Goal: Task Accomplishment & Management: Use online tool/utility

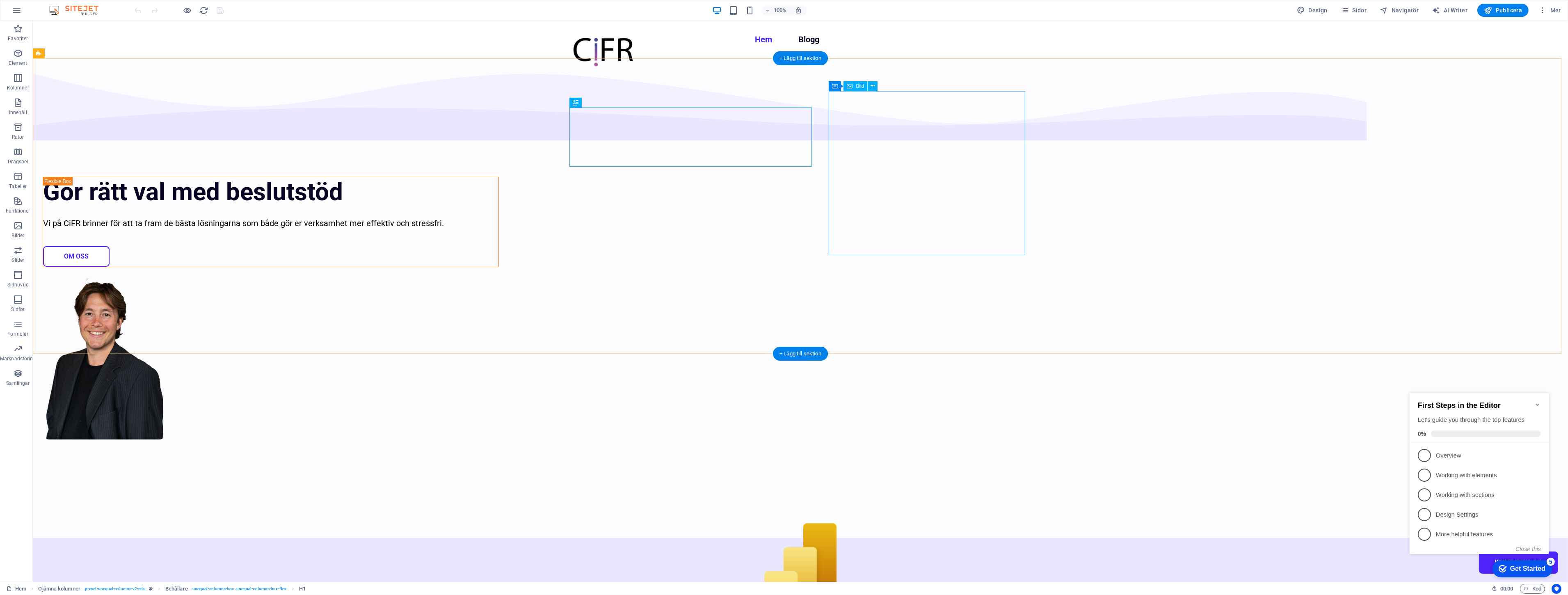
click at [499, 275] on figure at bounding box center [271, 357] width 456 height 164
select select "px"
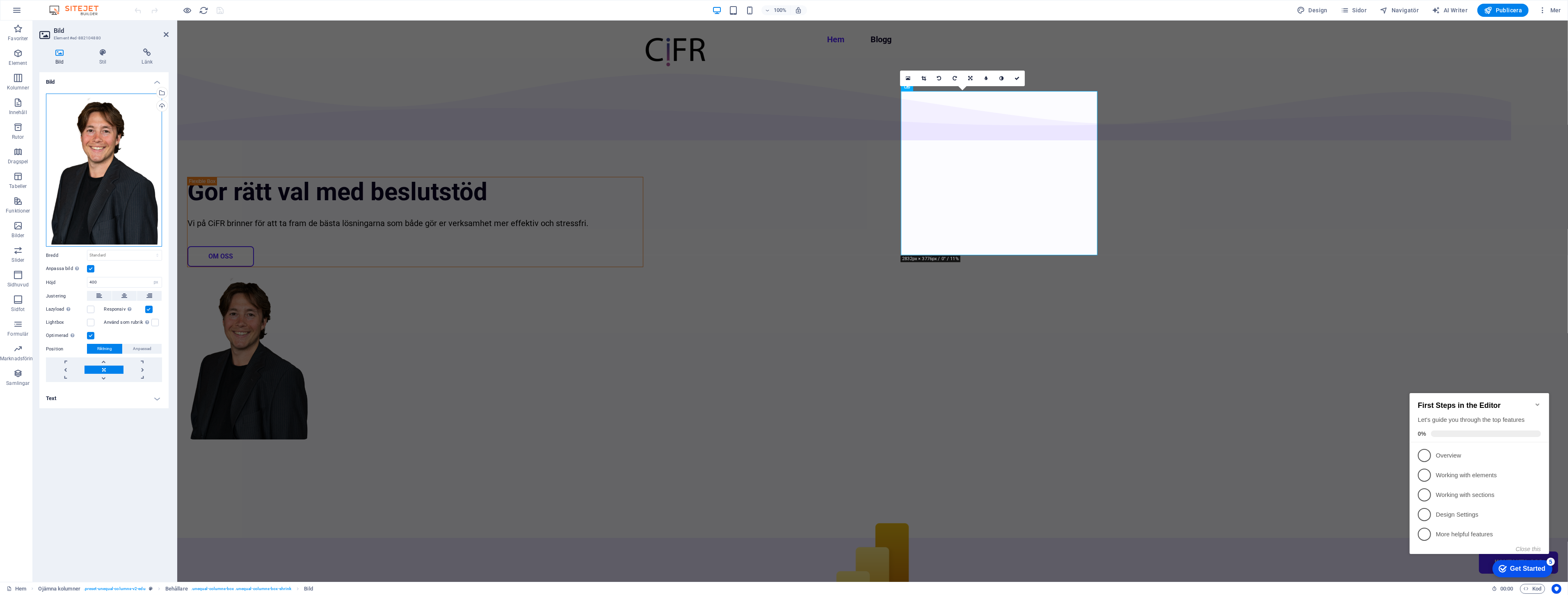
click at [97, 121] on div "Dra filer hit, klicka för att välja filer eller välj filer från Filer eller vår…" at bounding box center [104, 170] width 116 height 154
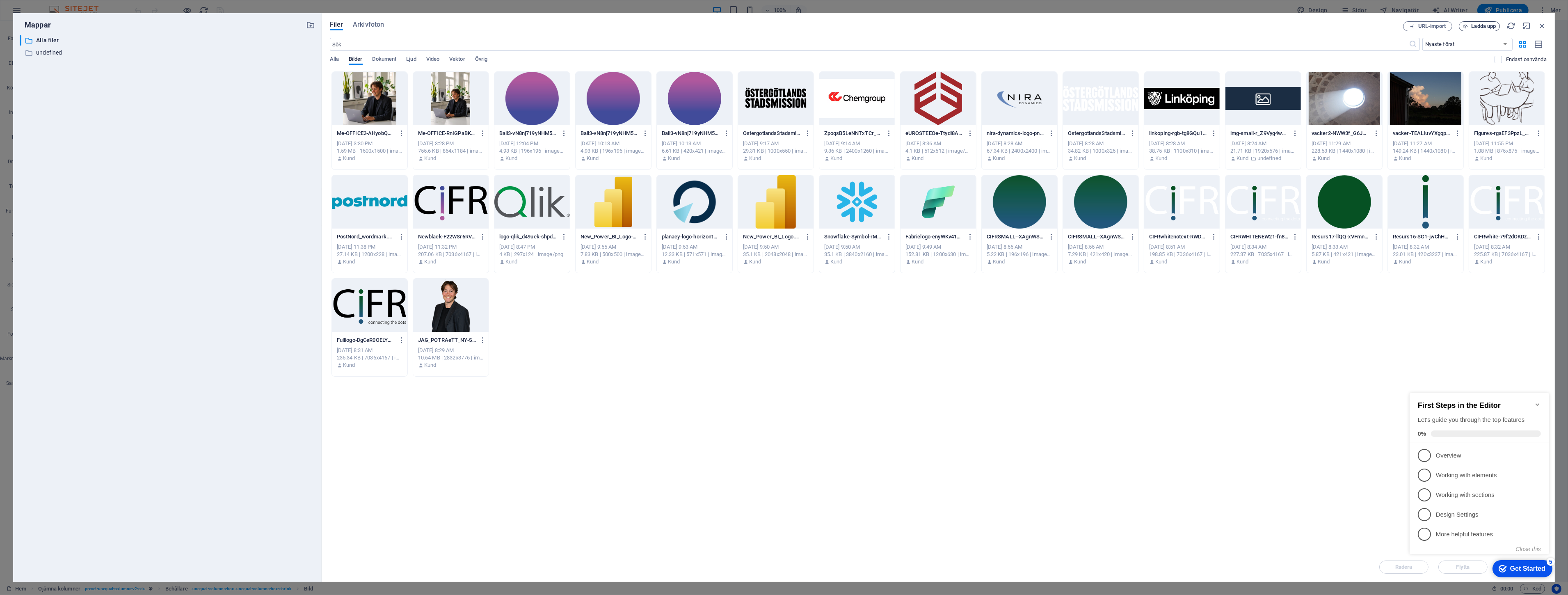
click at [1486, 24] on span "Ladda upp" at bounding box center [1484, 26] width 24 height 5
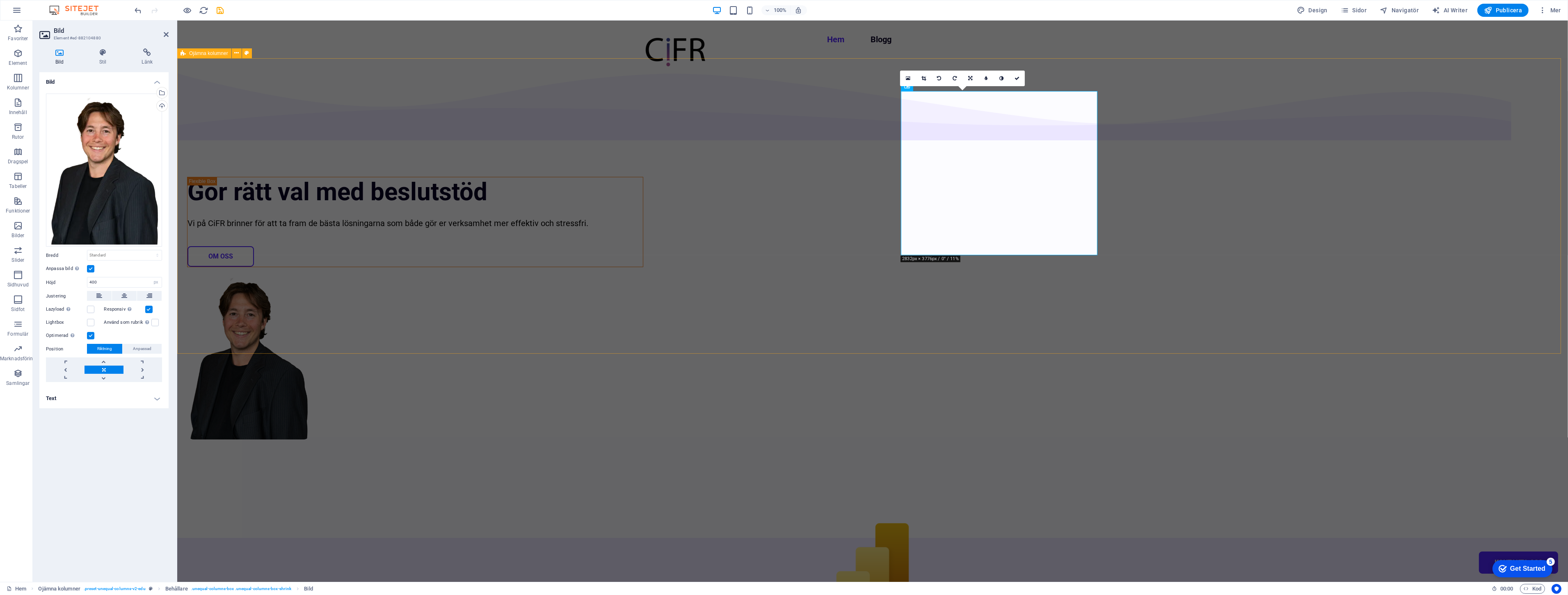
drag, startPoint x: 1261, startPoint y: 230, endPoint x: 1406, endPoint y: 229, distance: 145.0
click at [1406, 229] on div "Gör rätt val med beslutstöd Vi på CiFR brinner för att ta fram de bästa lösning…" at bounding box center [872, 298] width 1391 height 480
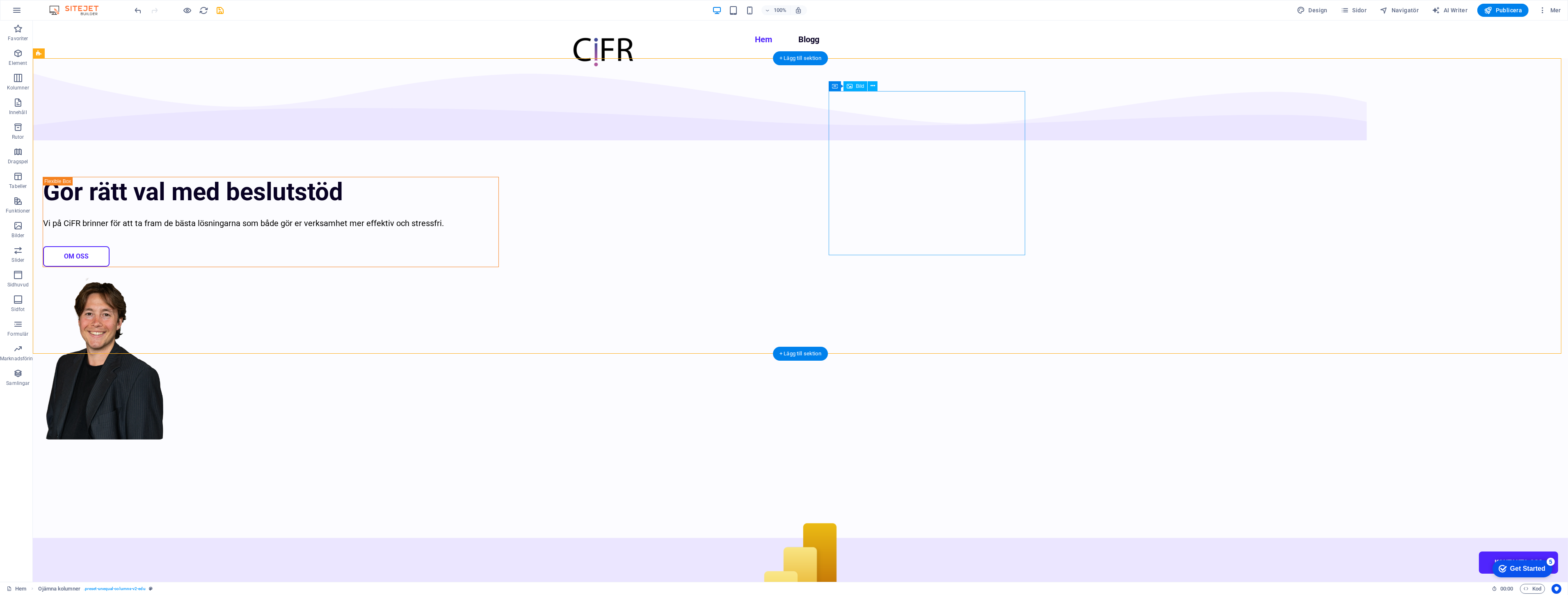
click at [499, 275] on figure at bounding box center [271, 357] width 456 height 164
select select "px"
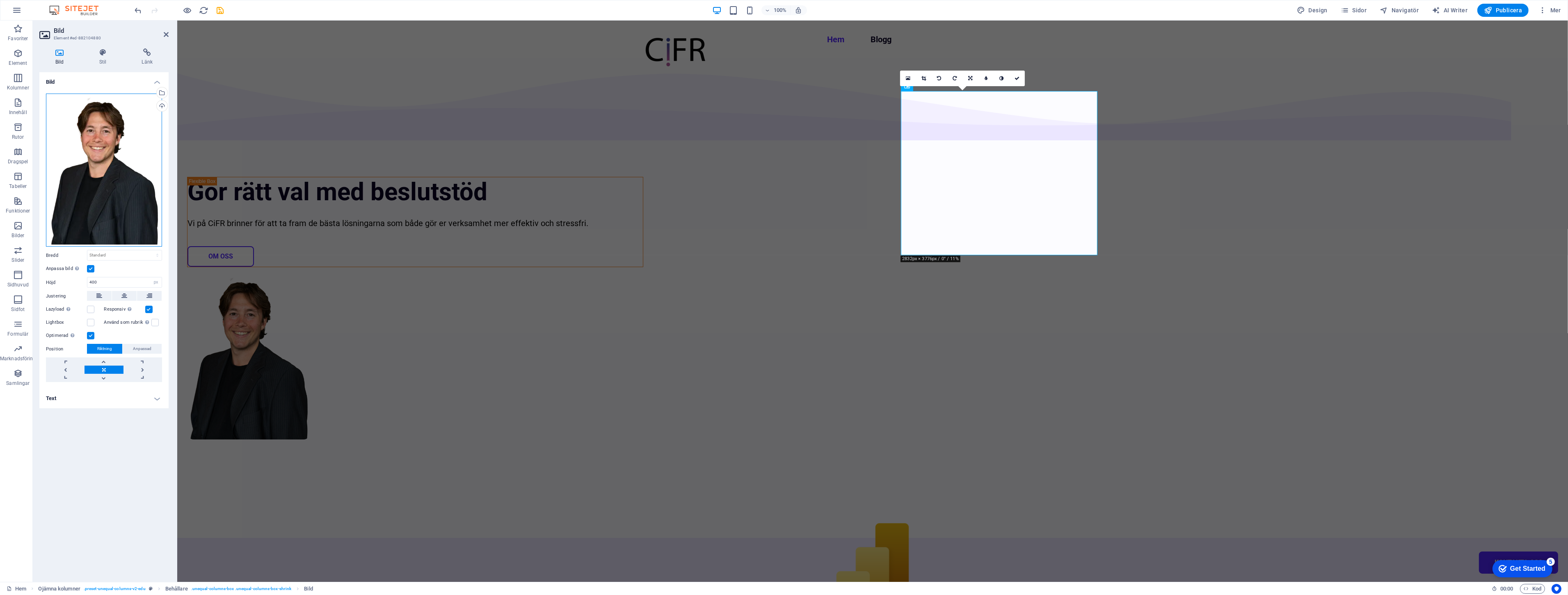
click at [99, 169] on div "Dra filer hit, klicka för att välja filer eller välj filer från Filer eller vår…" at bounding box center [104, 170] width 116 height 154
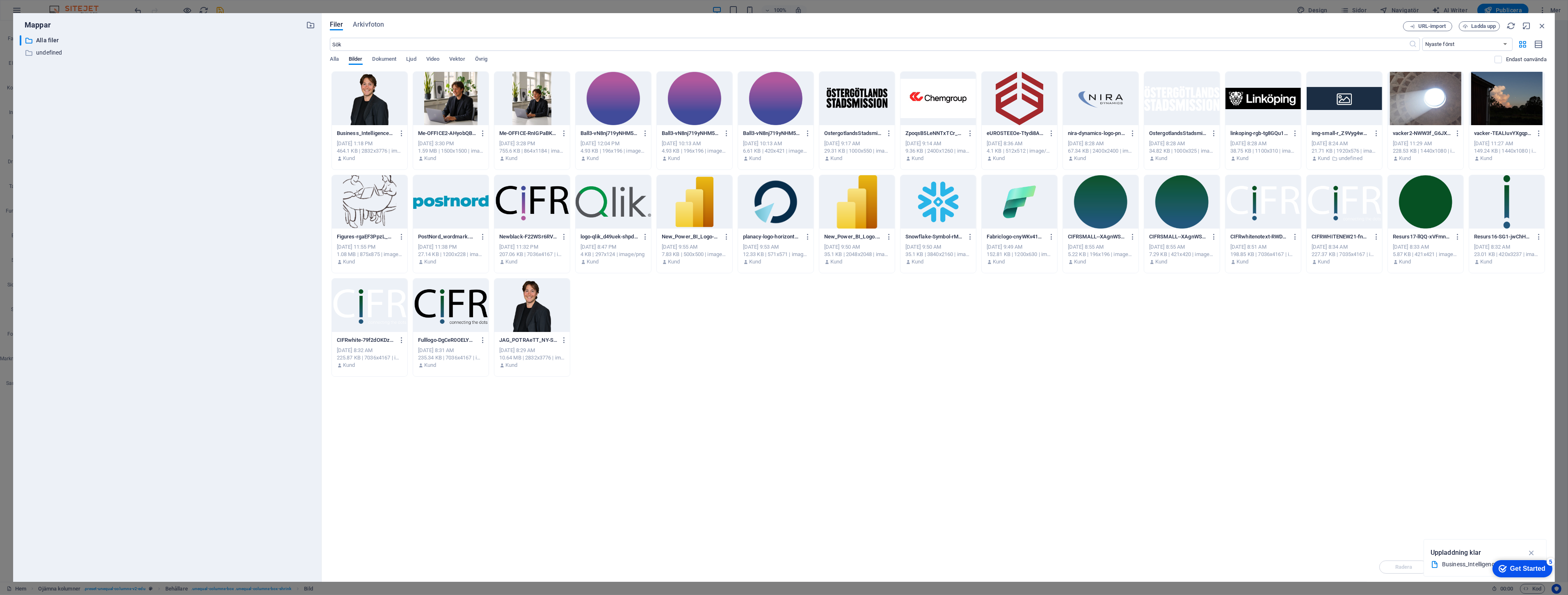
click at [364, 104] on div at bounding box center [370, 98] width 76 height 54
click at [364, 104] on div "1" at bounding box center [370, 98] width 76 height 54
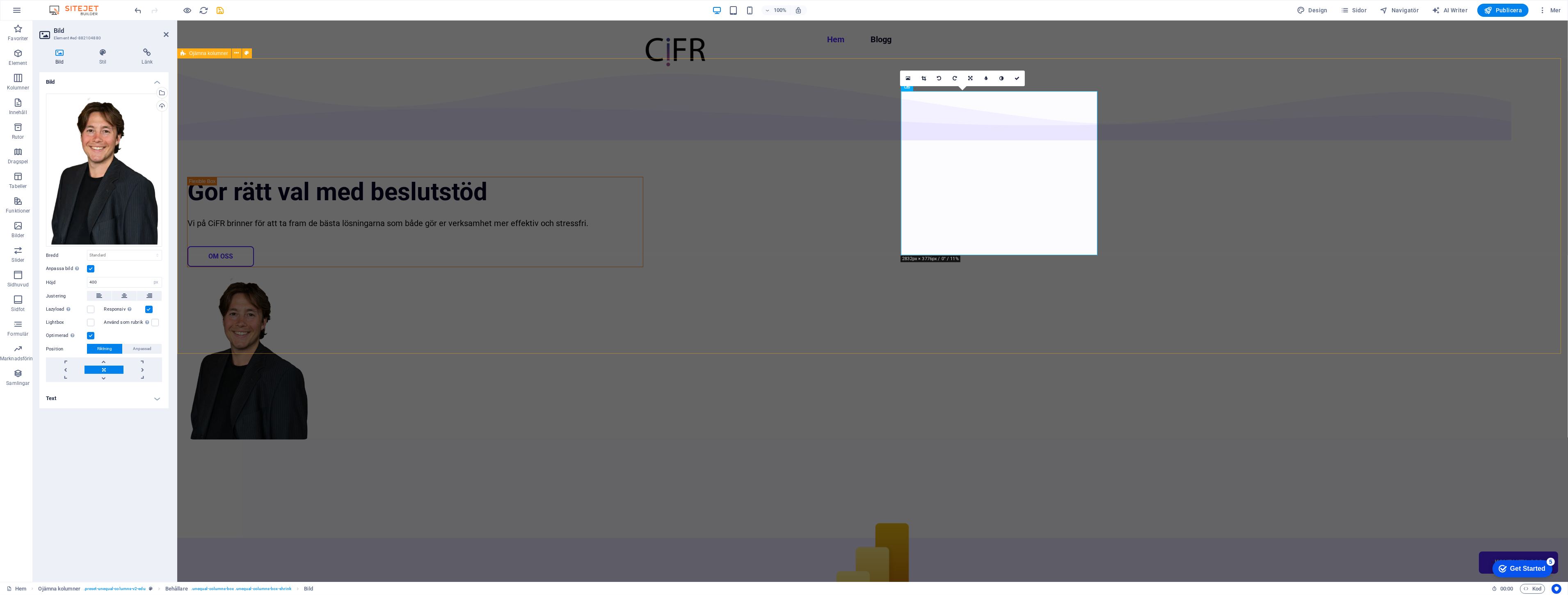
click at [288, 260] on div "Gör rätt val med beslutstöd Vi på CiFR brinner för att ta fram de bästa lösning…" at bounding box center [872, 298] width 1391 height 480
click at [433, 260] on div "Gör rätt val med beslutstöd Vi på CiFR brinner för att ta fram de bästa lösning…" at bounding box center [872, 298] width 1391 height 480
select select "multiple-waves"
select select "em"
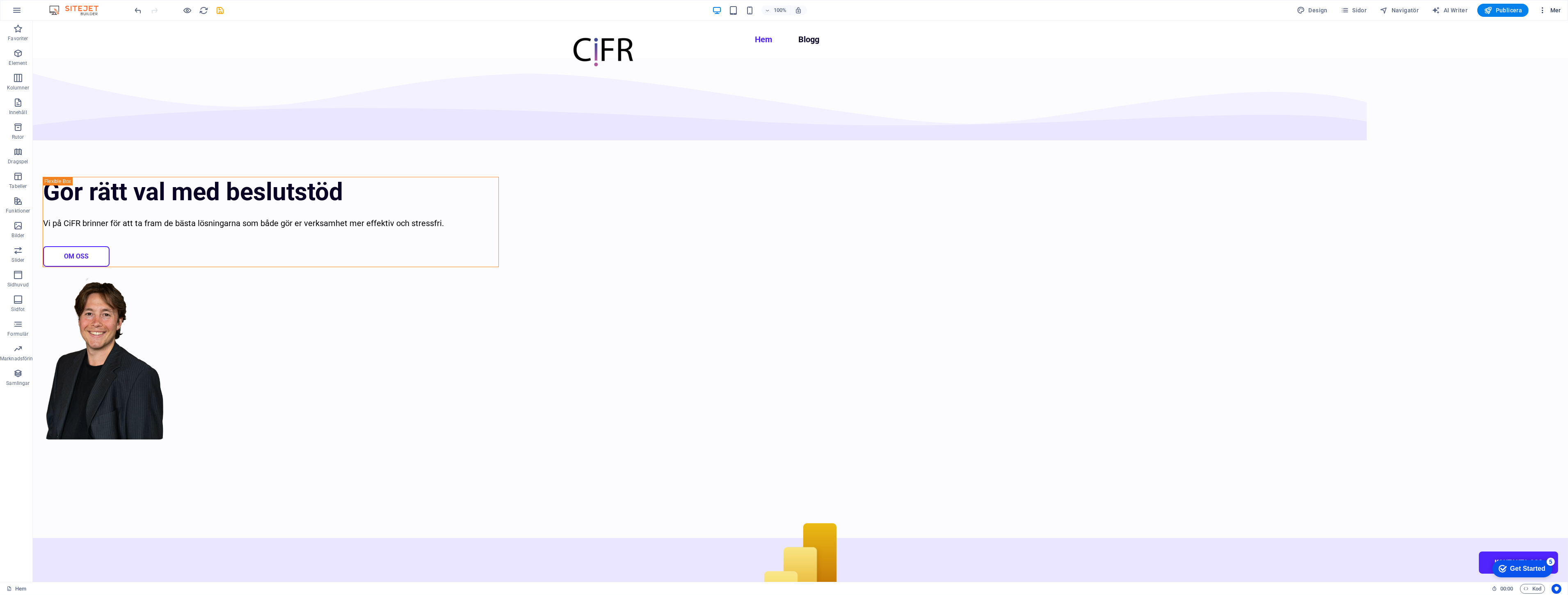
click at [1559, 14] on span "Mer" at bounding box center [1549, 10] width 23 height 8
click at [1537, 49] on h6 "SEO-inställningar" at bounding box center [1528, 51] width 54 height 10
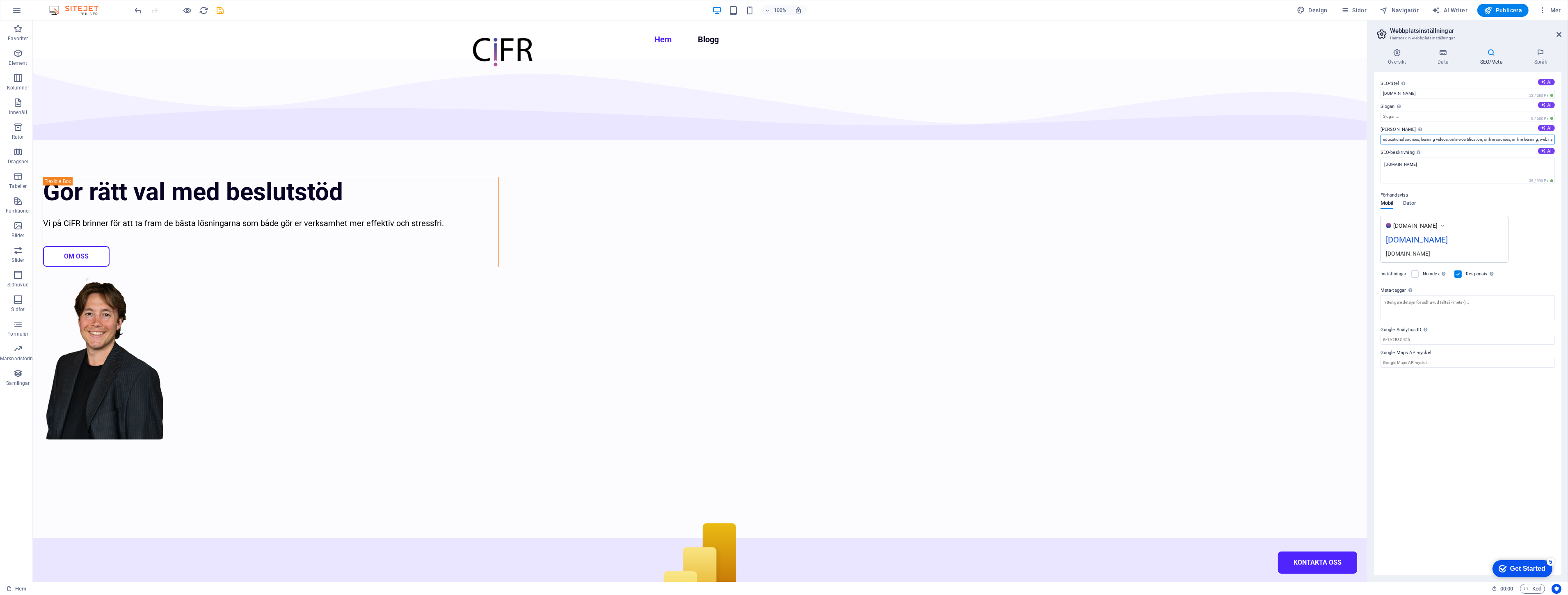
click at [1437, 138] on input "educational courses, learning videos, online certification, online courses, onl…" at bounding box center [1467, 139] width 174 height 10
paste input "beslutstöd, business intelligence, dataanalys, qlik sense, planacy, power bi, m…"
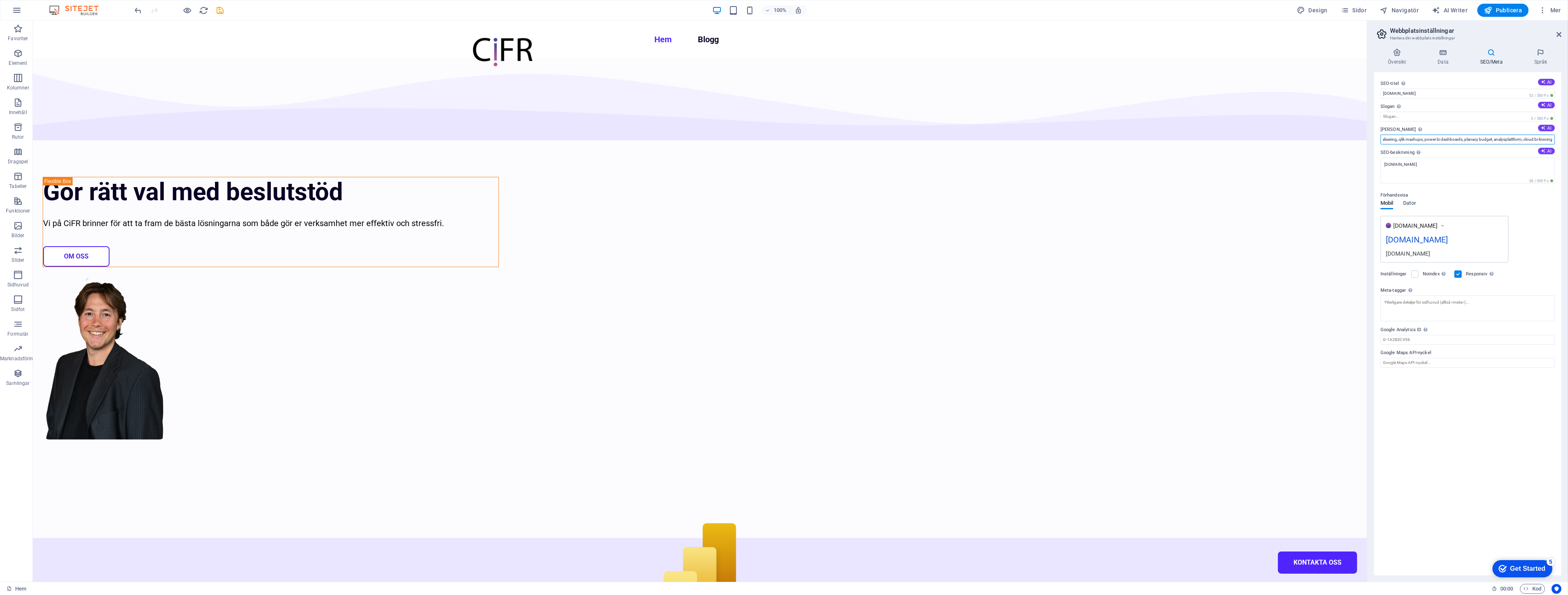
type input "beslutstöd, business intelligence, dataanalys, qlik sense, planacy, power bi, m…"
click at [1544, 226] on div "www.example.com cifr.se cifr.se" at bounding box center [1467, 239] width 174 height 46
click at [1522, 208] on div "Förhandsvisa Mobil Dator www.example.com cifr.se cifr.se" at bounding box center [1467, 223] width 174 height 79
click at [1452, 169] on textarea "[DOMAIN_NAME]" at bounding box center [1467, 170] width 174 height 26
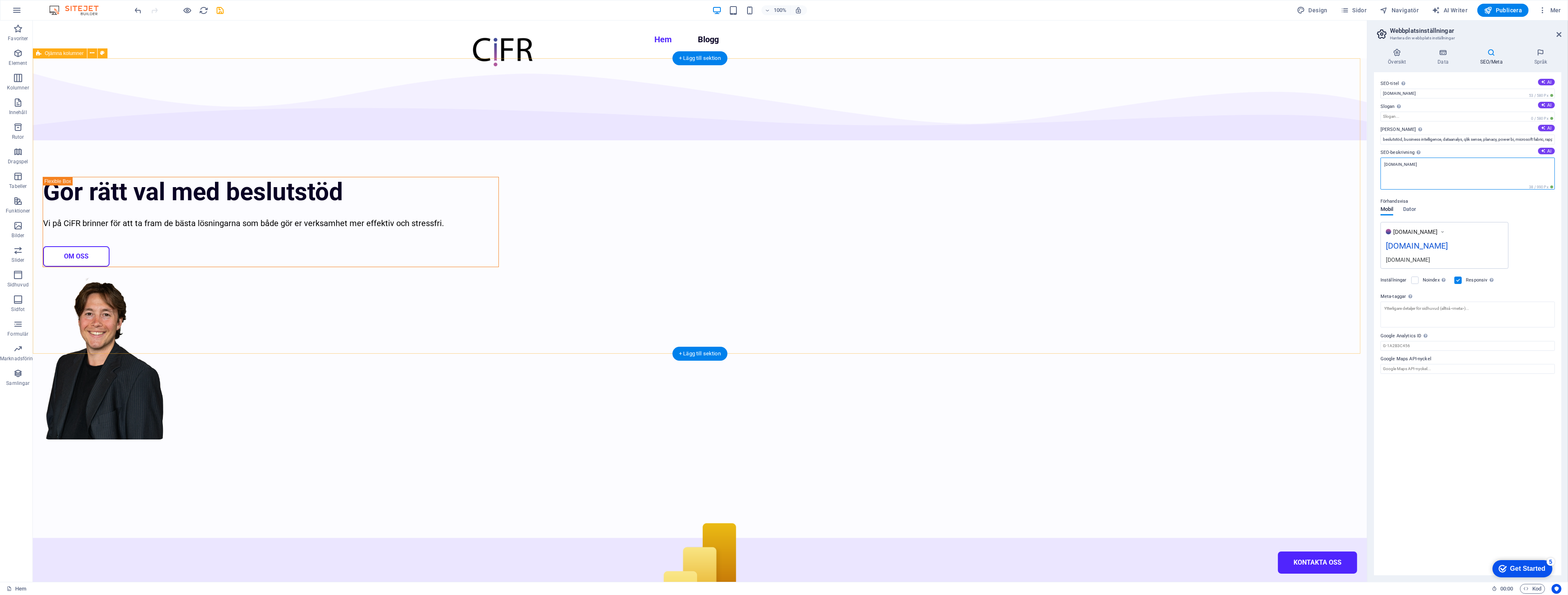
drag, startPoint x: 1465, startPoint y: 194, endPoint x: 1346, endPoint y: 159, distance: 124.0
click at [1433, 169] on textarea "[DOMAIN_NAME]" at bounding box center [1467, 170] width 174 height 26
paste textarea "Vi hjälper företag att fatta smartare beslut med lösningar inom Business Intell…"
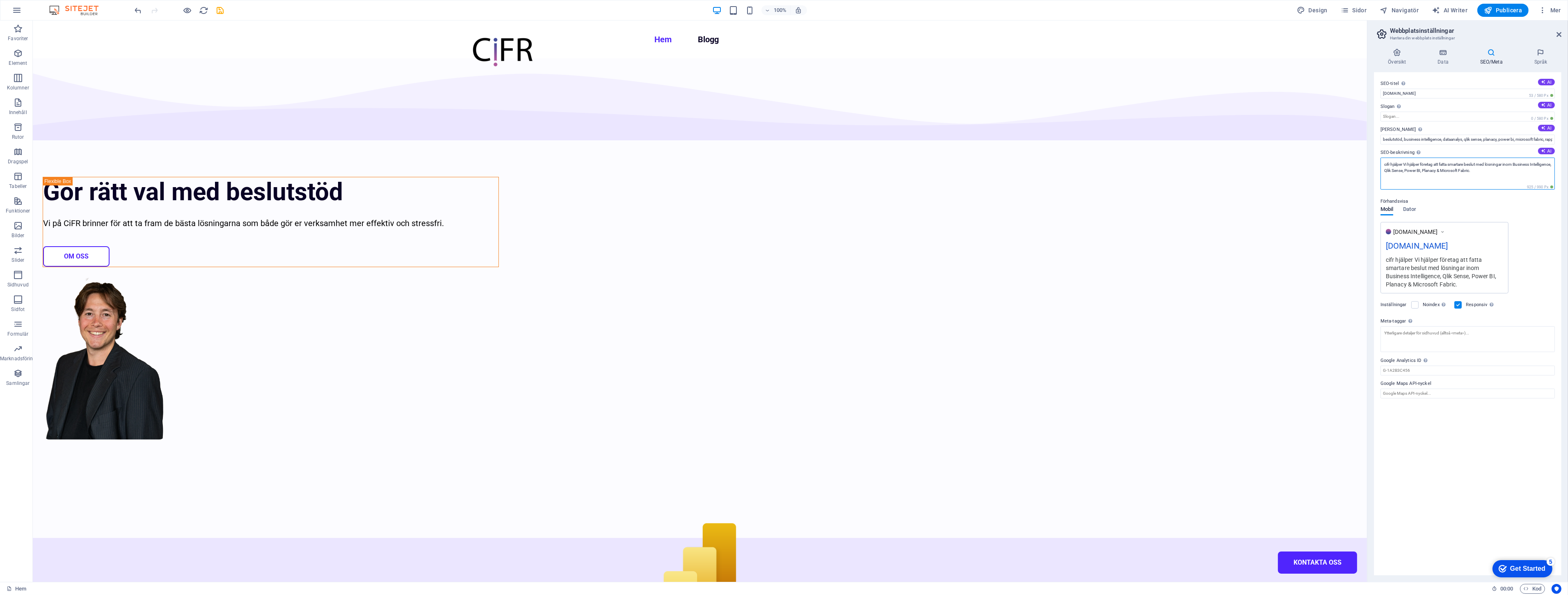
drag, startPoint x: 1422, startPoint y: 162, endPoint x: 1402, endPoint y: 162, distance: 20.0
click at [1402, 162] on textarea "cifr hjälper Vi hjälper företag att fatta smartare beslut med lösningar inom Bu…" at bounding box center [1467, 173] width 174 height 32
click at [1527, 258] on div "www.example.com cifr.se cifr hjälper företag att fatta smartare beslut med lösn…" at bounding box center [1467, 252] width 174 height 72
drag, startPoint x: 1433, startPoint y: 163, endPoint x: 1449, endPoint y: 165, distance: 16.1
click at [1449, 165] on textarea "cifr hjälper företag att fatta smartare beslut med lösningar inom Business Inte…" at bounding box center [1467, 173] width 174 height 32
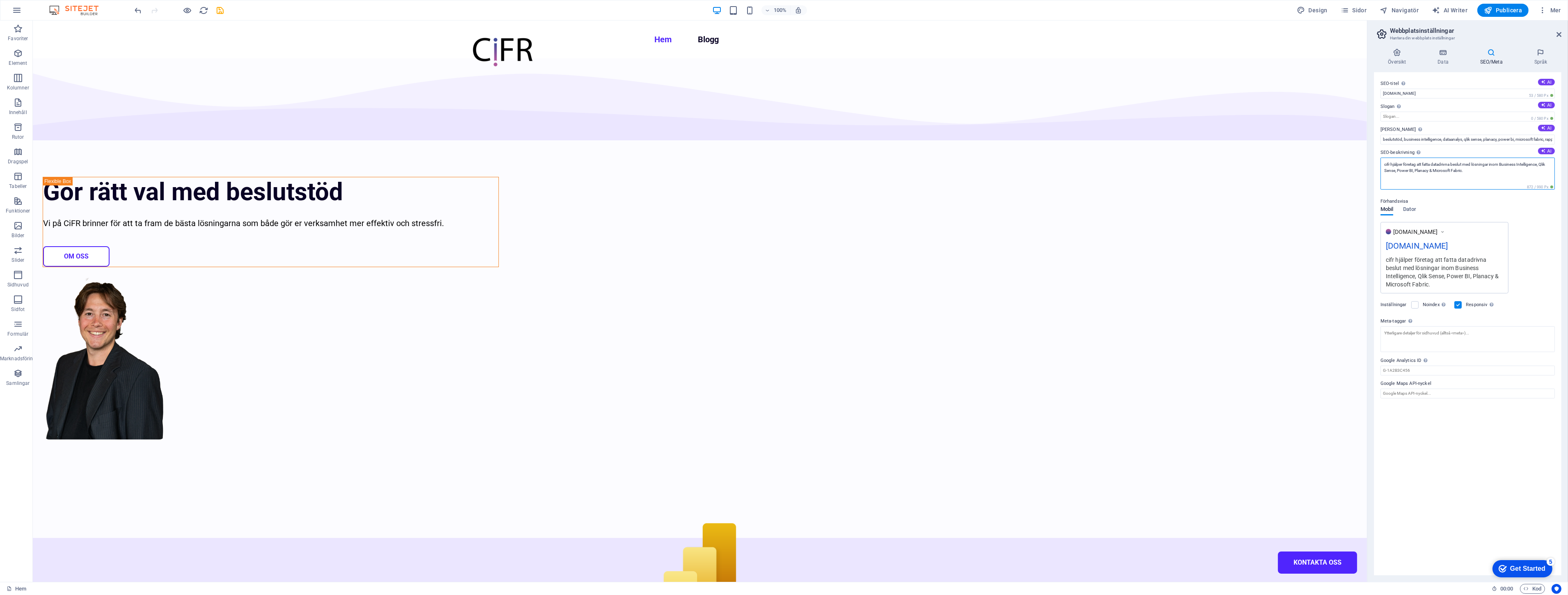
click at [1469, 163] on textarea "cifr hjälper företag att fatta datadrivna beslut med lösningar inom Business In…" at bounding box center [1467, 173] width 174 height 32
click at [1387, 161] on textarea "cifr hjälper företag att fatta datadrivna beslut genom beslutstöd som Qlik Sens…" at bounding box center [1467, 173] width 174 height 32
type textarea "cifr hjälper företag att fatta datadrivna beslut genom beslutstöd som Qlik Sens…"
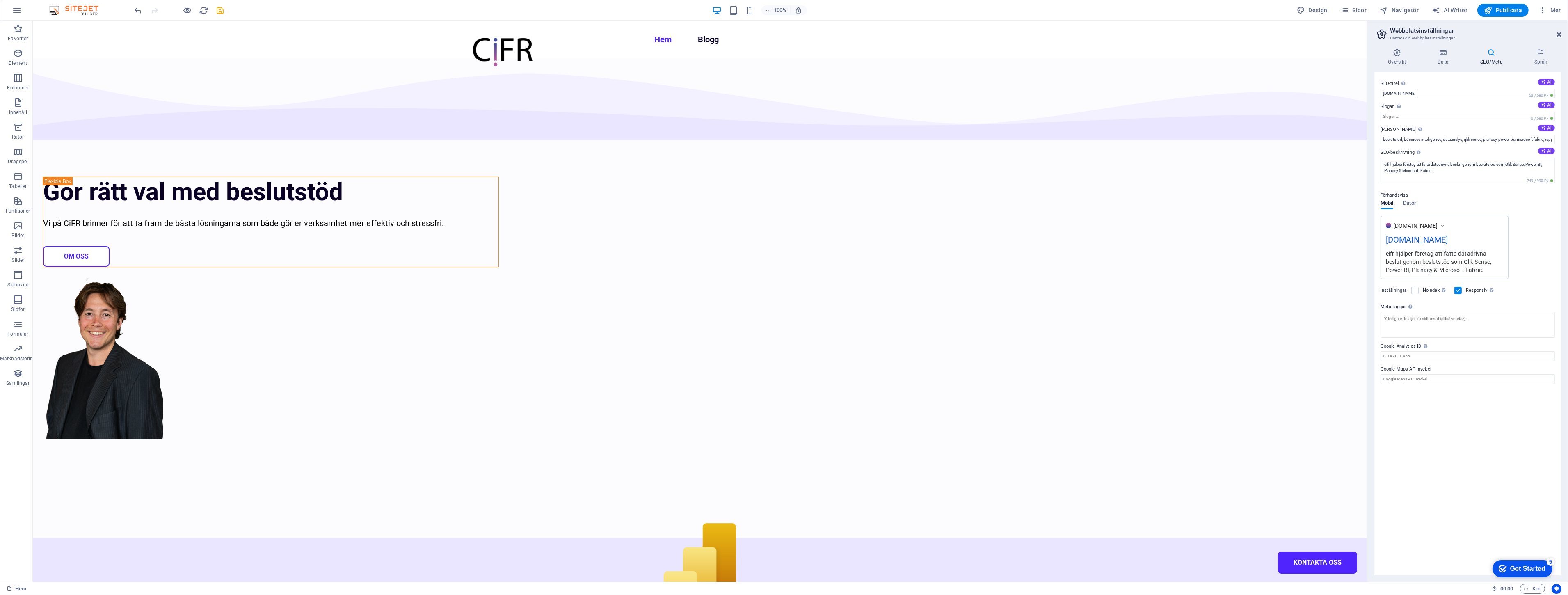
click at [1537, 267] on div "www.example.com cifr.se cifr hjälper företag att fatta datadrivna beslut genom …" at bounding box center [1467, 247] width 174 height 63
click at [1506, 322] on textarea "Meta-taggar Fyll i HTML-kod här som kommer att placeras inuti -taggarna för din…" at bounding box center [1467, 328] width 174 height 32
click at [1419, 400] on div "SEO-titel Din webbplats titel – gör det något som står ut i sökmotorns resultat…" at bounding box center [1467, 323] width 187 height 503
click at [1438, 325] on textarea "Meta-taggar Fyll i HTML-kod här som kommer att placeras inuti -taggarna för din…" at bounding box center [1467, 325] width 174 height 26
paste textarea "<!-- SEO: Sidtitel --> <title>Beslutsstöd & Business Intelligence | Qlik Sense,…"
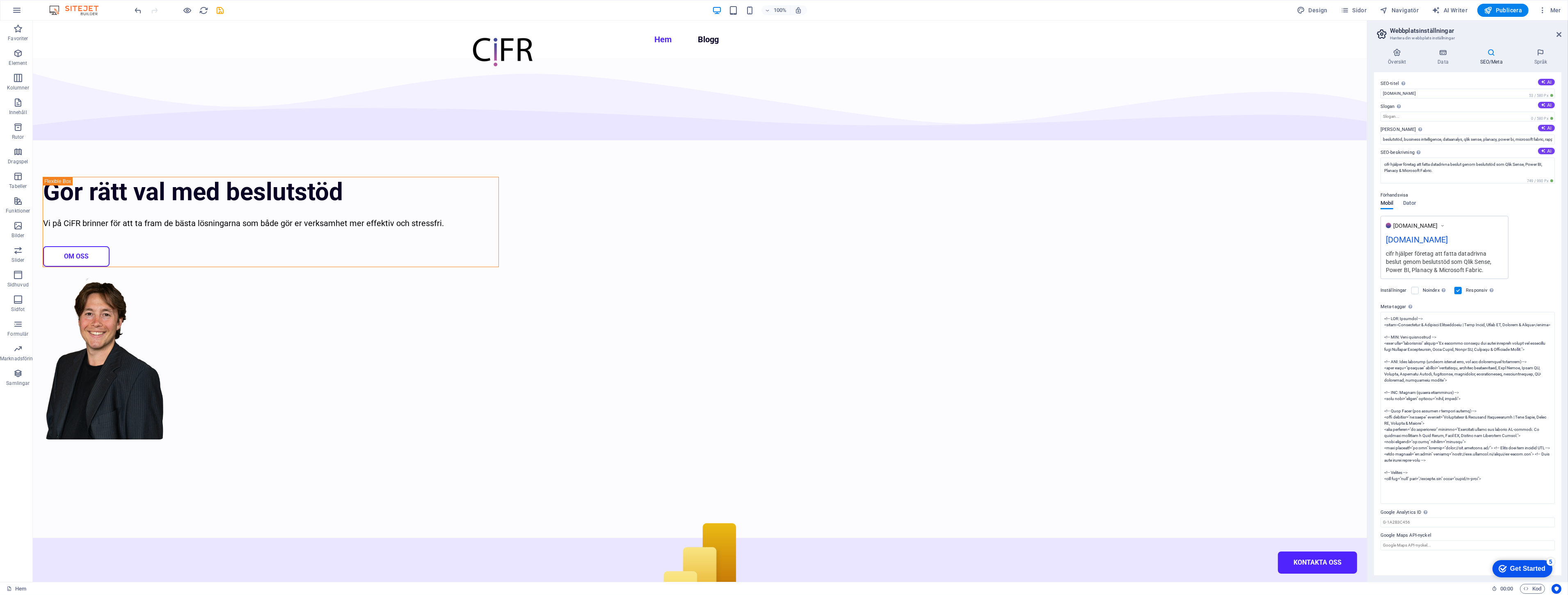
type textarea "<!-- SEO: Sidtitel --> <title>Beslutsstöd &amp; Business Intelligence | Qlik Se…"
click at [1431, 571] on body "cifr.se Hem Favoriter Element Kolumner Innehåll Rutor Dragspel Tabeller Funktio…" at bounding box center [784, 298] width 1568 height 595
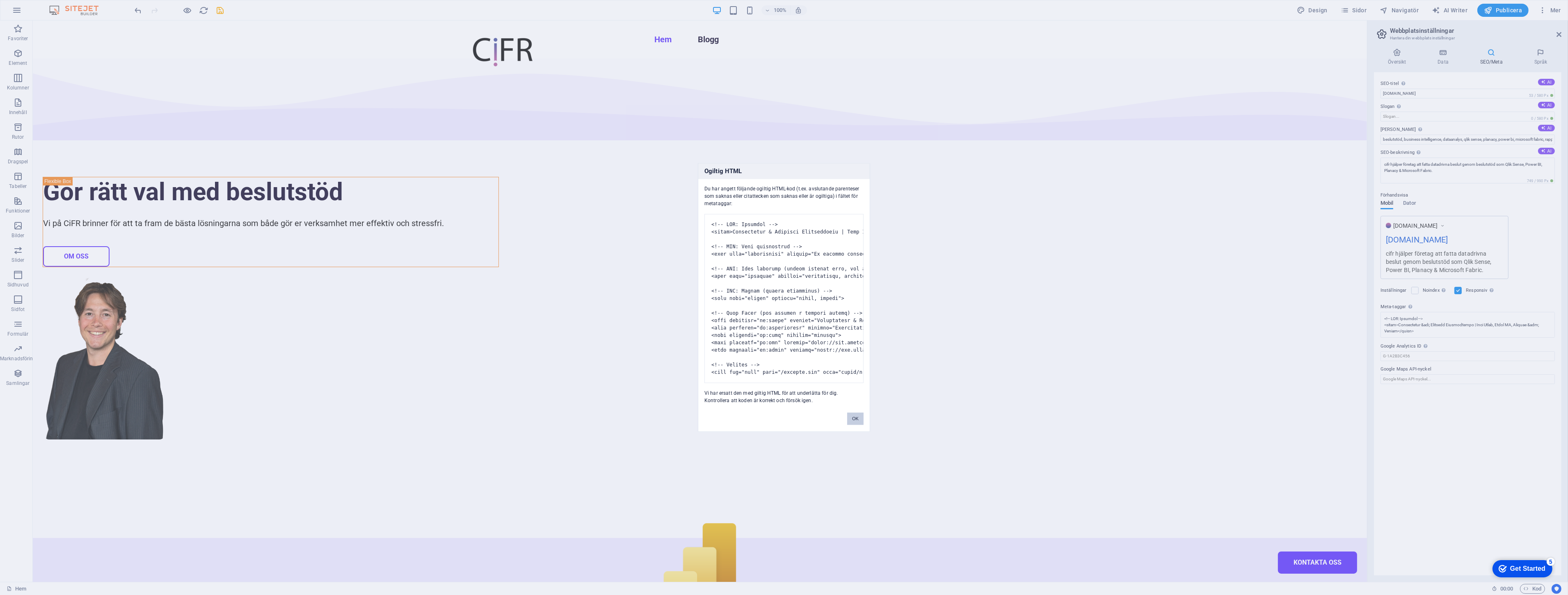
click at [854, 425] on button "OK" at bounding box center [855, 418] width 16 height 12
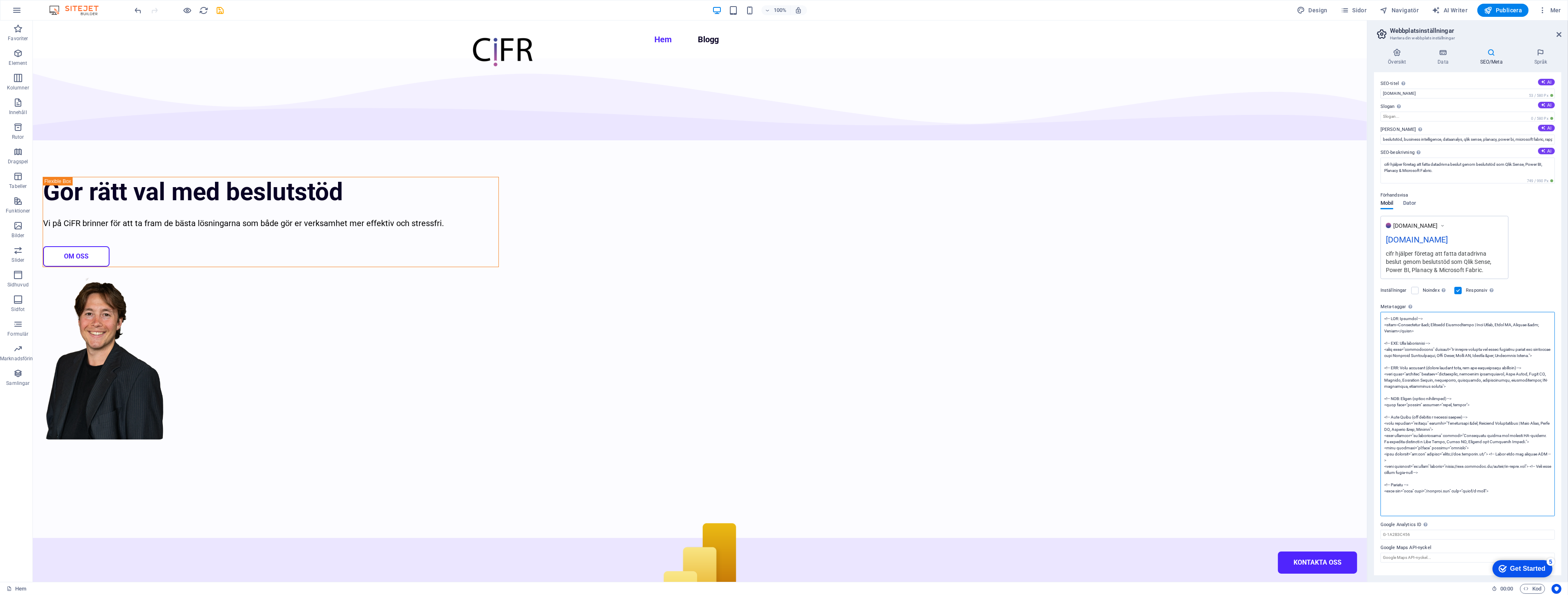
click at [1499, 401] on textarea "Meta-taggar Fyll i HTML-kod här som kommer att placeras inuti -taggarna för din…" at bounding box center [1467, 414] width 174 height 205
click at [1526, 280] on div "Inställningar Noindex Instruera sökmotorer att exkludera denna webbplats från s…" at bounding box center [1467, 290] width 174 height 23
click at [1471, 333] on textarea "Meta-taggar Fyll i HTML-kod här som kommer att placeras inuti -taggarna för din…" at bounding box center [1467, 414] width 174 height 205
click at [1524, 287] on div "Inställningar Noindex Instruera sökmotorer att exkludera denna webbplats från s…" at bounding box center [1467, 290] width 174 height 23
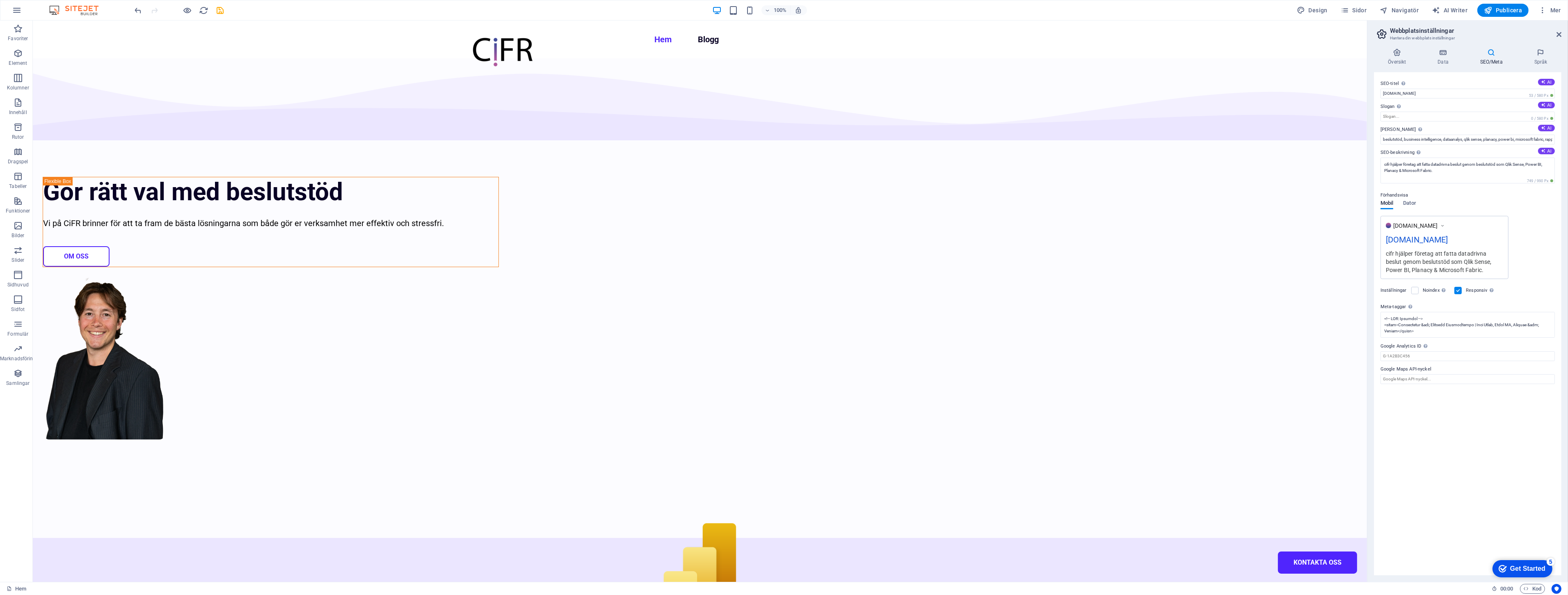
click at [1539, 242] on div "www.example.com cifr.se cifr hjälper företag att fatta datadrivna beslut genom …" at bounding box center [1467, 247] width 174 height 63
click at [1540, 52] on icon at bounding box center [1540, 52] width 41 height 8
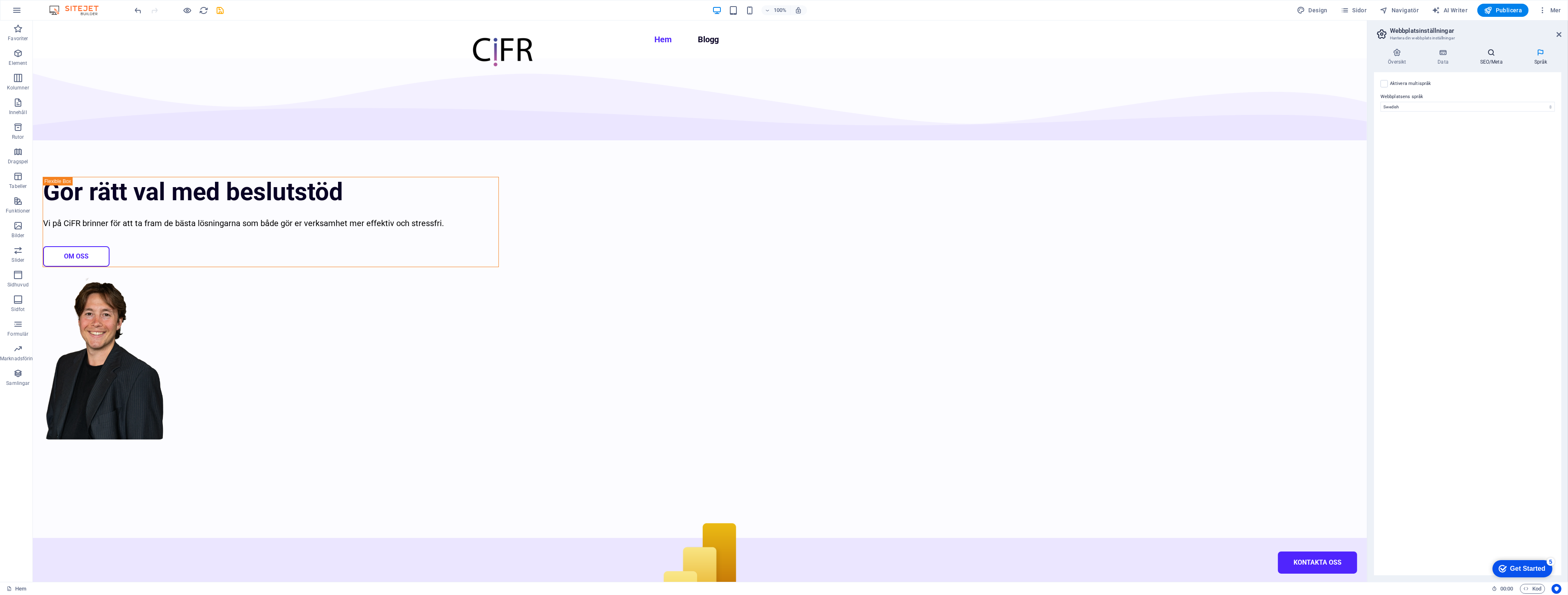
click at [1503, 54] on icon at bounding box center [1491, 52] width 51 height 8
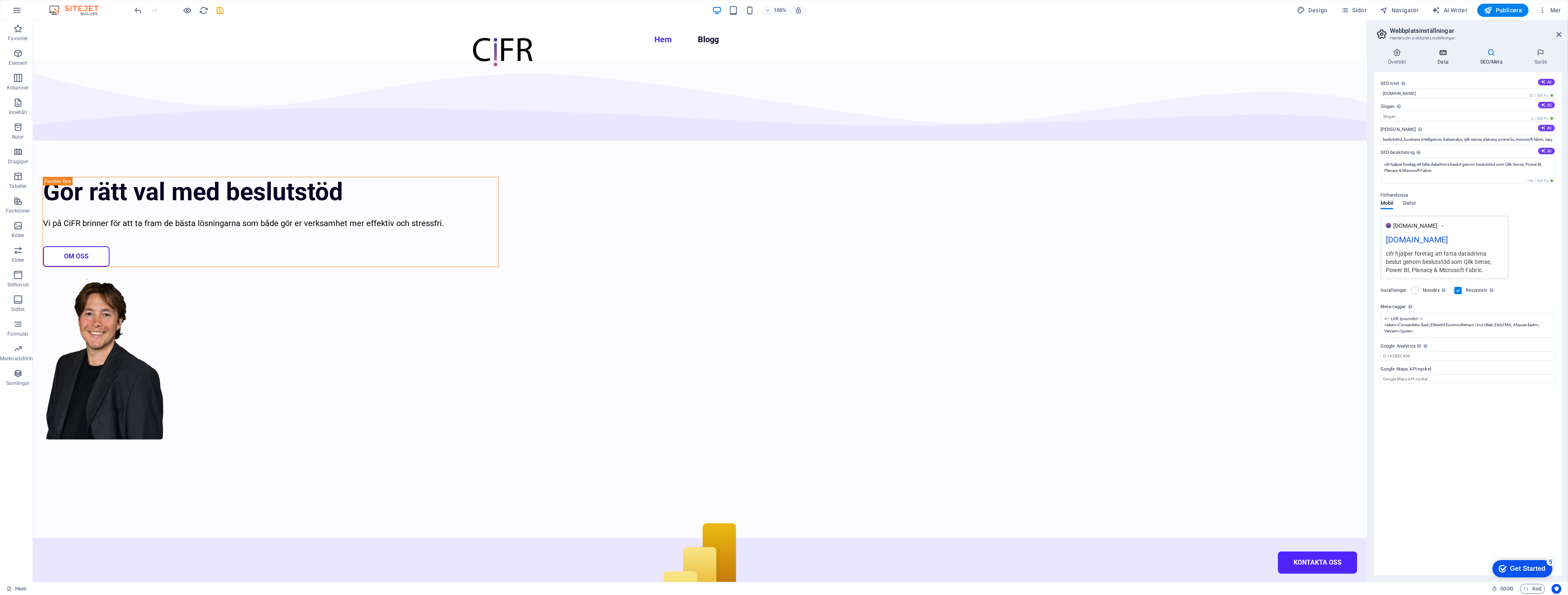
click at [1437, 56] on h4 "Data" at bounding box center [1444, 57] width 42 height 17
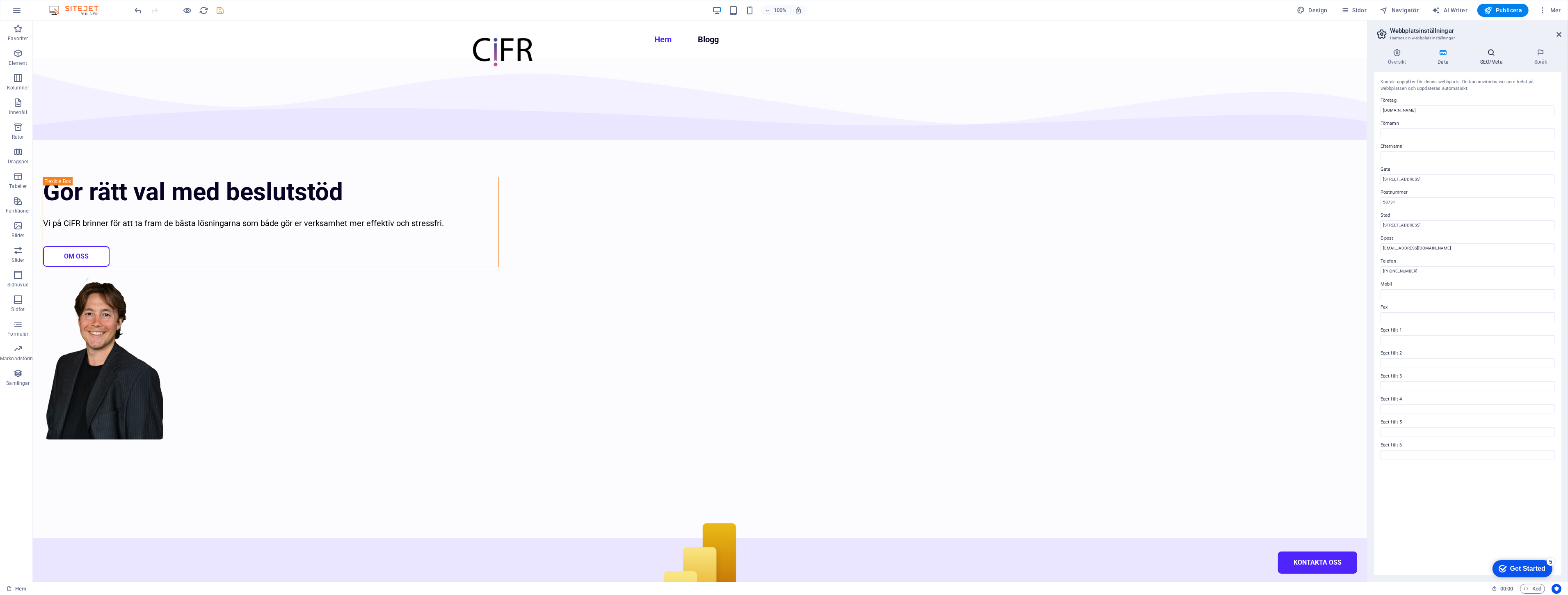
click at [1484, 60] on h4 "SEO/Meta" at bounding box center [1493, 57] width 54 height 17
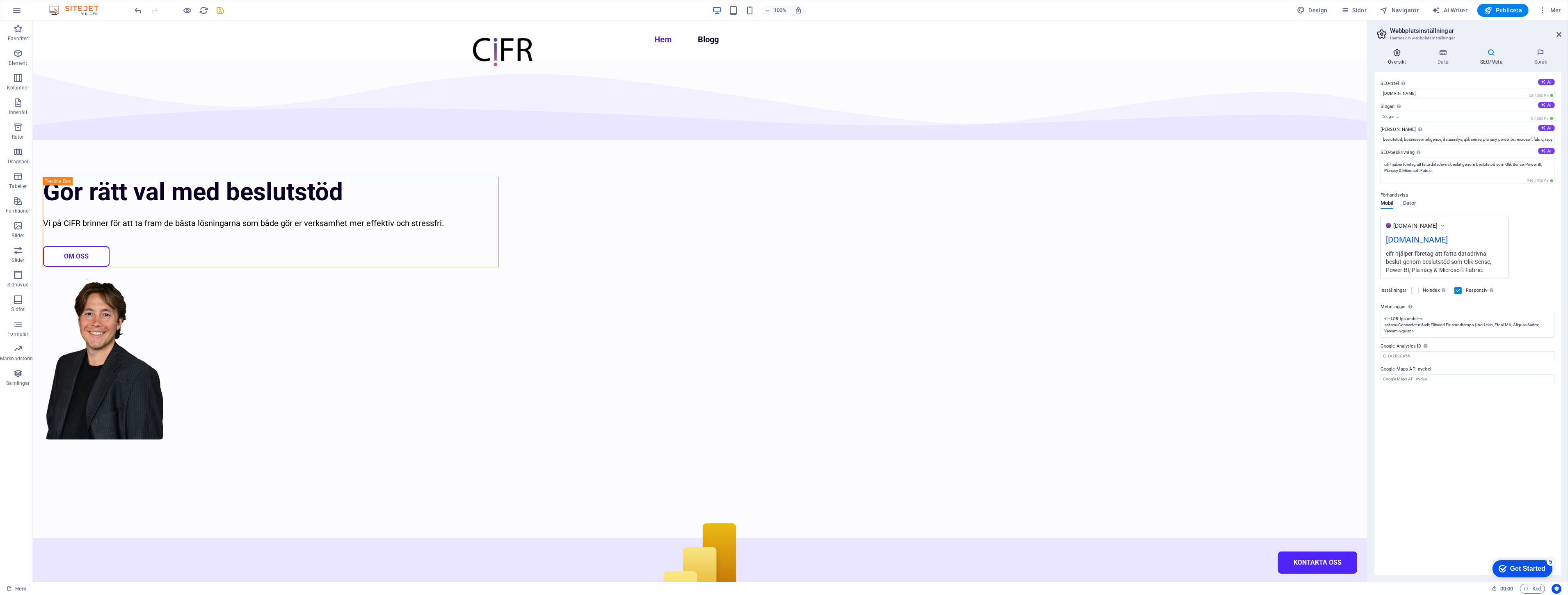
click at [1410, 58] on h4 "Översikt" at bounding box center [1398, 57] width 49 height 17
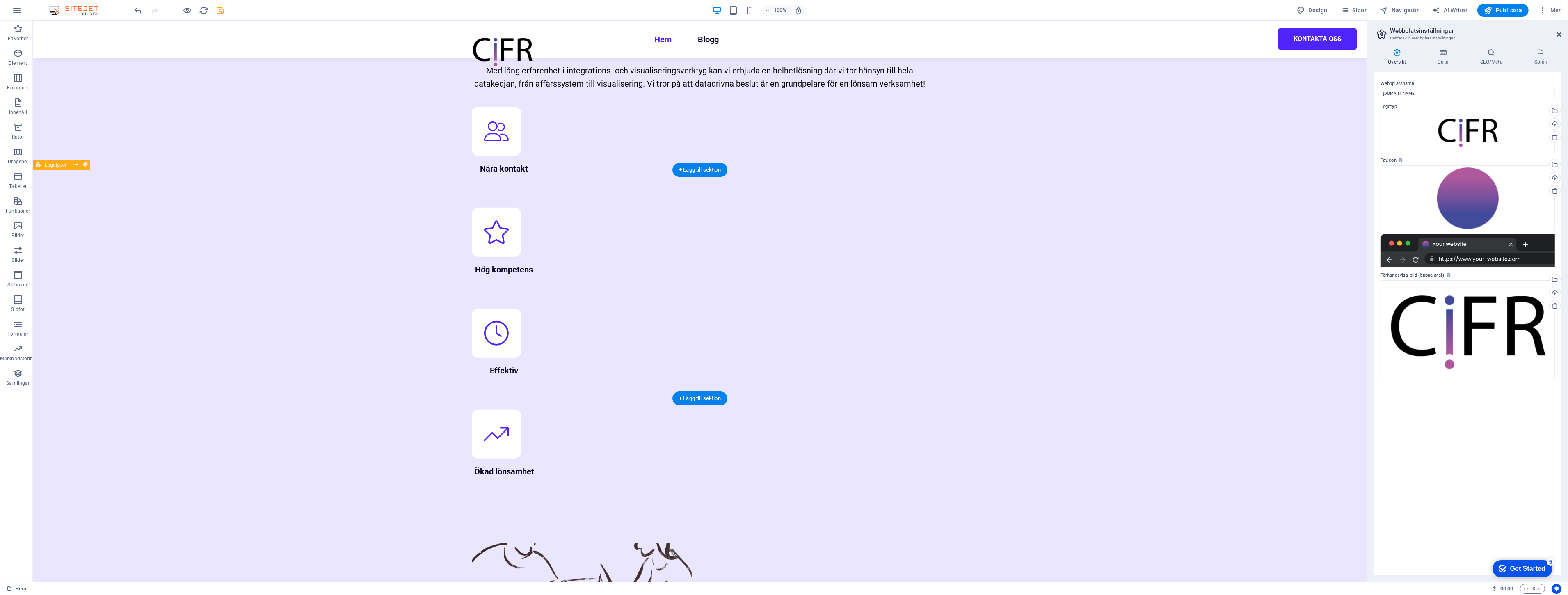
scroll to position [1327, 0]
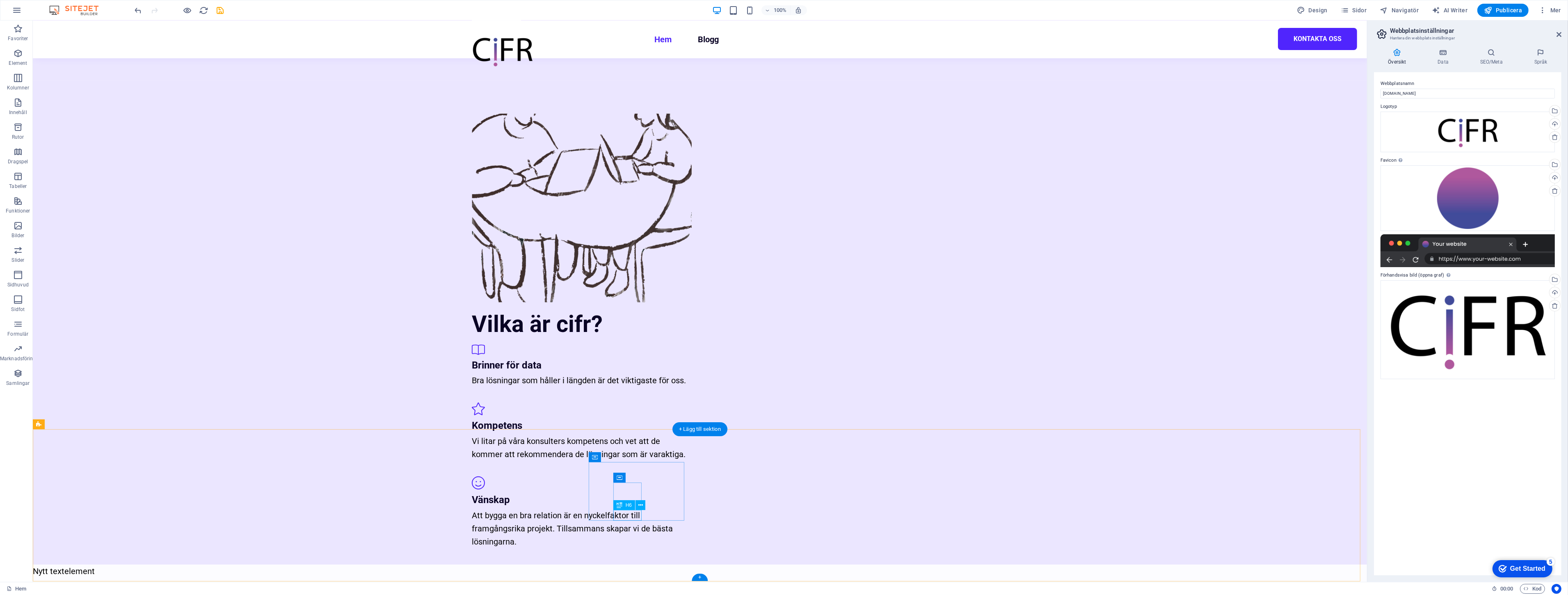
click at [620, 503] on icon at bounding box center [619, 502] width 6 height 10
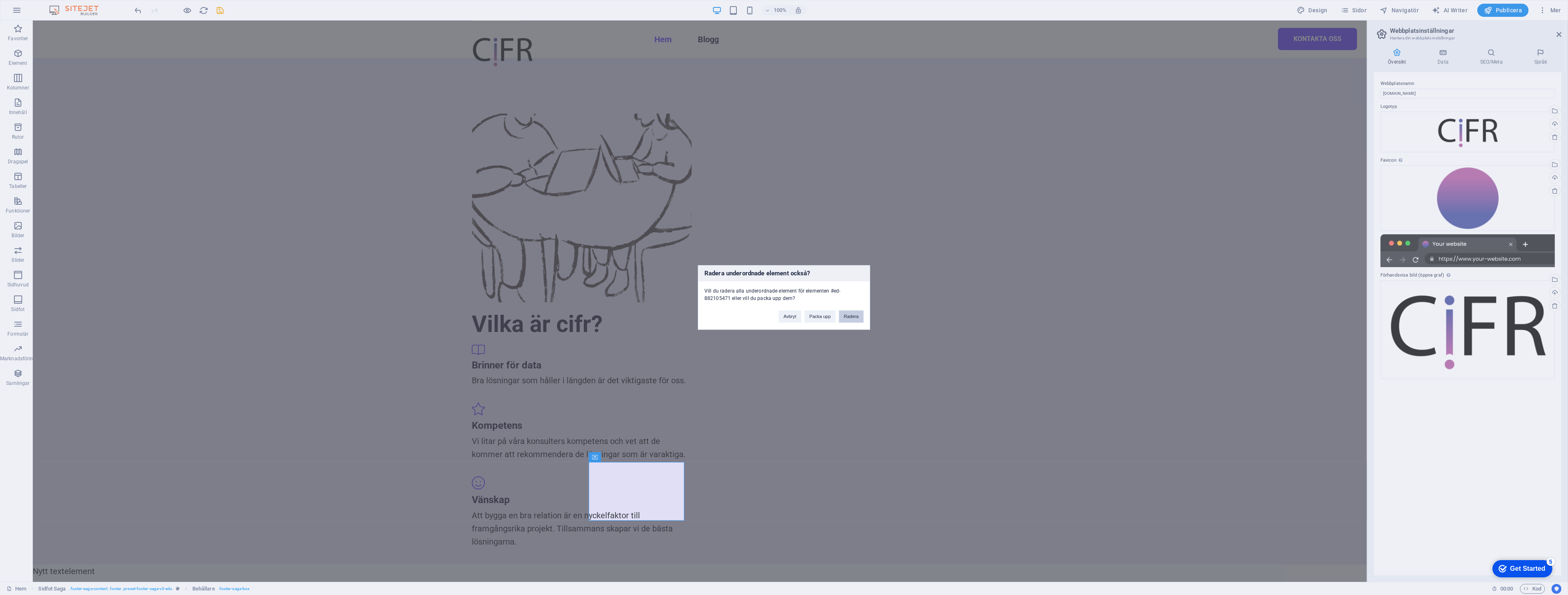
click at [857, 313] on button "Radera" at bounding box center [851, 316] width 24 height 12
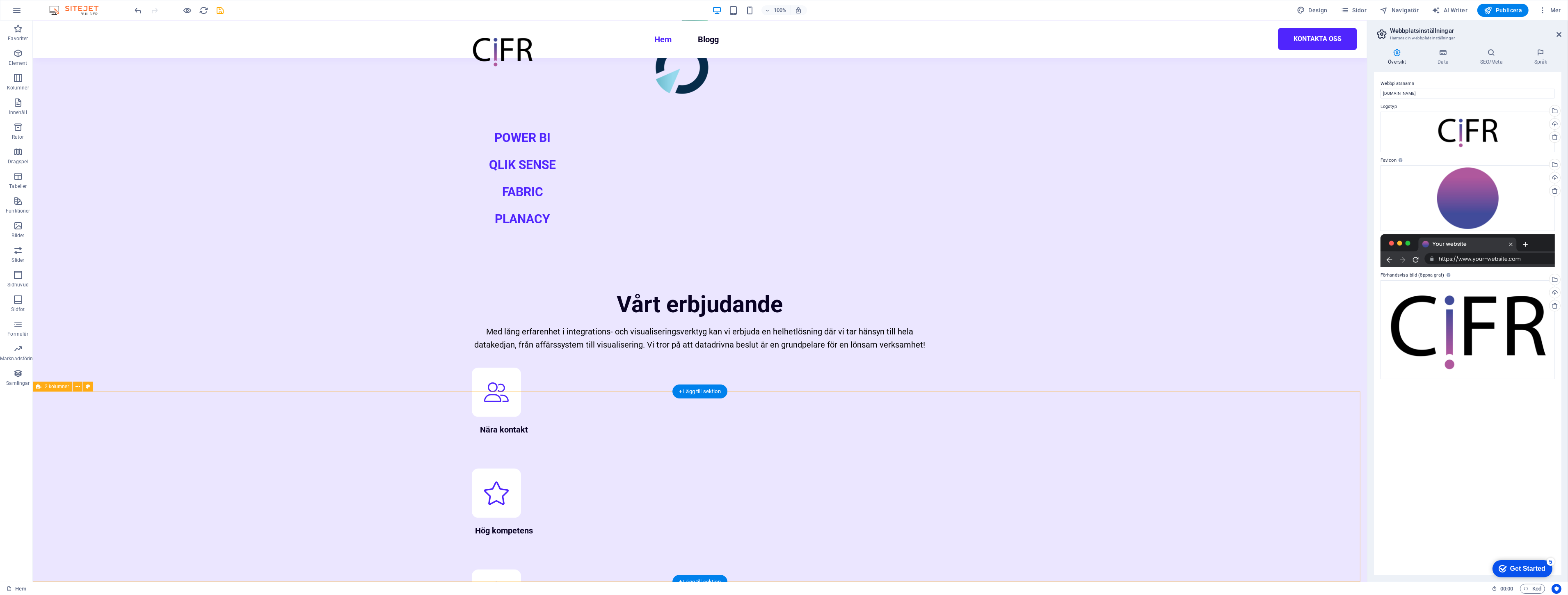
scroll to position [638, 0]
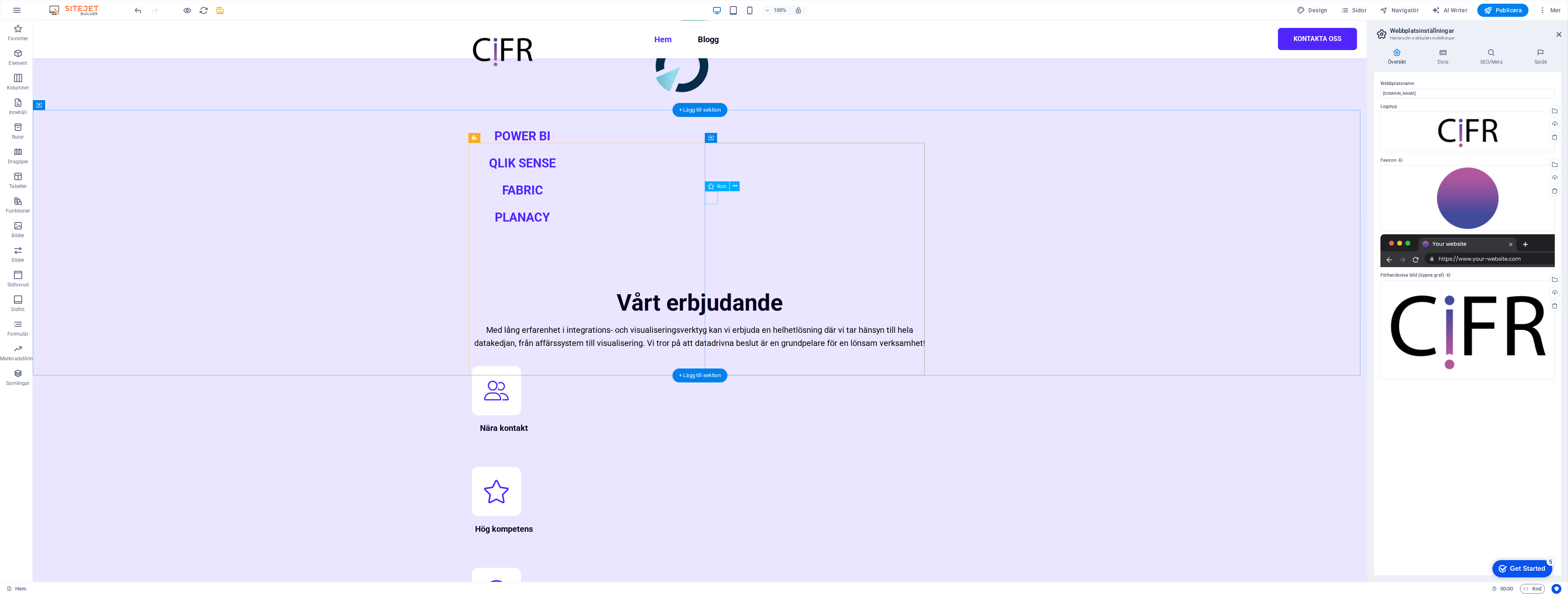
select select "xMidYMid"
select select "px"
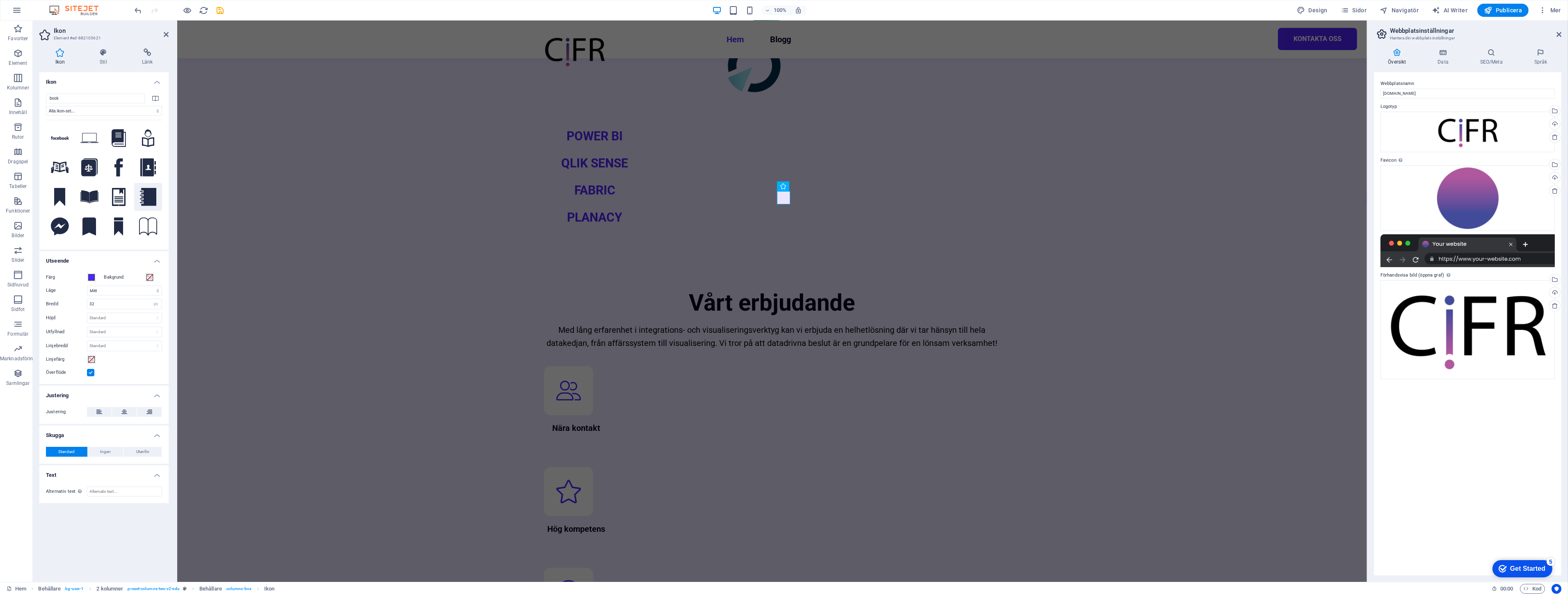
click at [149, 195] on icon at bounding box center [148, 197] width 16 height 18
click at [87, 134] on icon at bounding box center [89, 138] width 18 height 10
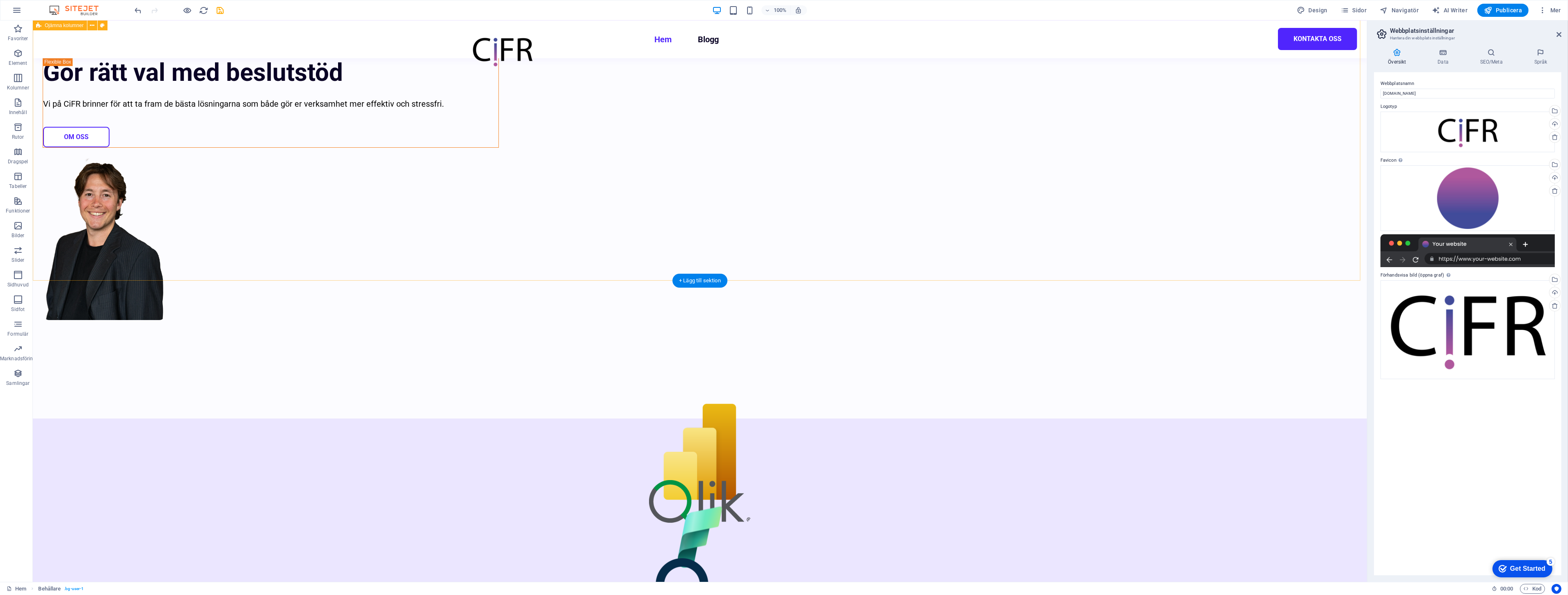
scroll to position [0, 0]
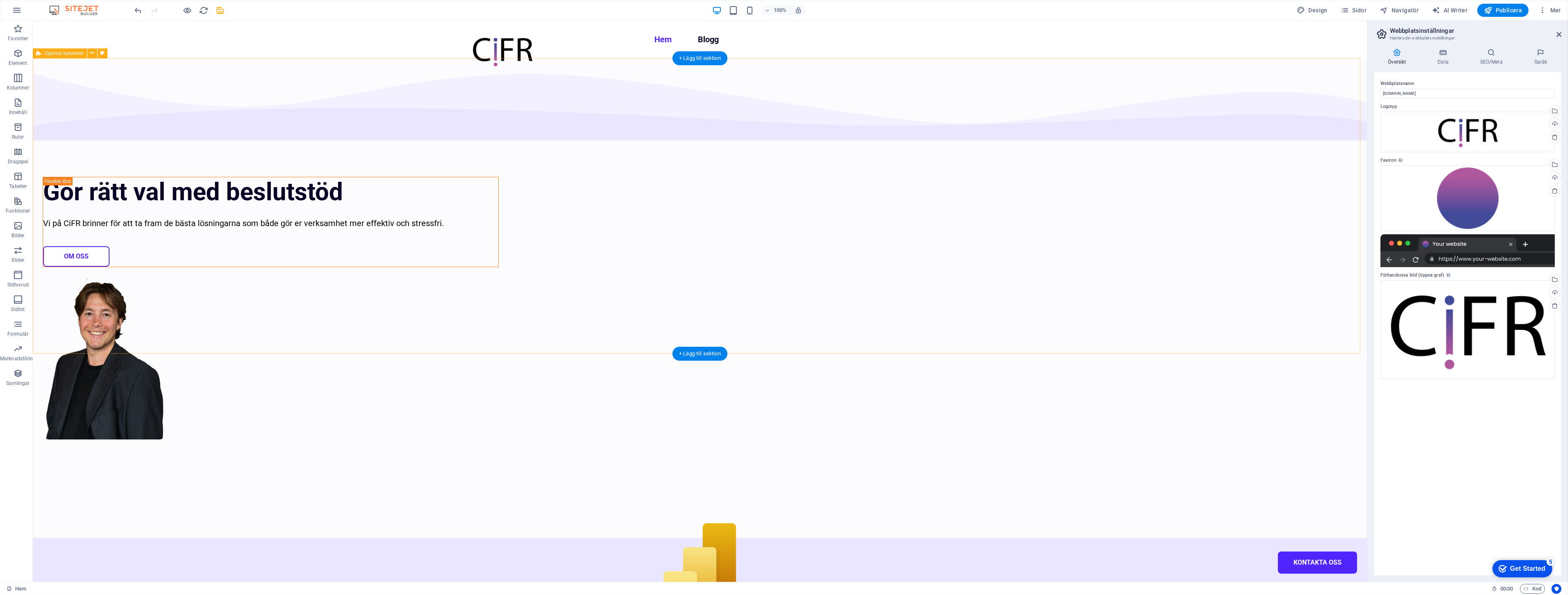
click at [1042, 223] on div "Gör rätt val med beslutstöd Vi på CiFR brinner för att ta fram de bästa lösning…" at bounding box center [700, 298] width 1334 height 480
click at [498, 177] on div "Gör rätt val med beslutstöd" at bounding box center [270, 192] width 455 height 29
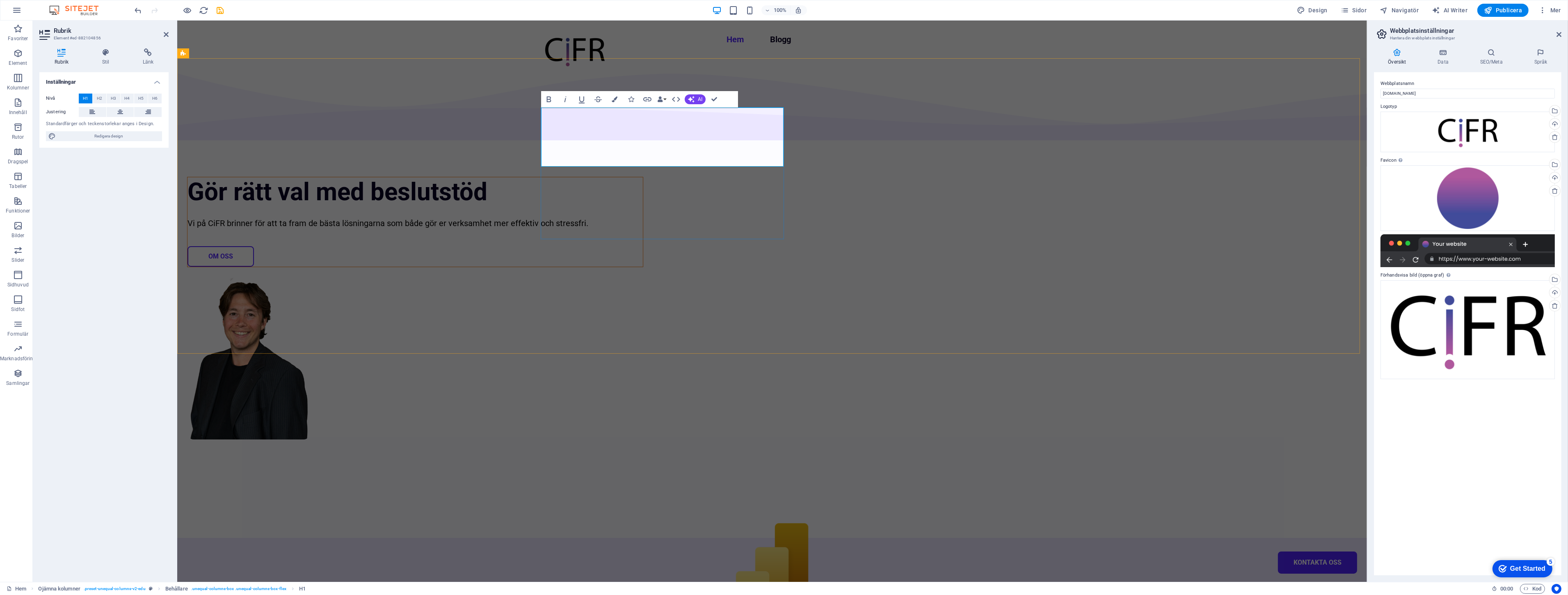
click at [599, 177] on h1 "Gör rätt val med beslutstöd" at bounding box center [415, 192] width 455 height 29
click at [642, 177] on h1 "Gör rätt val med beslutstöd" at bounding box center [415, 192] width 455 height 29
click at [605, 177] on h1 "Gör rätt val med beslutstöd" at bounding box center [415, 192] width 455 height 29
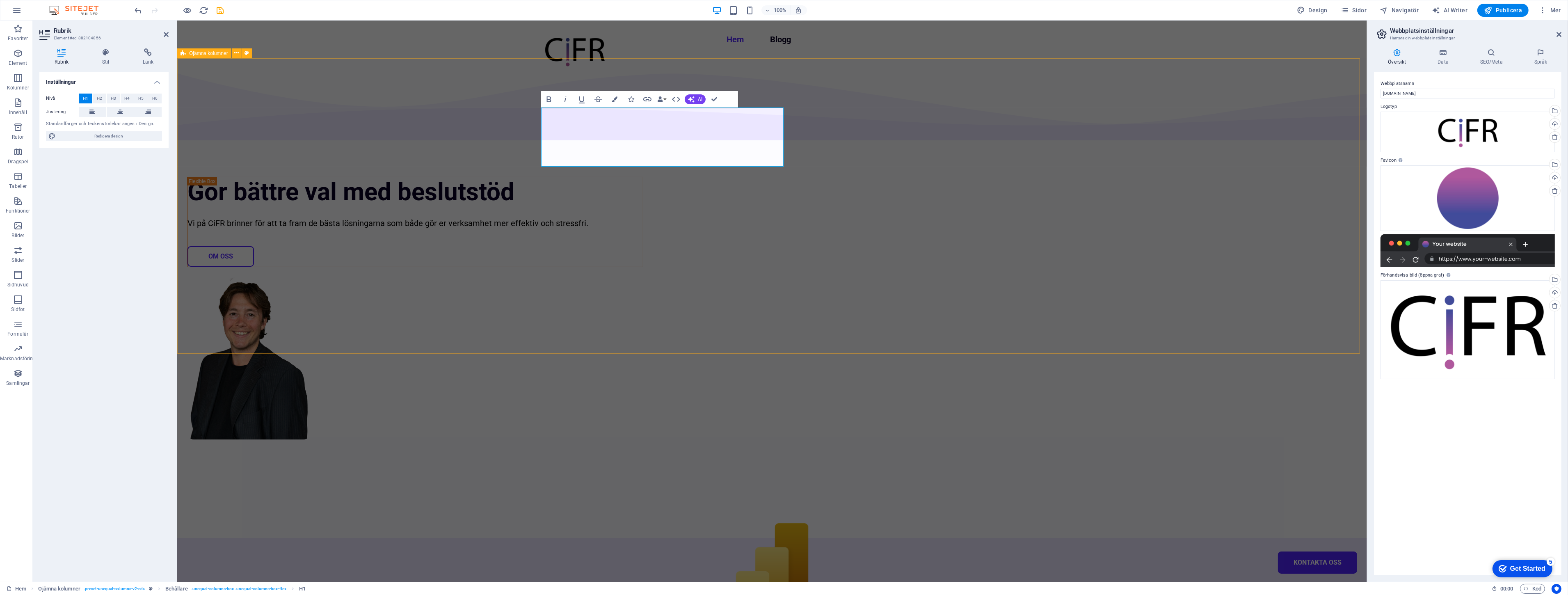
click at [1210, 158] on div "Gör bättre val med beslutstöd Vi på CiFR brinner för att ta fram de bästa lösni…" at bounding box center [771, 298] width 1190 height 480
select select "multiple-waves"
select select "em"
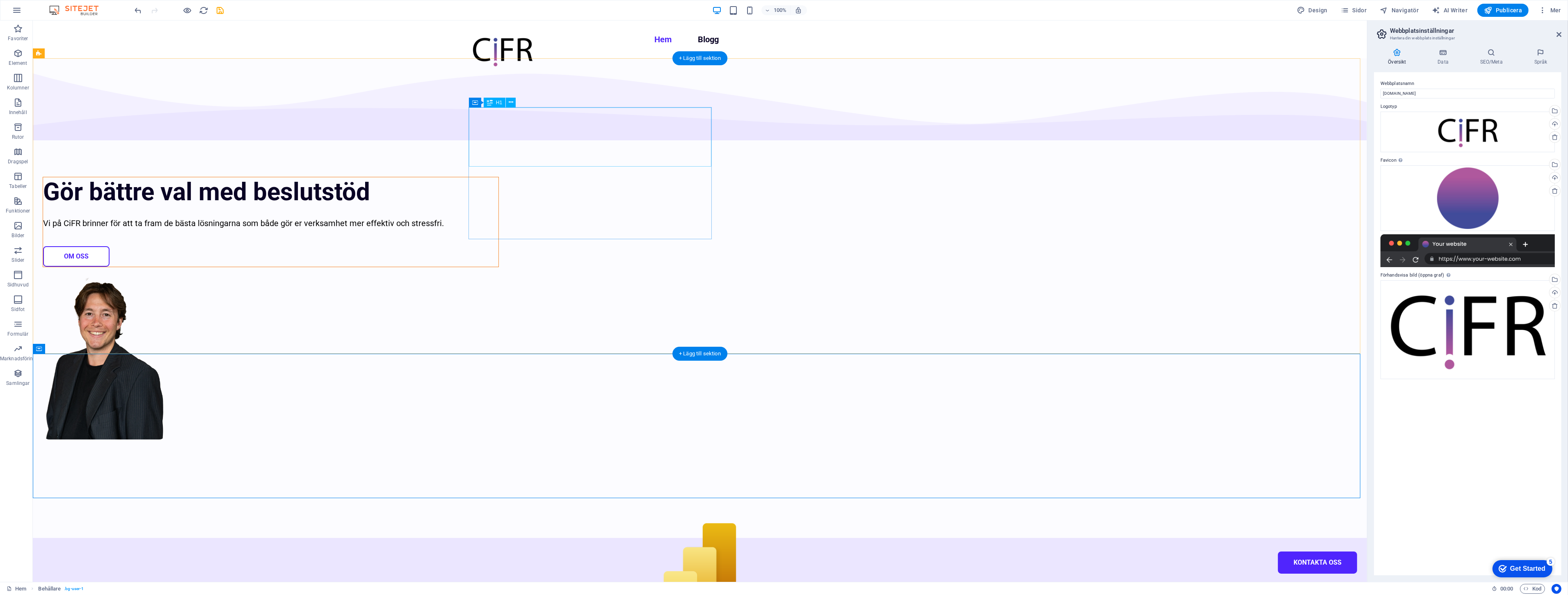
click at [498, 177] on div "Gör bättre val med beslutstöd" at bounding box center [270, 192] width 455 height 29
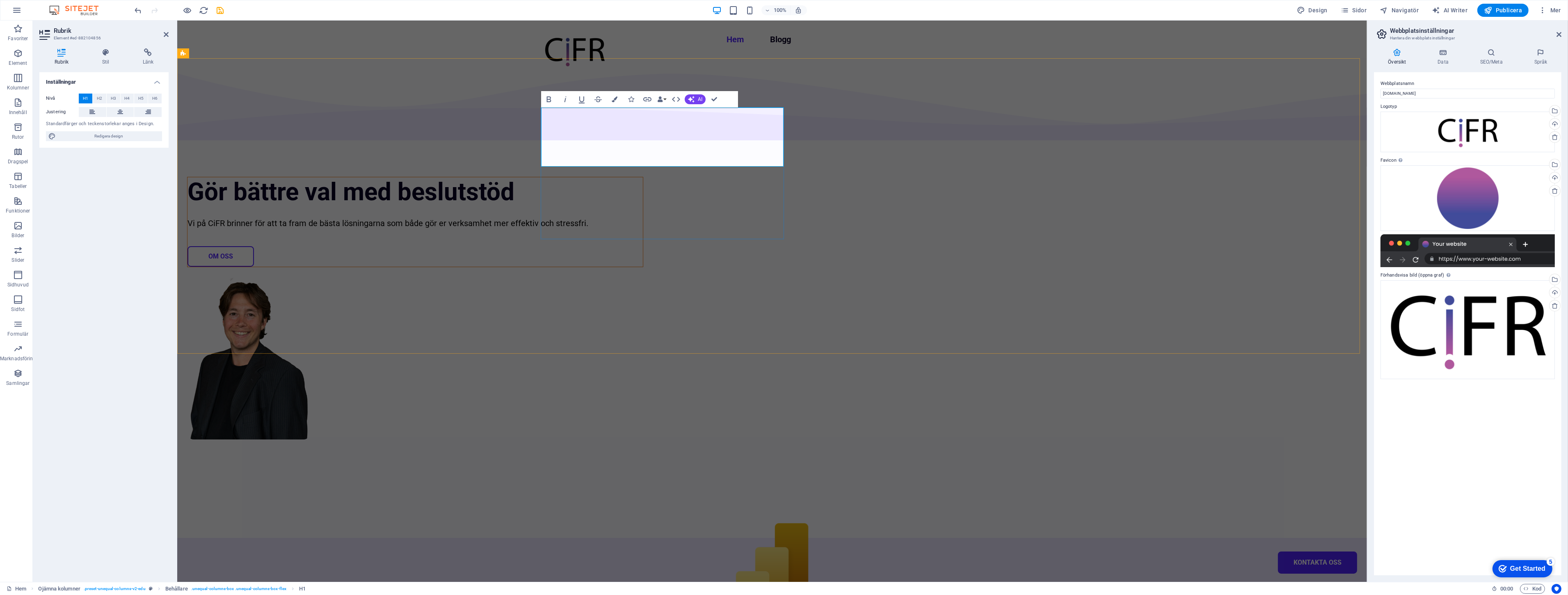
click at [642, 177] on h1 "Gör bättre val med beslutstöd" at bounding box center [415, 192] width 455 height 29
click at [1120, 132] on div "Gör bättre val med beslutstöd Vi på CiFR brinner för att ta fram de bästa lösni…" at bounding box center [771, 298] width 1190 height 480
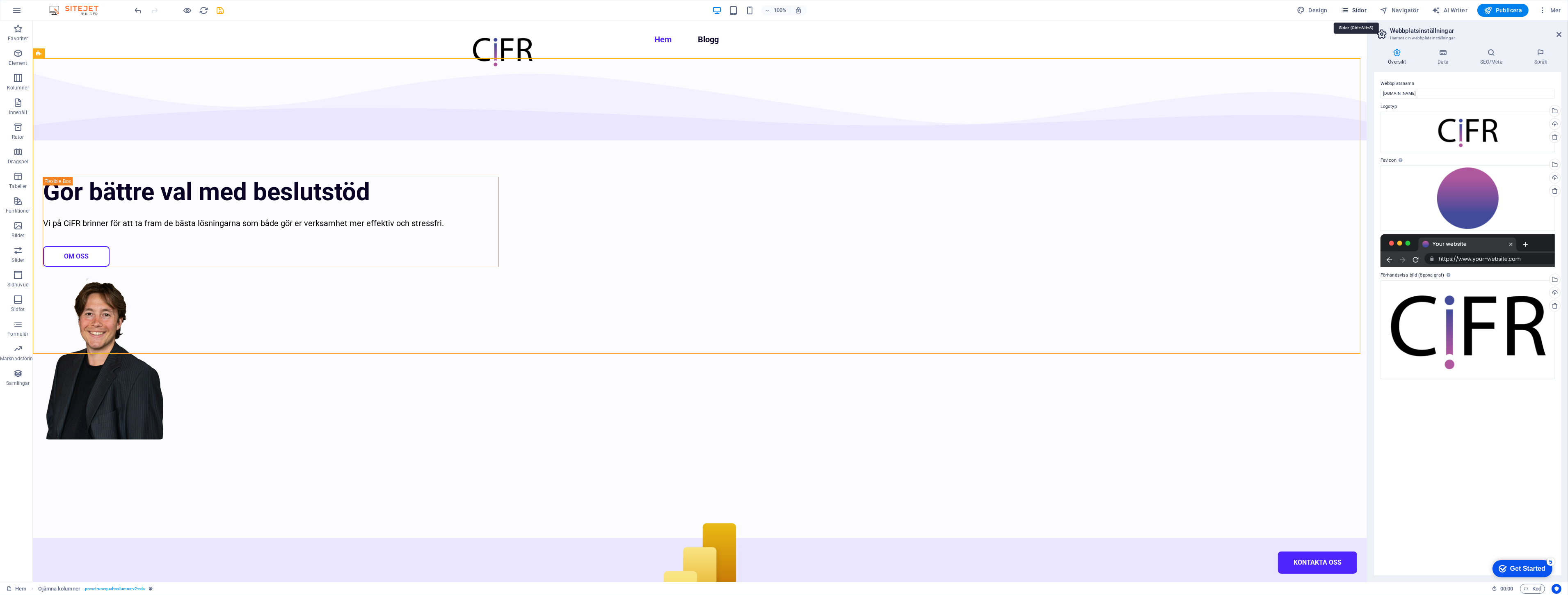
click at [1359, 13] on span "Sidor" at bounding box center [1353, 10] width 26 height 8
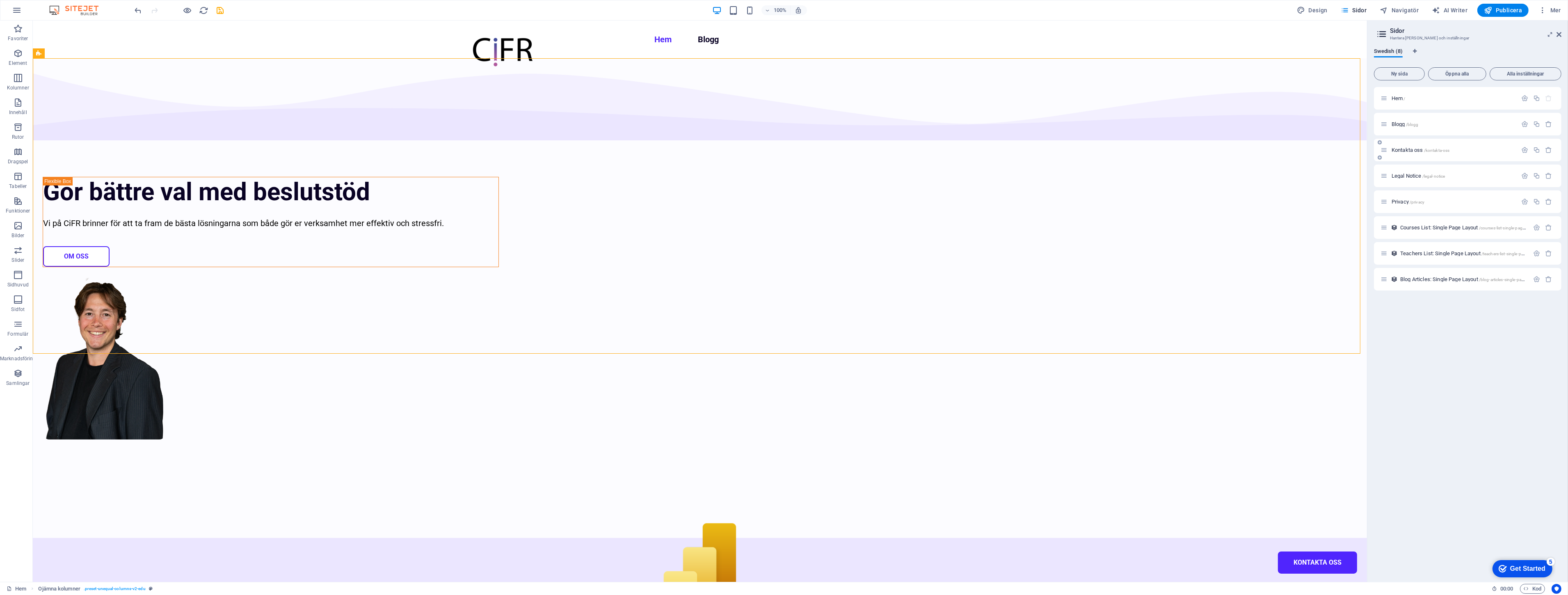
click at [1416, 144] on div "Kontakta oss /kontakta-oss" at bounding box center [1467, 150] width 187 height 23
click at [1416, 147] on span "Kontakta oss /kontakta-oss" at bounding box center [1420, 149] width 58 height 6
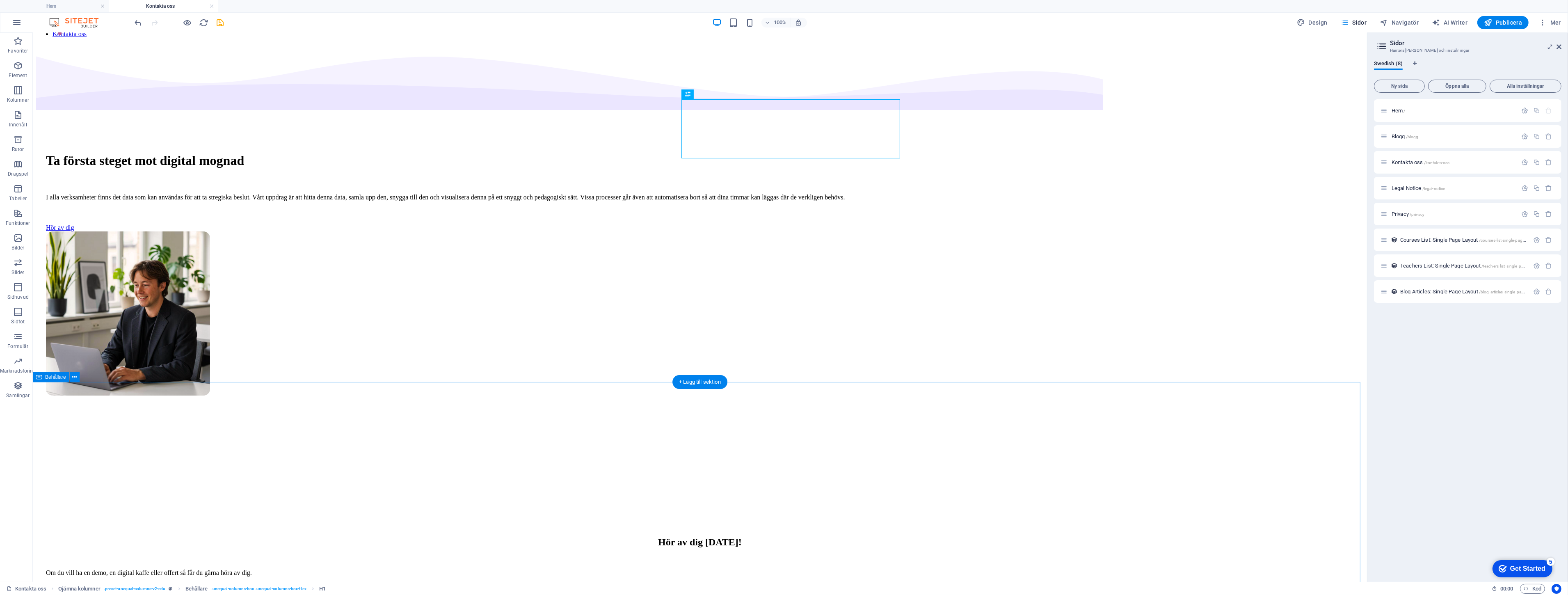
scroll to position [46, 0]
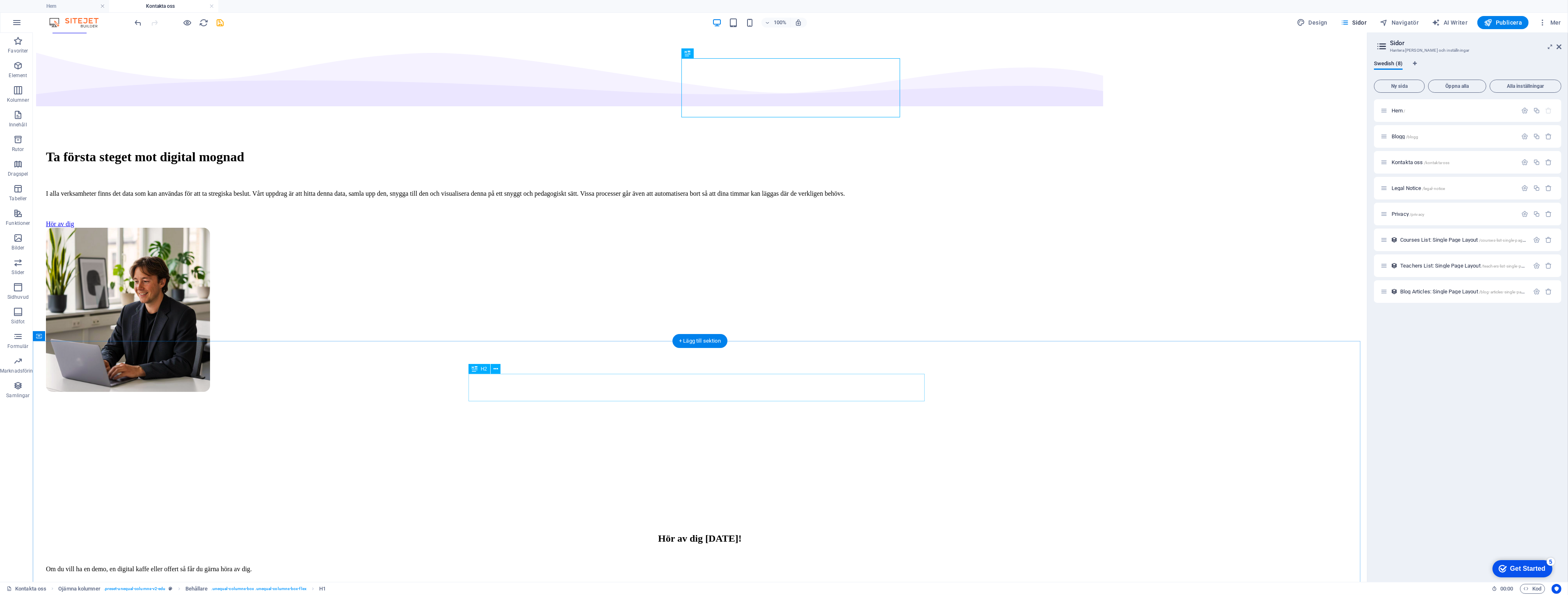
click at [690, 533] on div "Hör av dig idag!" at bounding box center [699, 538] width 1308 height 11
click at [546, 533] on h2 "Hör av dig idag!" at bounding box center [699, 538] width 1308 height 11
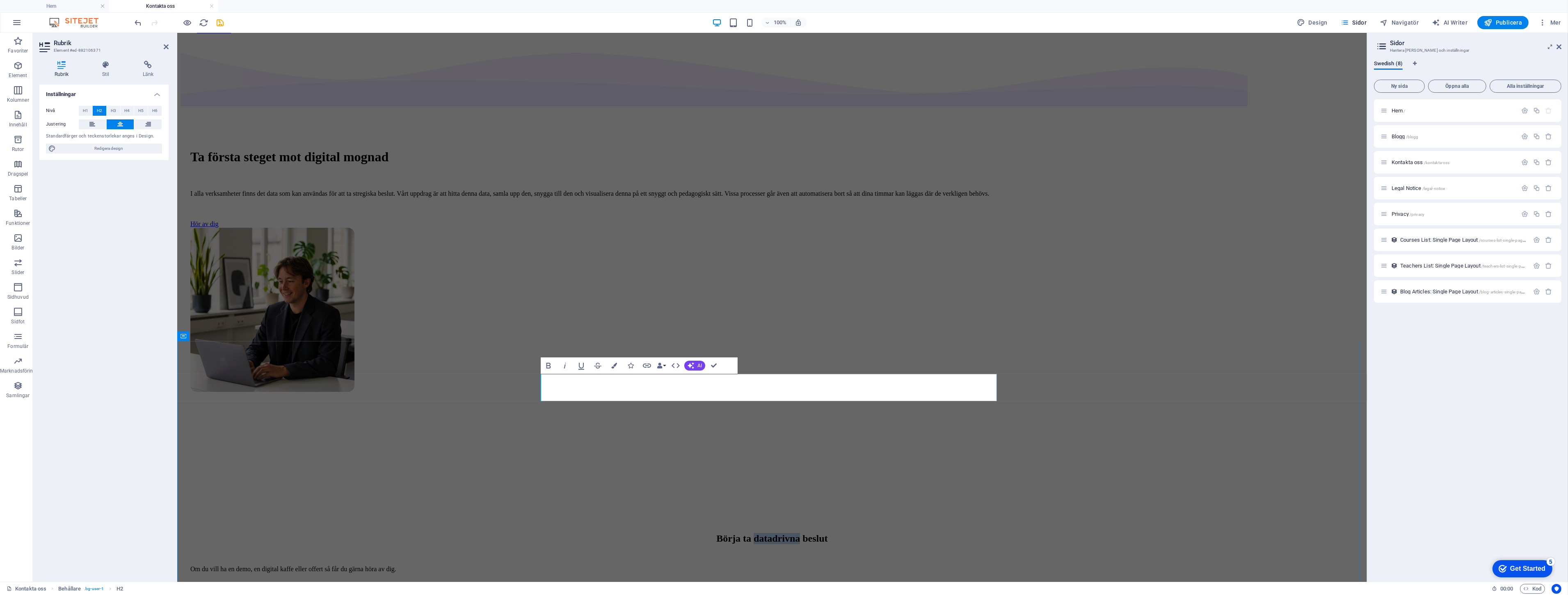
drag, startPoint x: 769, startPoint y: 388, endPoint x: 867, endPoint y: 399, distance: 98.6
click at [726, 533] on h2 "Börja ta datadrivna beslut" at bounding box center [771, 538] width 1163 height 11
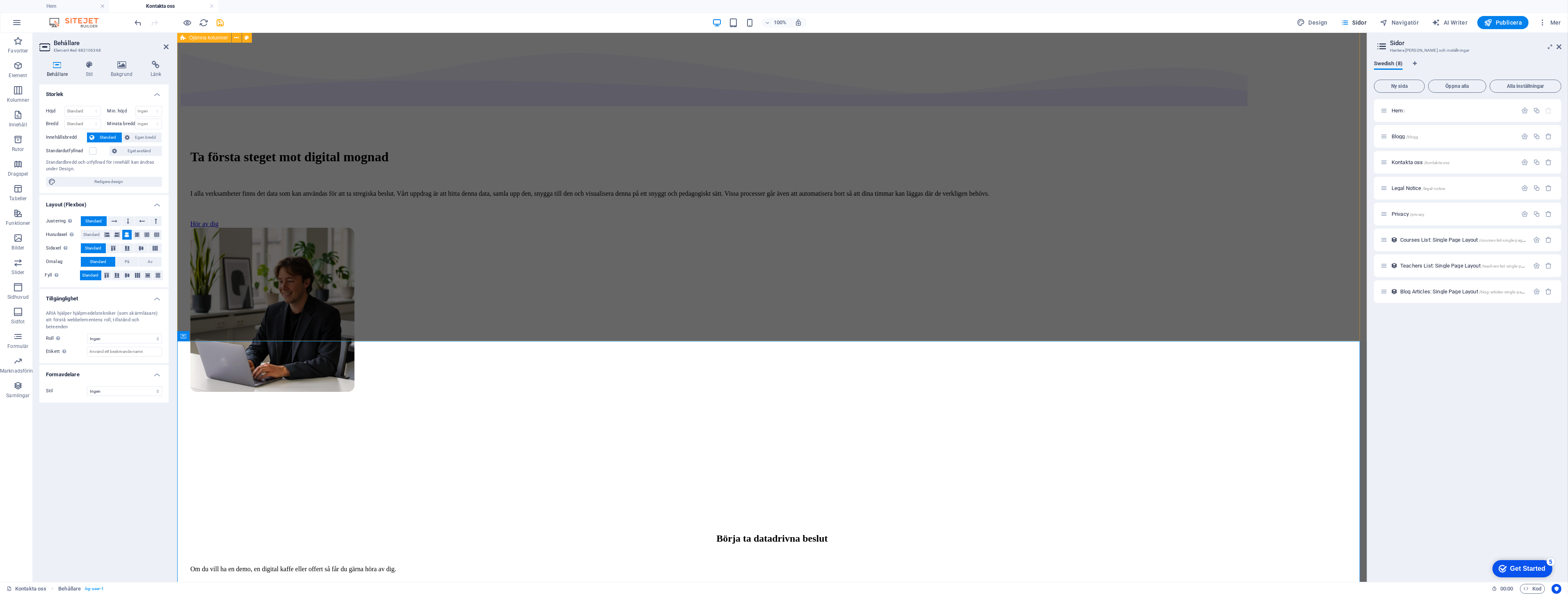
click at [1047, 308] on div "Ta första steget mot digital mognad I alla verksamheter finns det data som kan …" at bounding box center [771, 266] width 1183 height 451
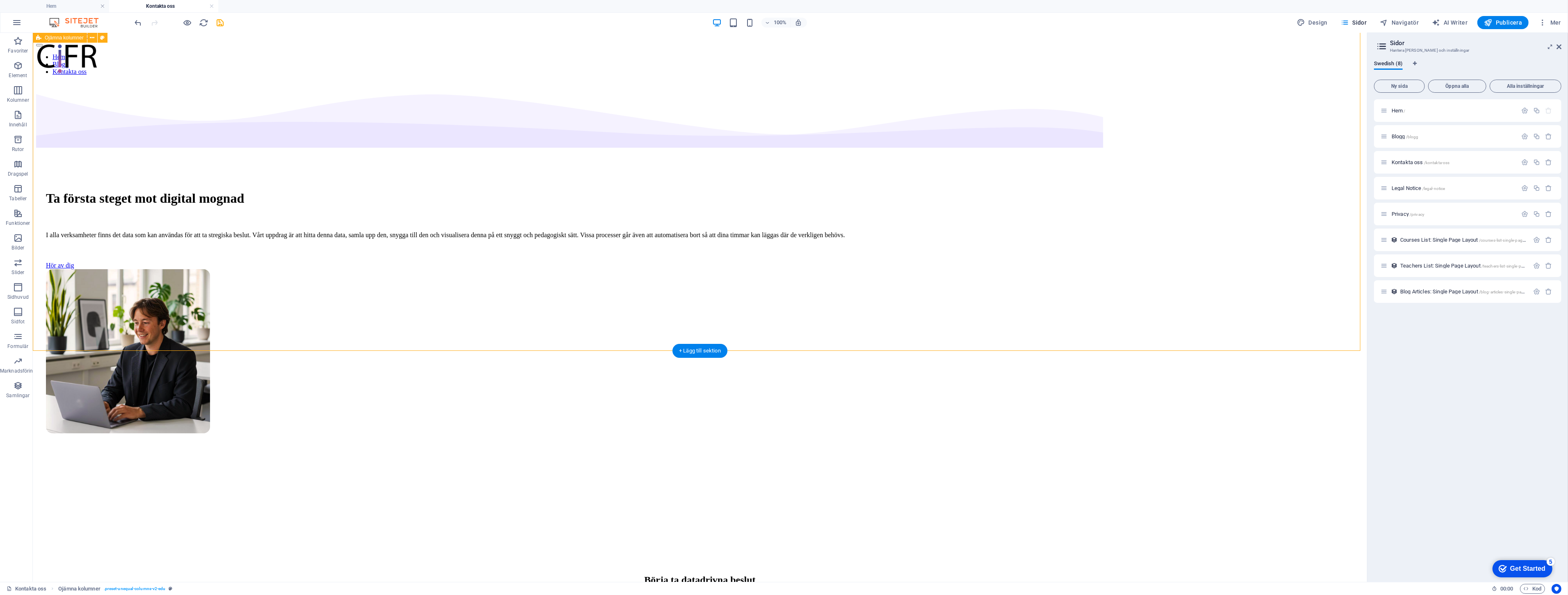
scroll to position [0, 0]
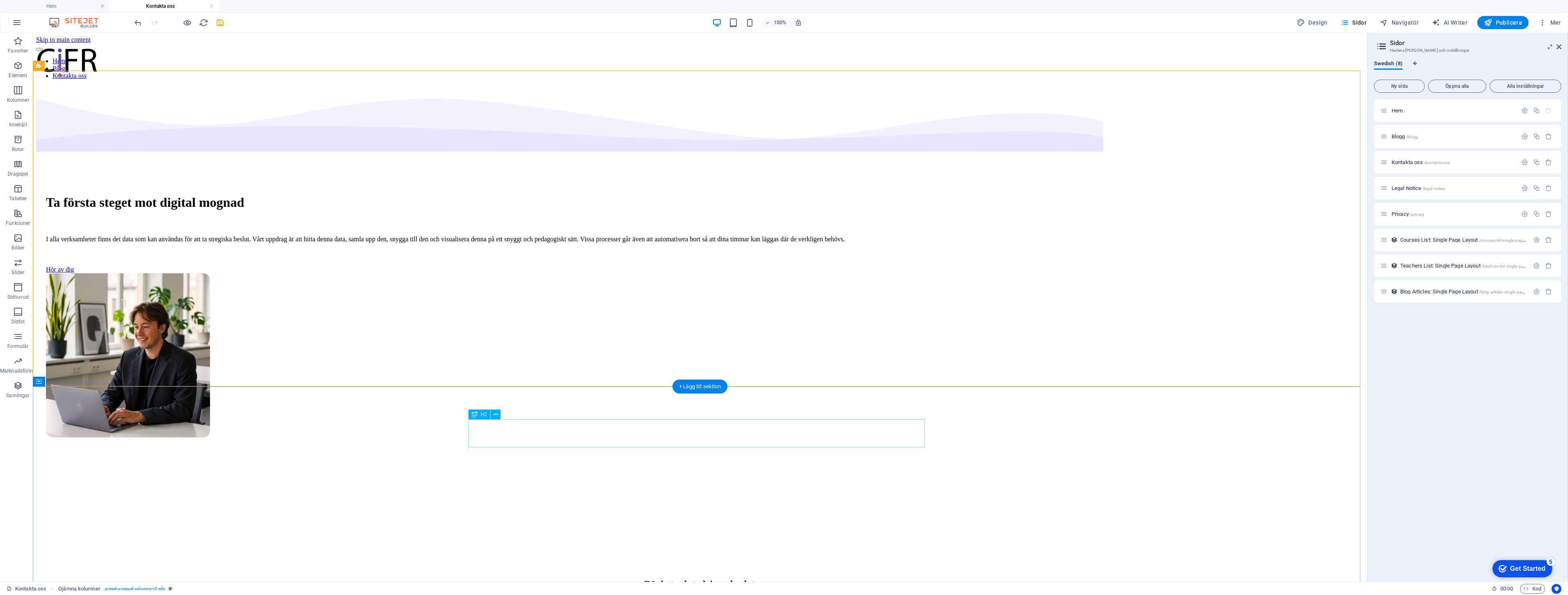
click at [786, 579] on div "Börja ta datadrivna beslut" at bounding box center [699, 584] width 1308 height 11
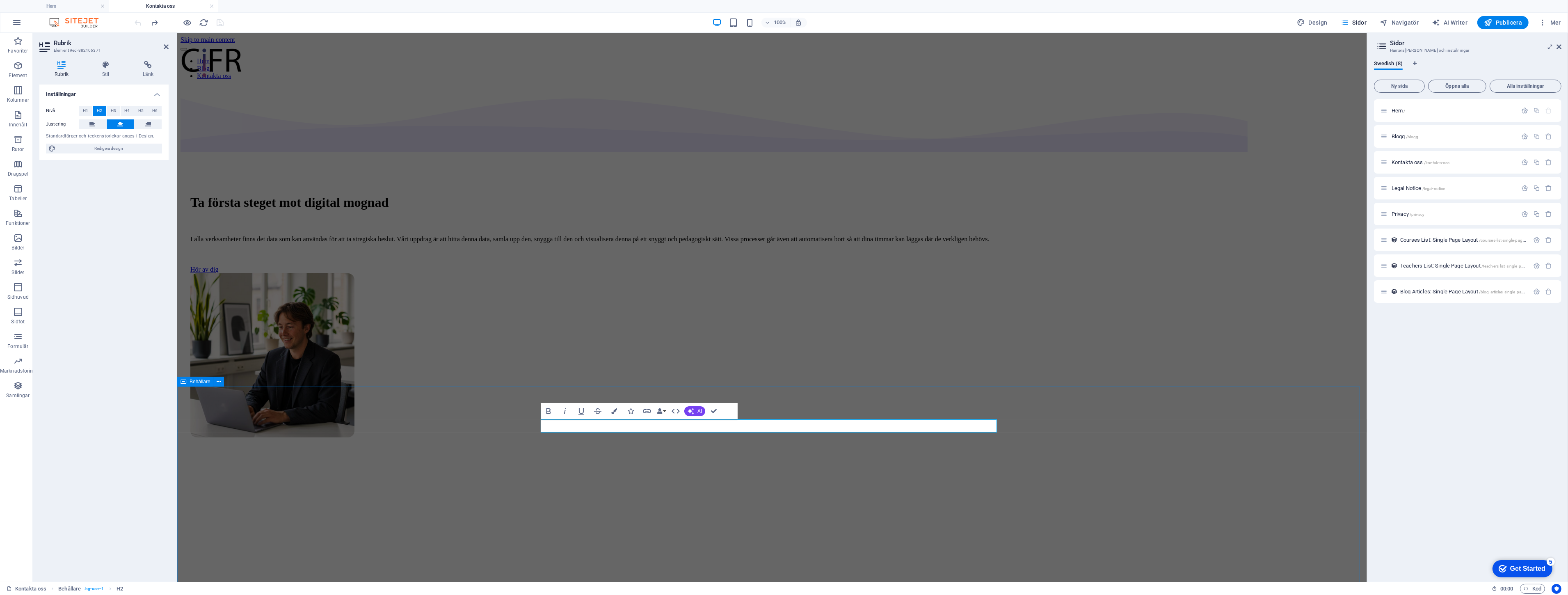
click at [1134, 378] on div "Ta första steget mot digital mognad I alla verksamheter finns det data som kan …" at bounding box center [771, 311] width 1183 height 451
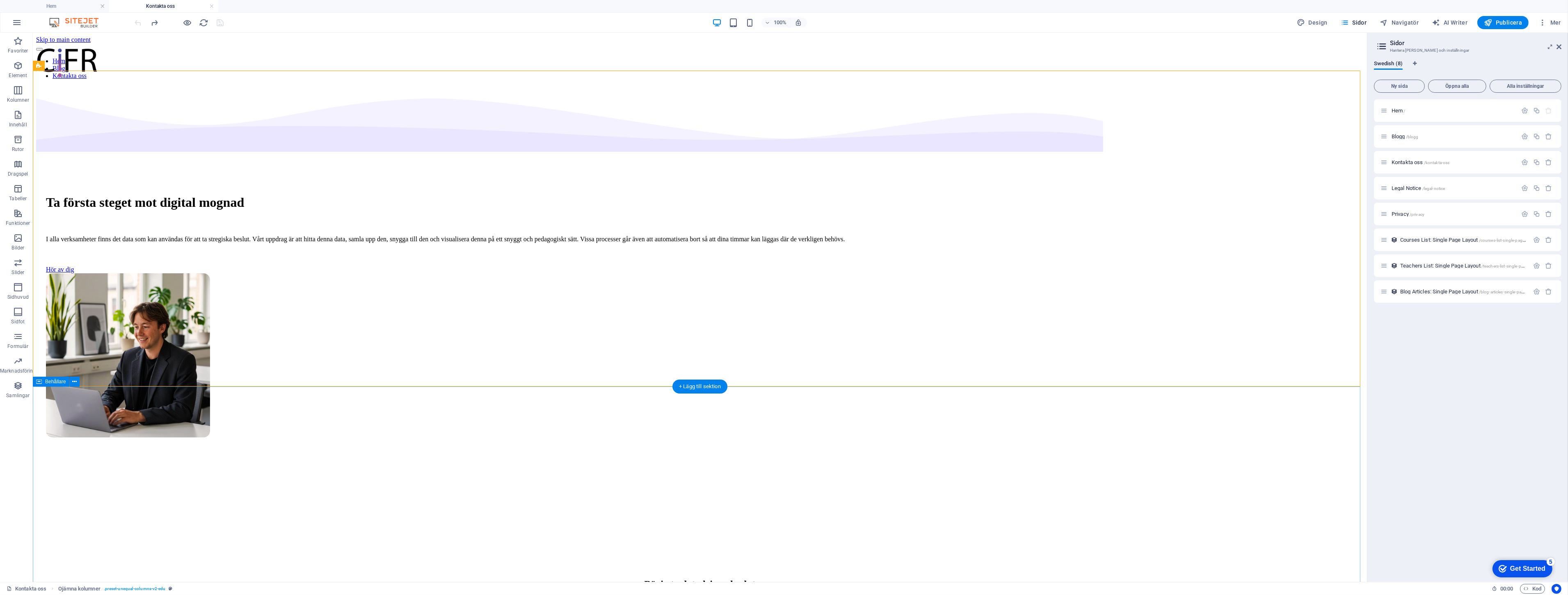
click at [840, 195] on div "Ta första steget mot digital mognad" at bounding box center [699, 202] width 1308 height 15
drag, startPoint x: 840, startPoint y: 129, endPoint x: 695, endPoint y: 129, distance: 145.0
click at [839, 195] on div "Ta första steget mot digital mognad" at bounding box center [699, 202] width 1308 height 15
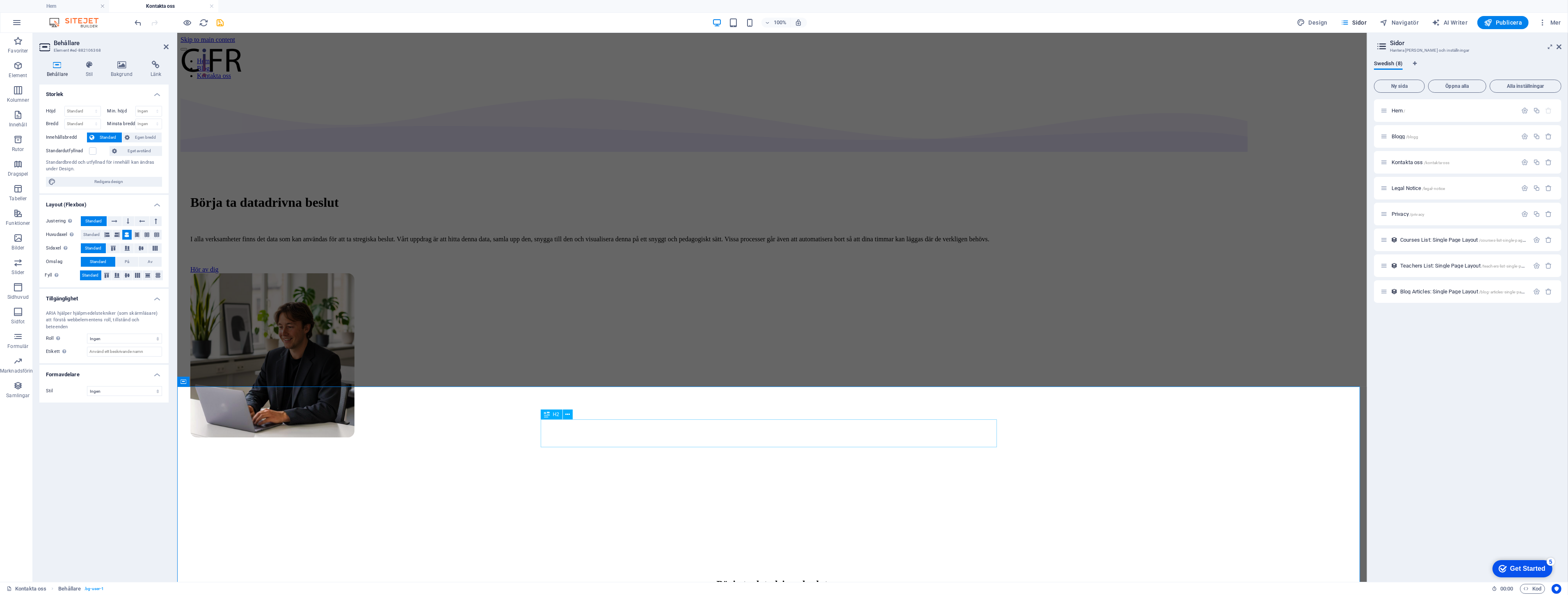
click at [811, 579] on div "Börja ta datadrivna beslut" at bounding box center [771, 584] width 1163 height 11
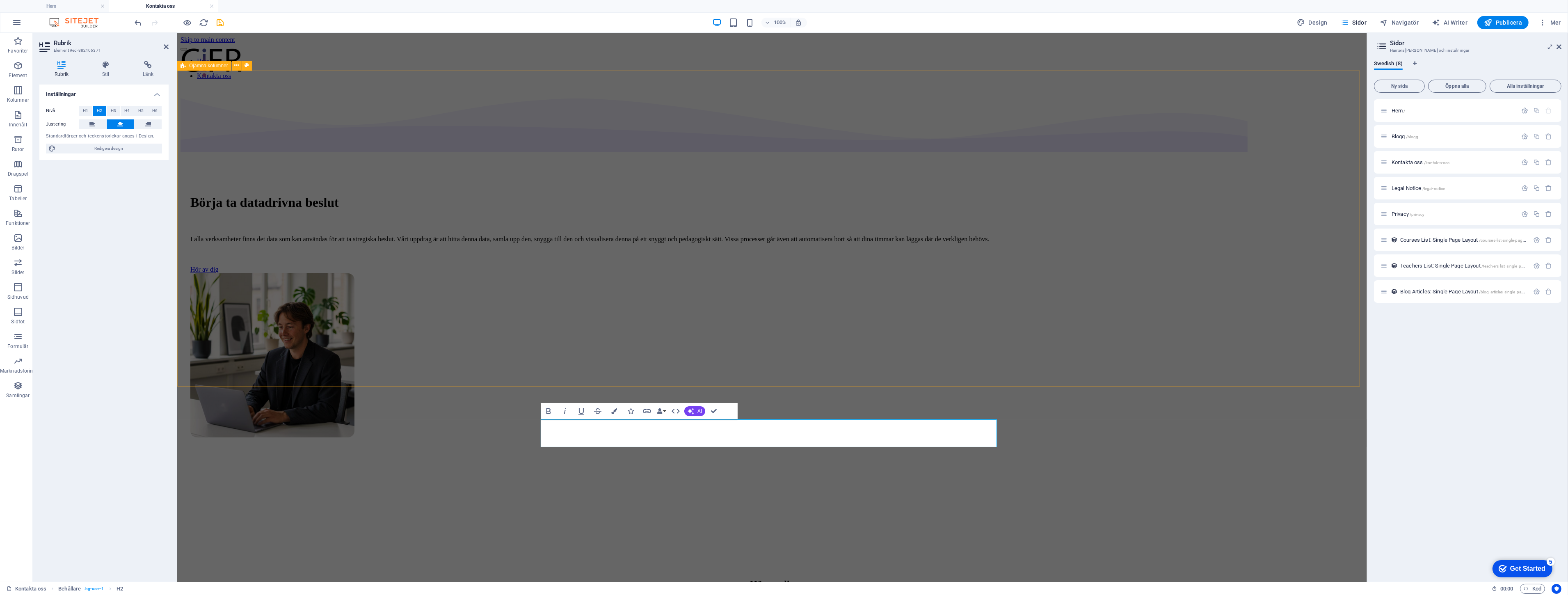
click at [1050, 364] on div "Börja ta datadrivna beslut I alla verksamheter finns det data som kan användas …" at bounding box center [771, 311] width 1183 height 451
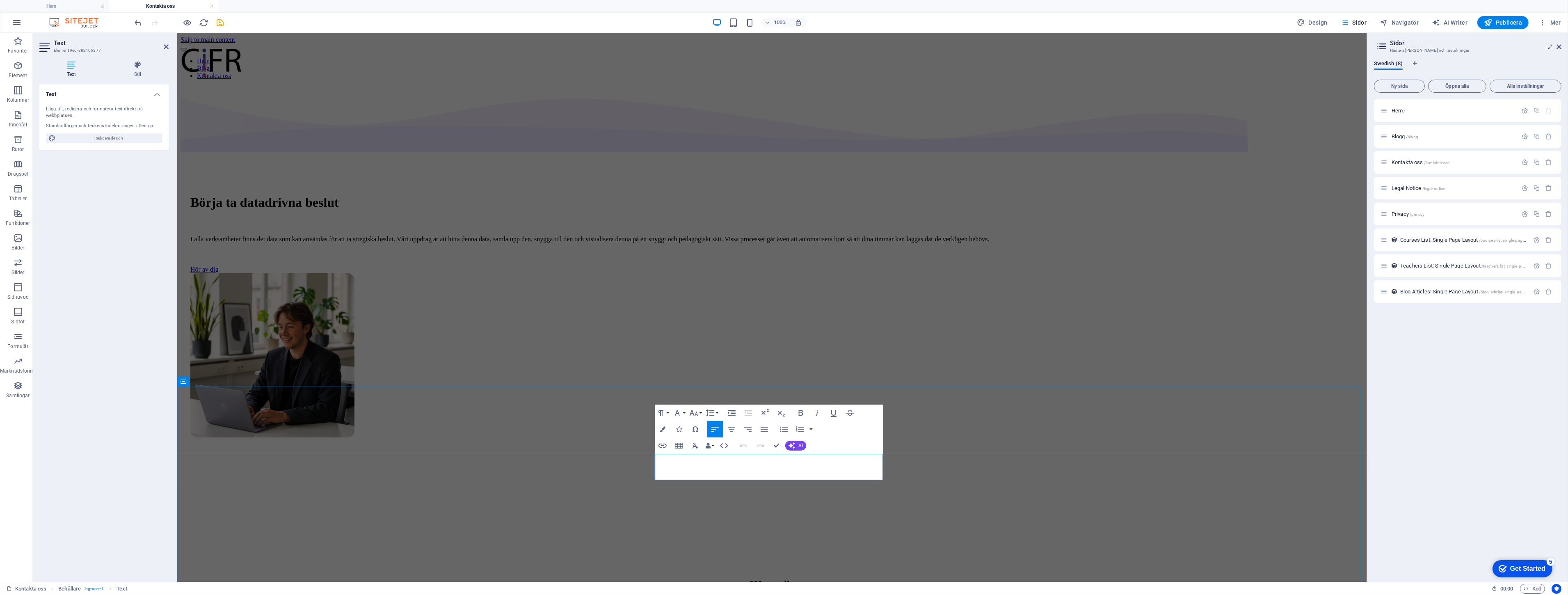
drag, startPoint x: 759, startPoint y: 478, endPoint x: 834, endPoint y: 462, distance: 76.7
drag, startPoint x: 681, startPoint y: 460, endPoint x: 693, endPoint y: 460, distance: 12.0
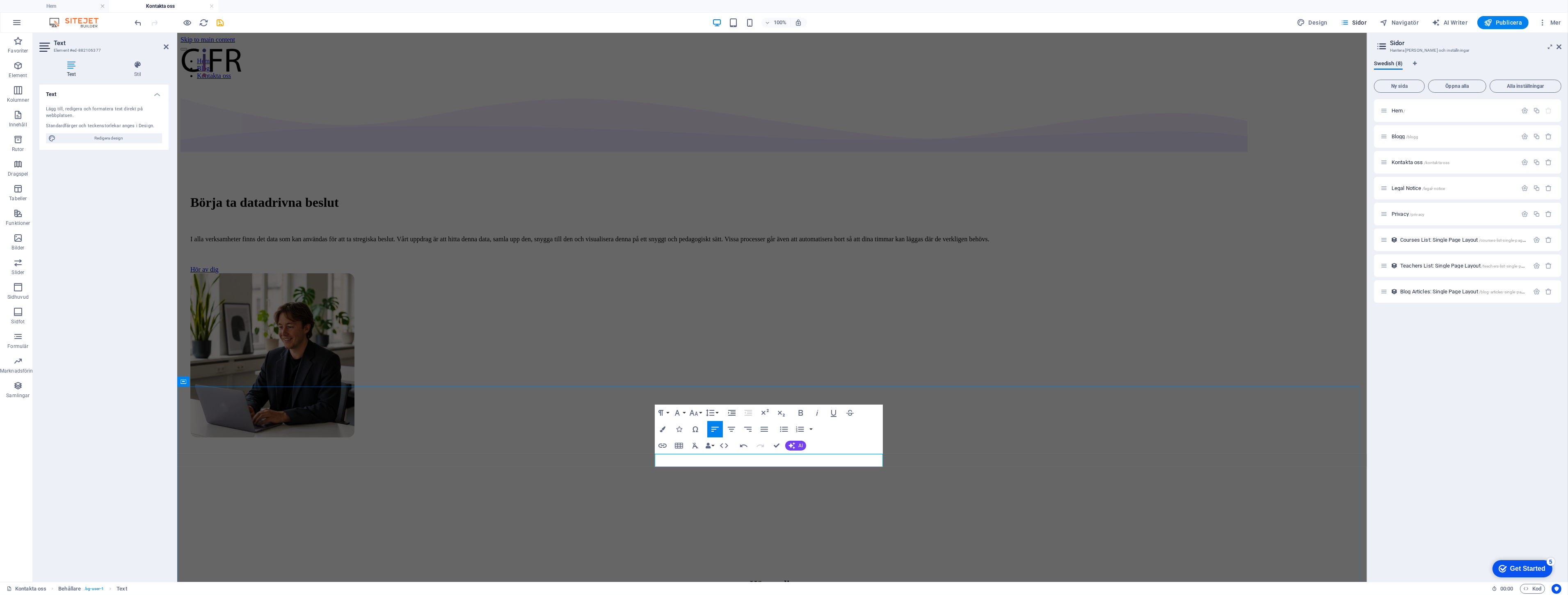
drag, startPoint x: 696, startPoint y: 461, endPoint x: 681, endPoint y: 461, distance: 15.0
click at [1218, 336] on div "Börja ta datadrivna beslut I alla verksamheter finns det data som kan användas …" at bounding box center [771, 311] width 1183 height 451
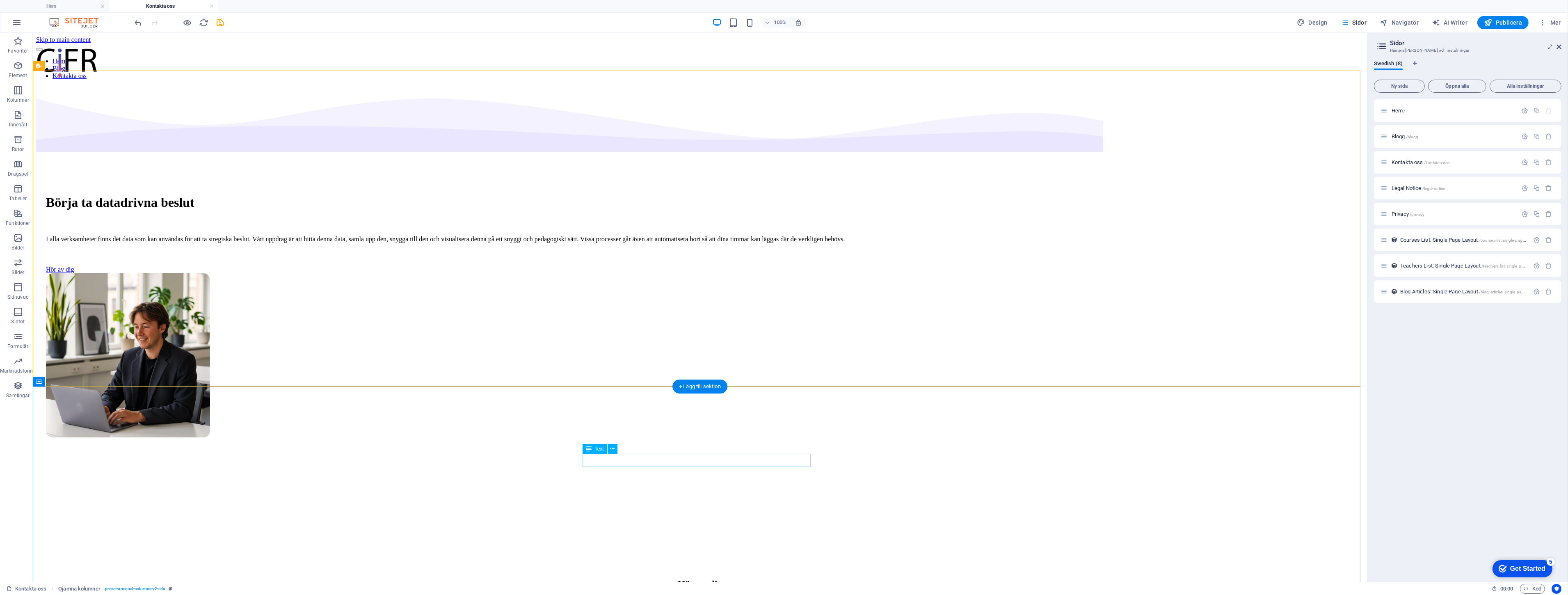
drag, startPoint x: 718, startPoint y: 458, endPoint x: 574, endPoint y: 456, distance: 144.0
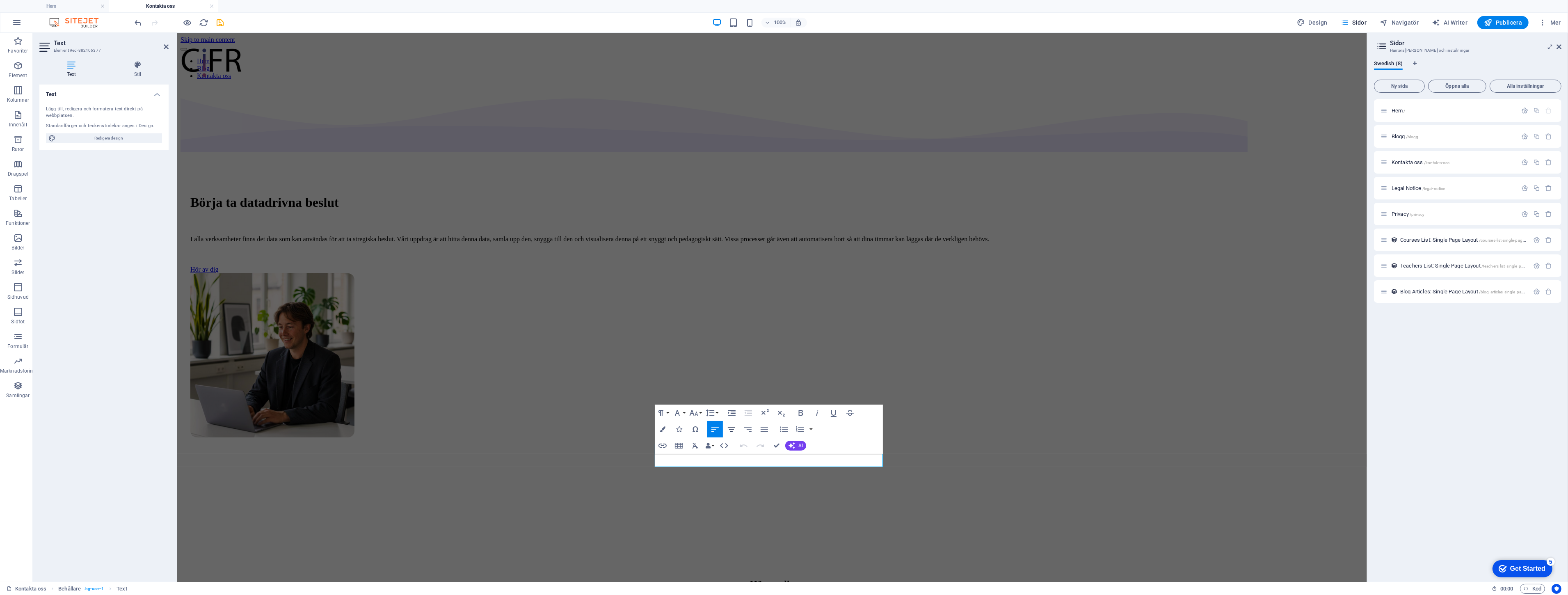
click at [734, 431] on icon "button" at bounding box center [731, 429] width 10 height 10
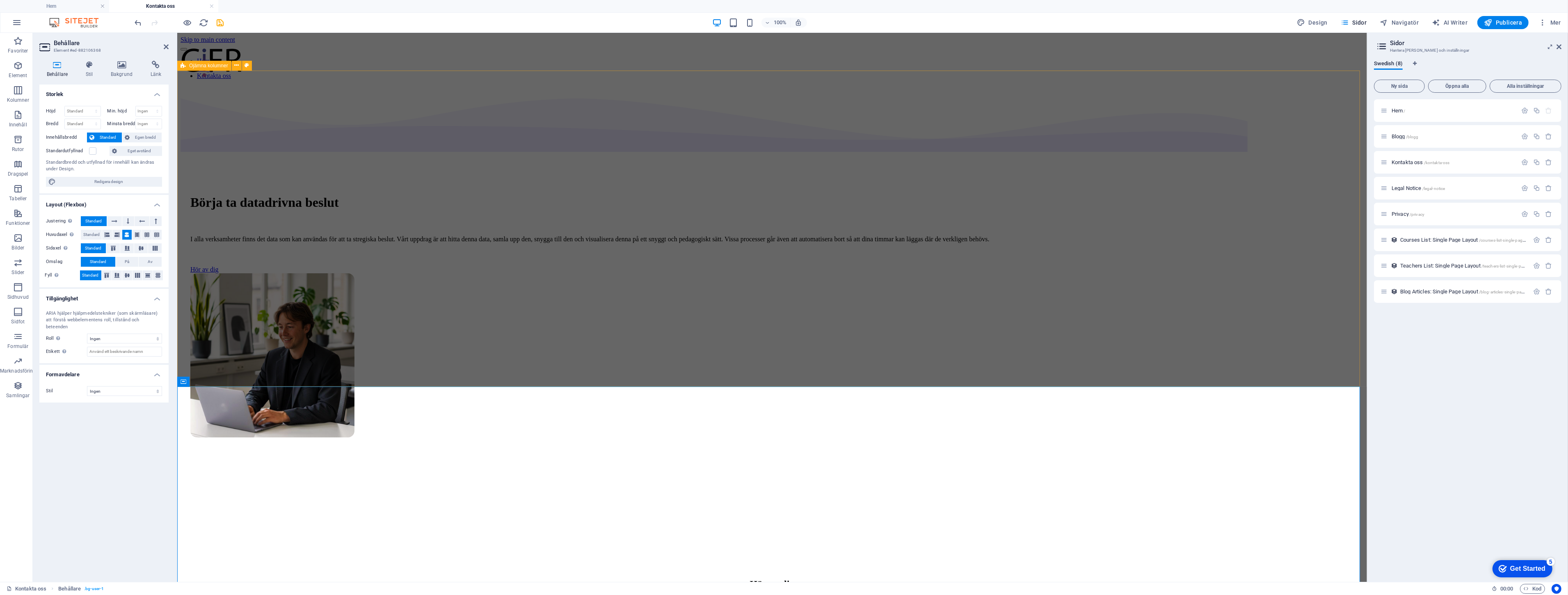
click at [1126, 297] on div "Börja ta datadrivna beslut I alla verksamheter finns det data som kan användas …" at bounding box center [771, 311] width 1183 height 451
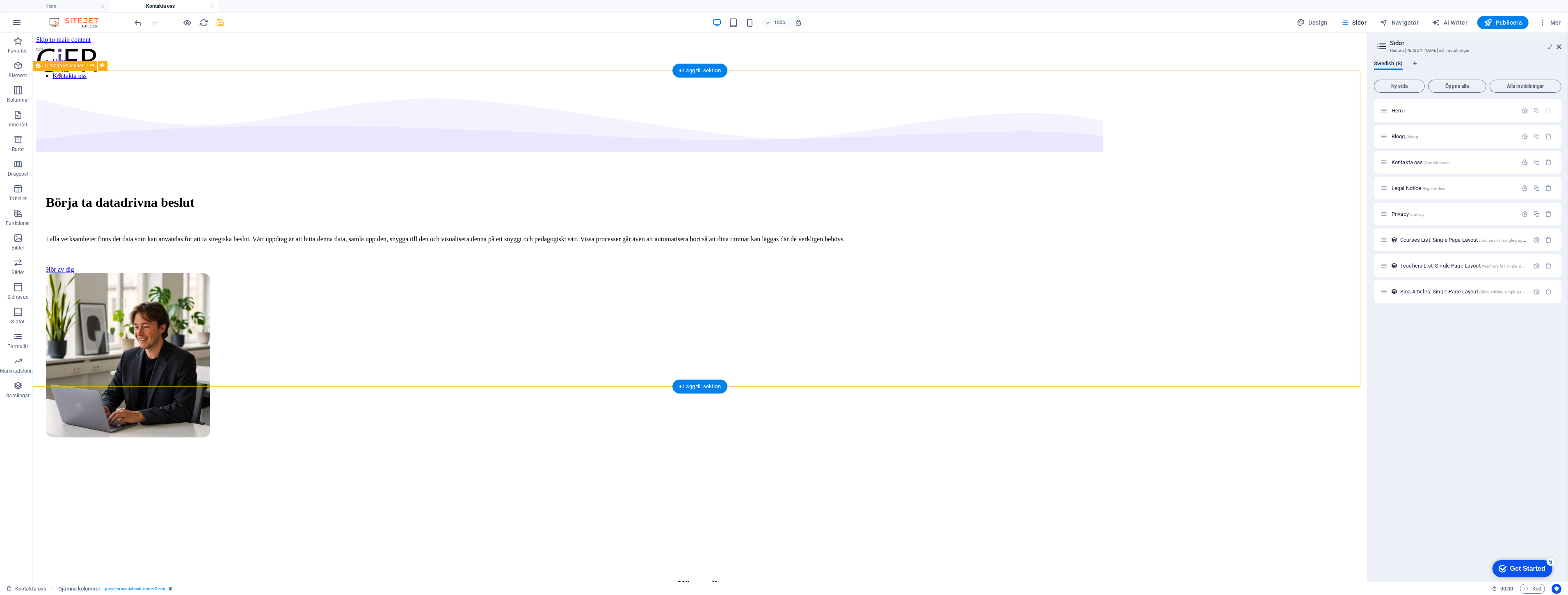
click at [1126, 343] on div "Börja ta datadrivna beslut I alla verksamheter finns det data som kan användas …" at bounding box center [699, 311] width 1327 height 451
click at [1507, 22] on span "Publicera" at bounding box center [1502, 22] width 38 height 8
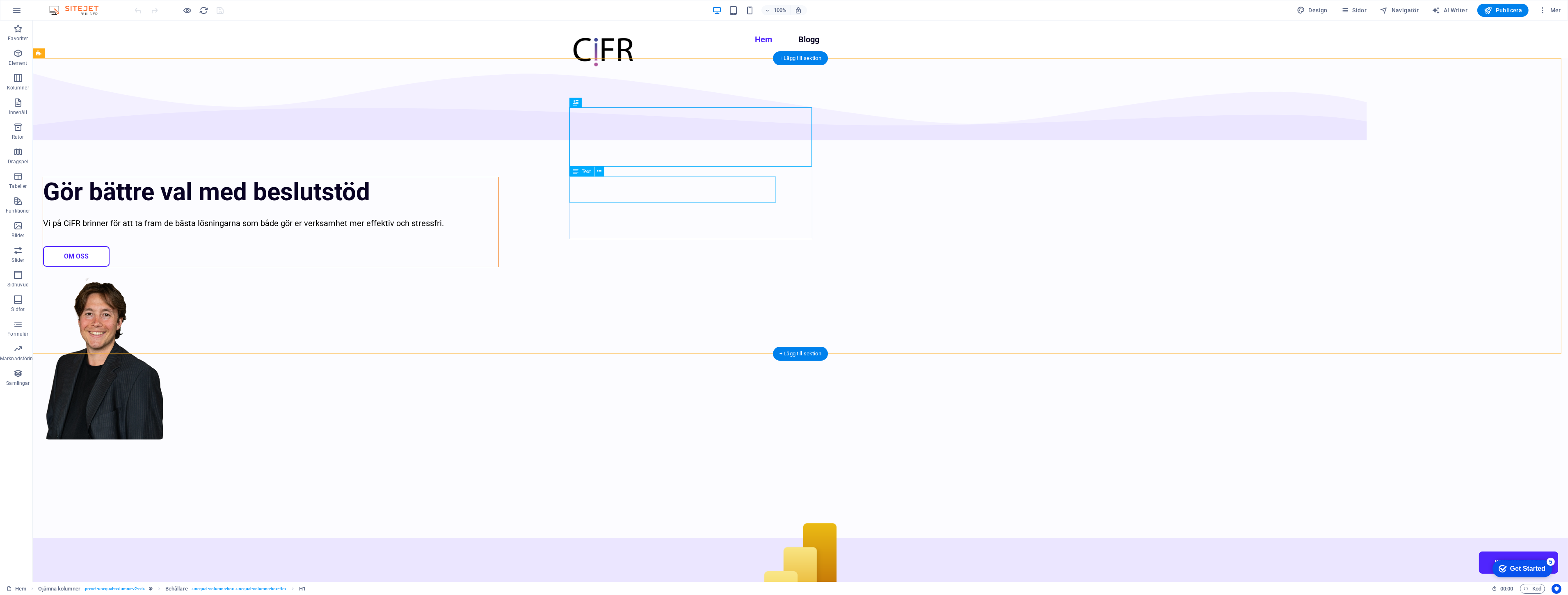
click at [498, 217] on div "Vi på CiFR brinner för att ta fram de bästa lösningarna som både gör er verksam…" at bounding box center [270, 223] width 455 height 13
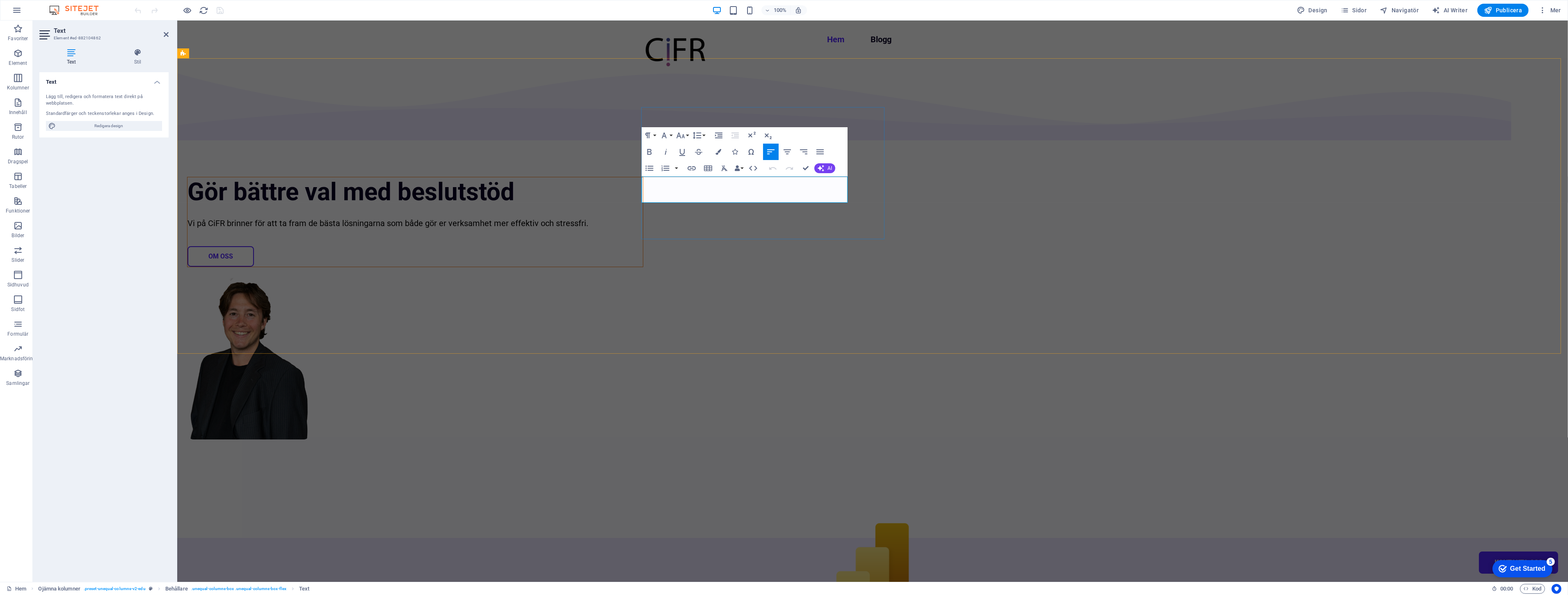
click at [642, 217] on p "Vi på CiFR brinner för att ta fram de bästa lösningarna som både gör er verksam…" at bounding box center [415, 223] width 455 height 13
click at [416, 329] on div "Gör bättre val med beslutstöd Vi på CiFR brinner för att ta fram de bästa lösni…" at bounding box center [872, 298] width 1391 height 480
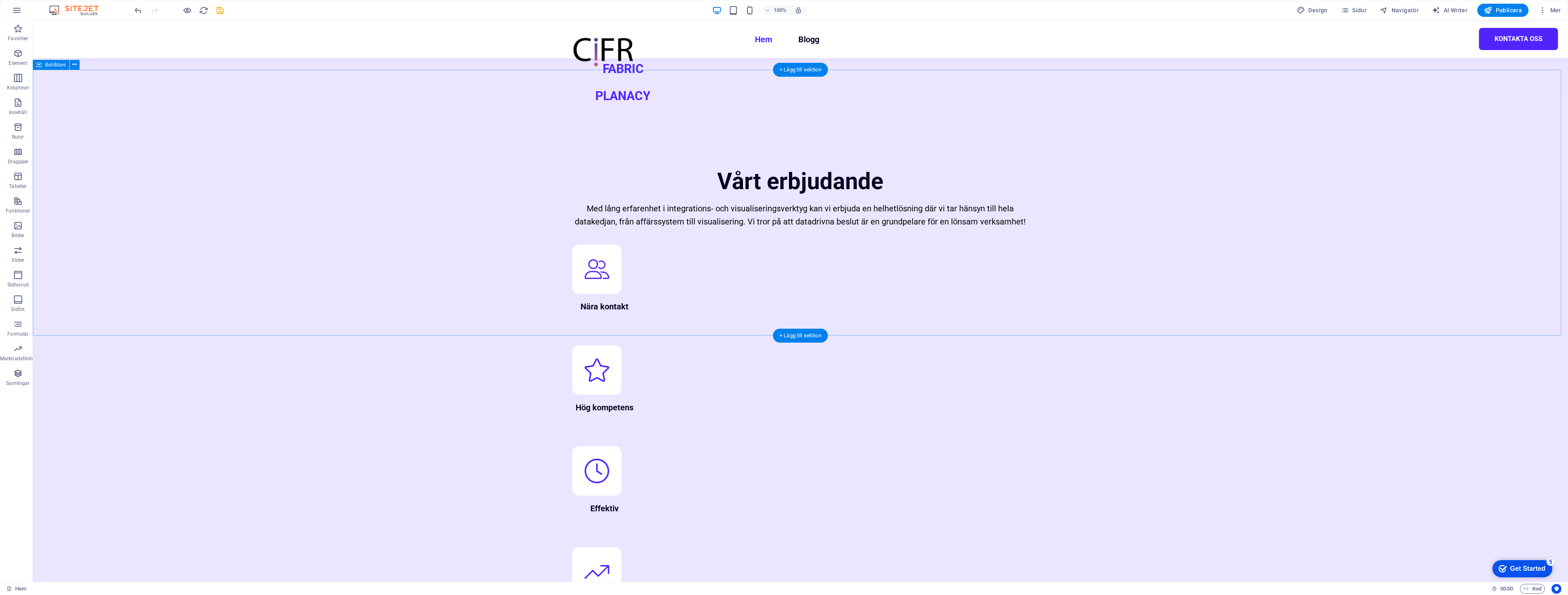
scroll to position [817, 0]
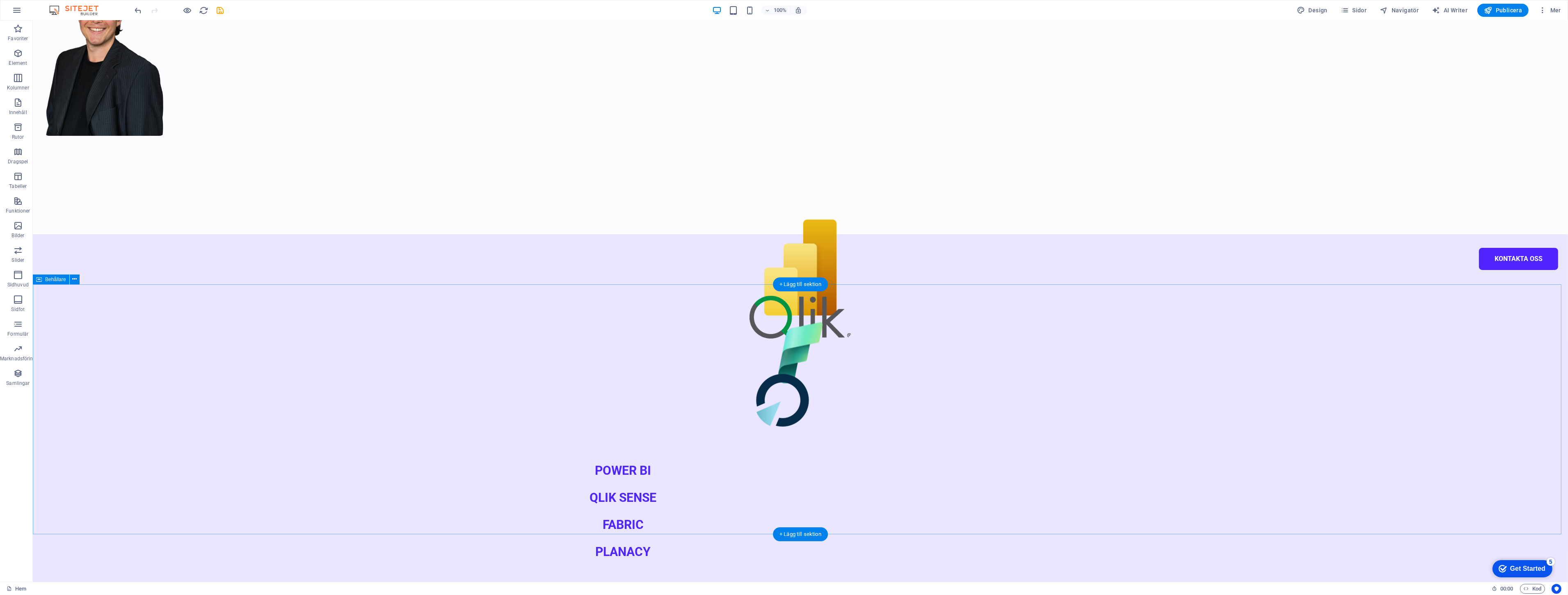
scroll to position [0, 0]
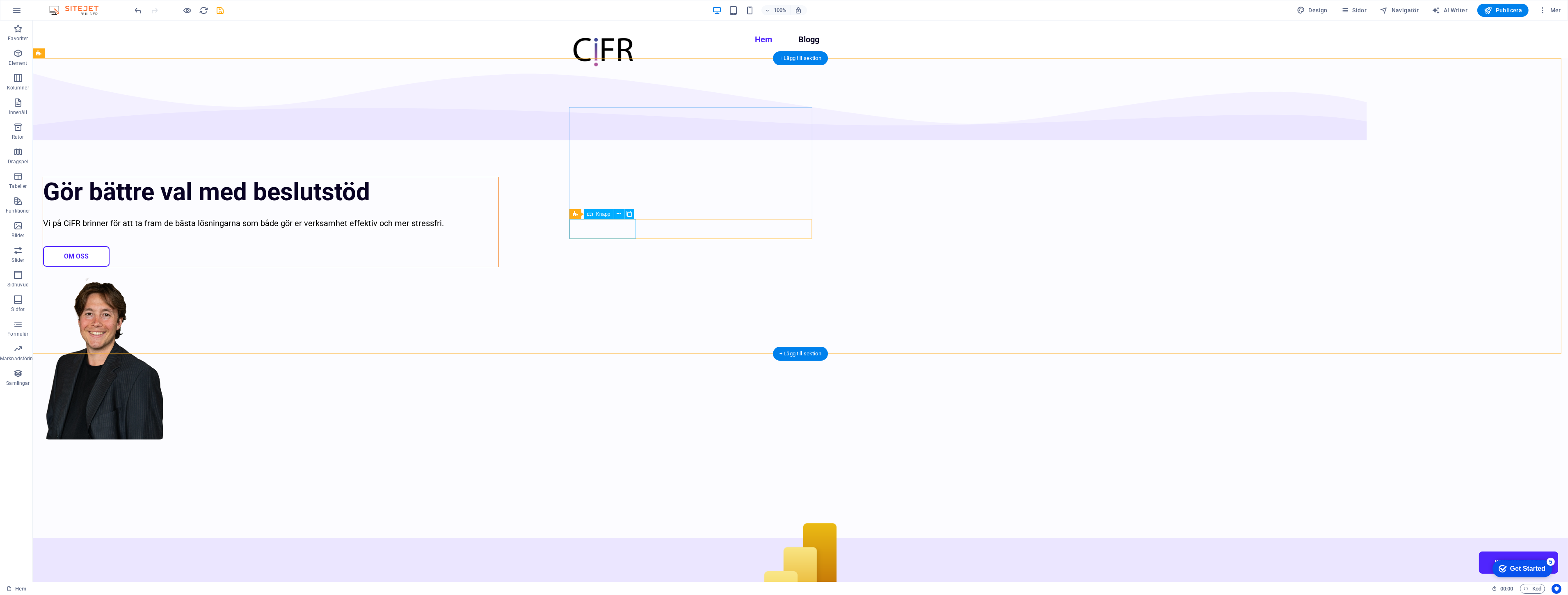
click at [498, 246] on div "Om OSS" at bounding box center [270, 256] width 455 height 21
select select "px"
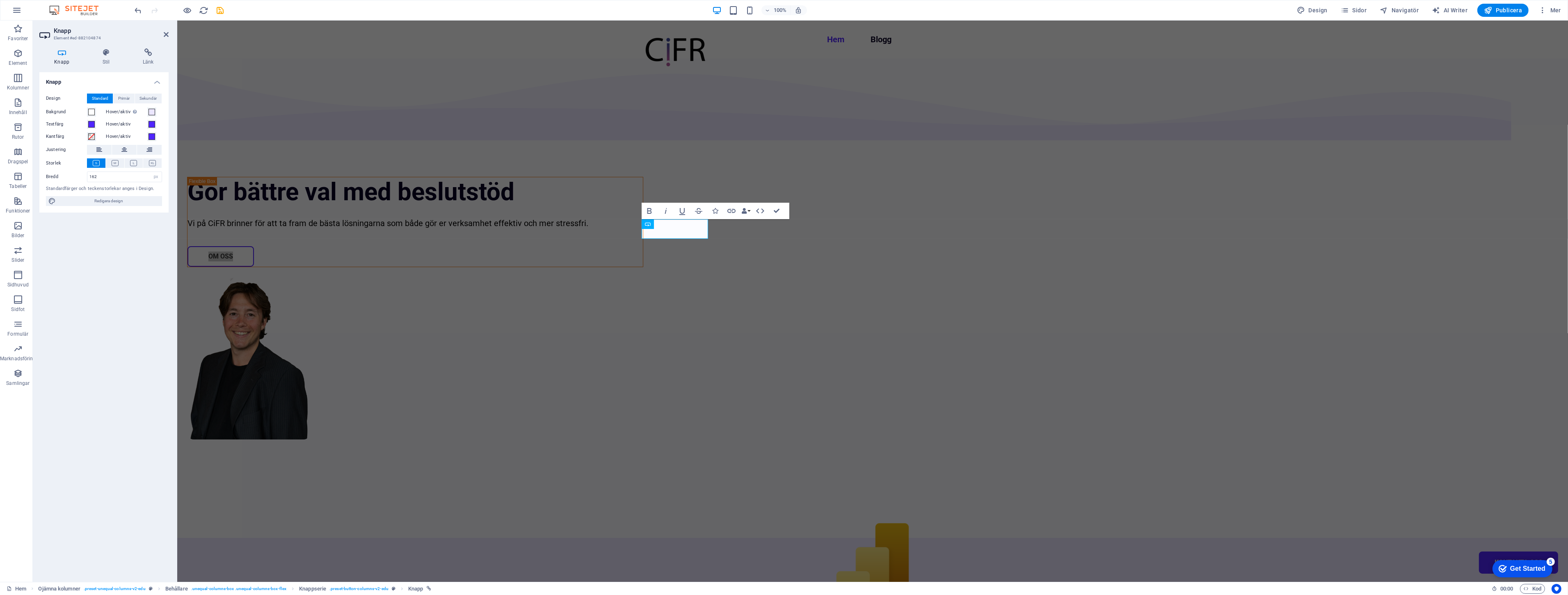
click at [101, 255] on div "Knapp Design Standard Primär Sekundär Bakgrund Hover/aktiv Byt till förhandsvis…" at bounding box center [104, 323] width 129 height 503
click at [109, 56] on icon at bounding box center [106, 52] width 37 height 8
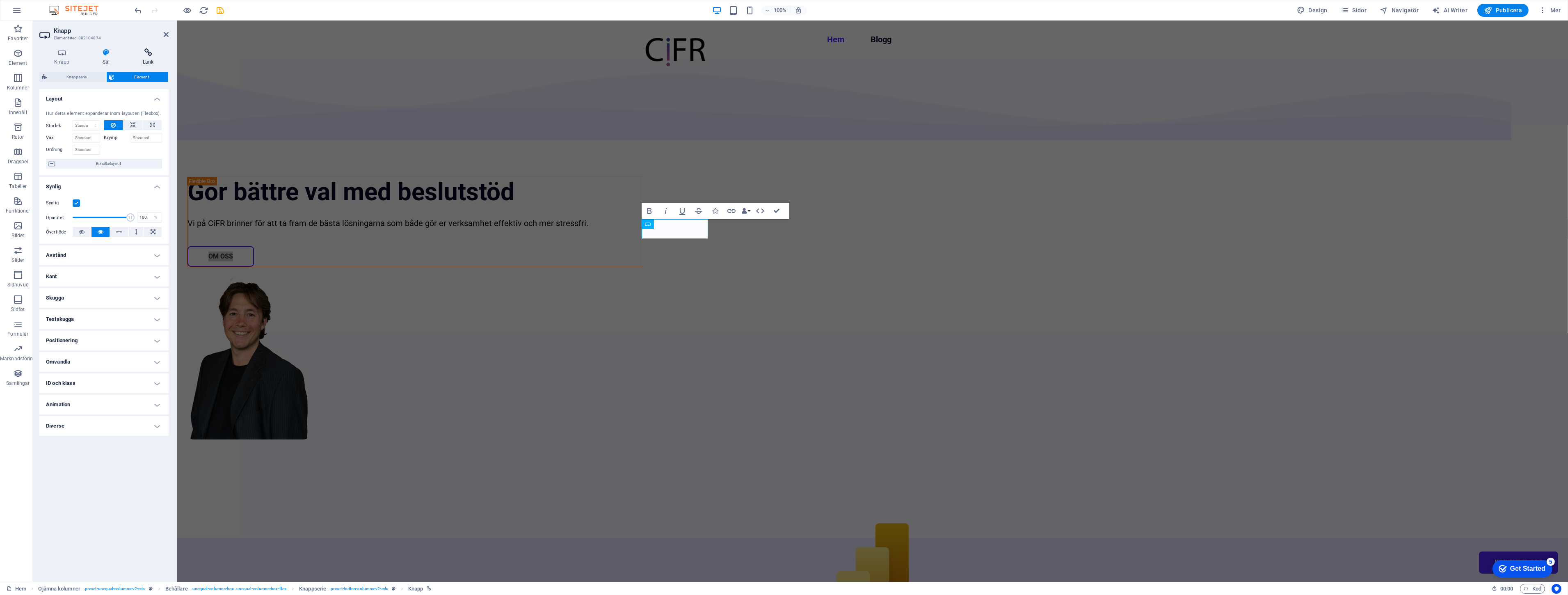
click at [144, 59] on h4 "Länk" at bounding box center [148, 57] width 41 height 17
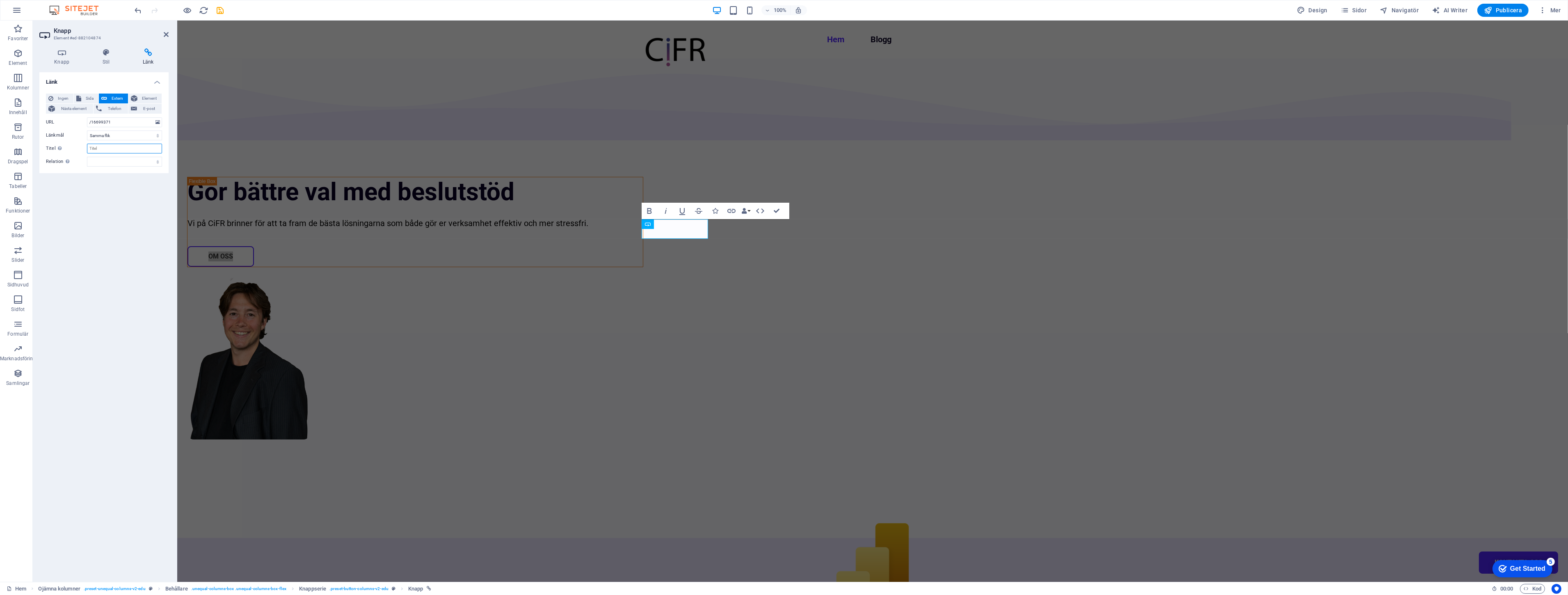
click at [120, 149] on input "Titel Ytterligare länkbeskrivning bör inte vara samma som länktext. Titeln visa…" at bounding box center [124, 149] width 75 height 10
type input "Om oss"
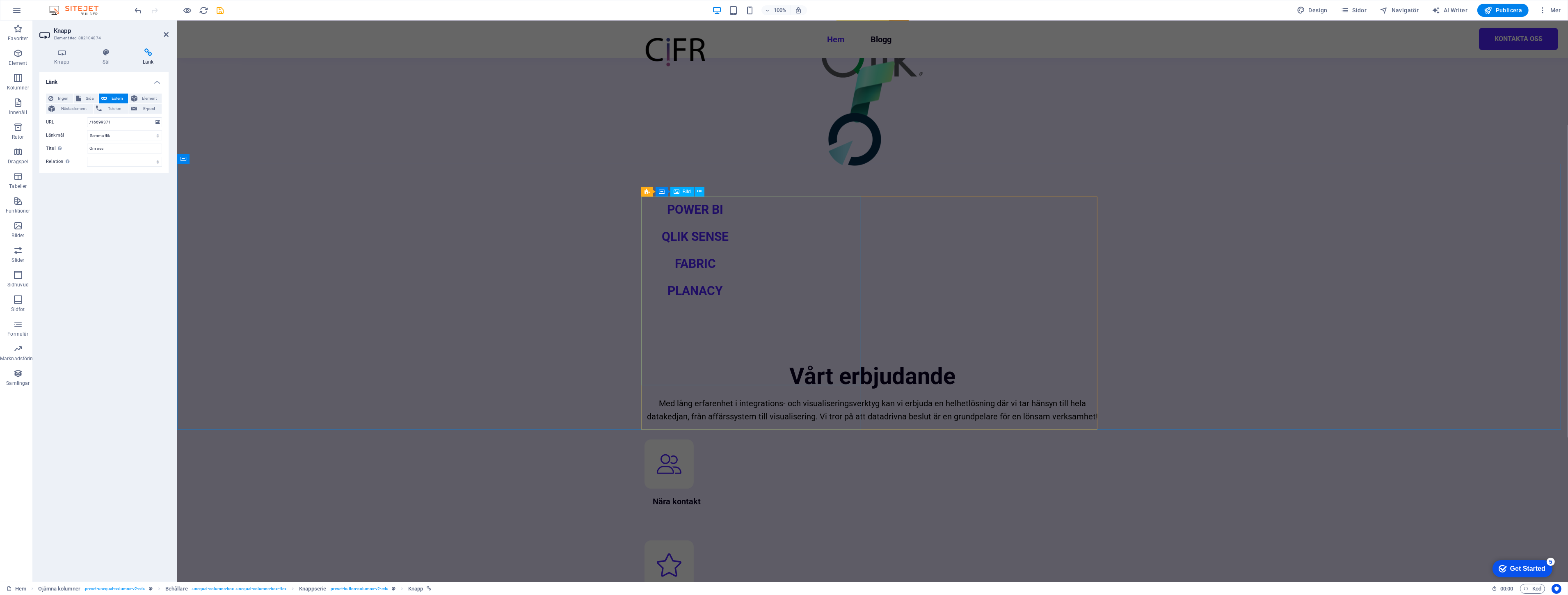
scroll to position [592, 0]
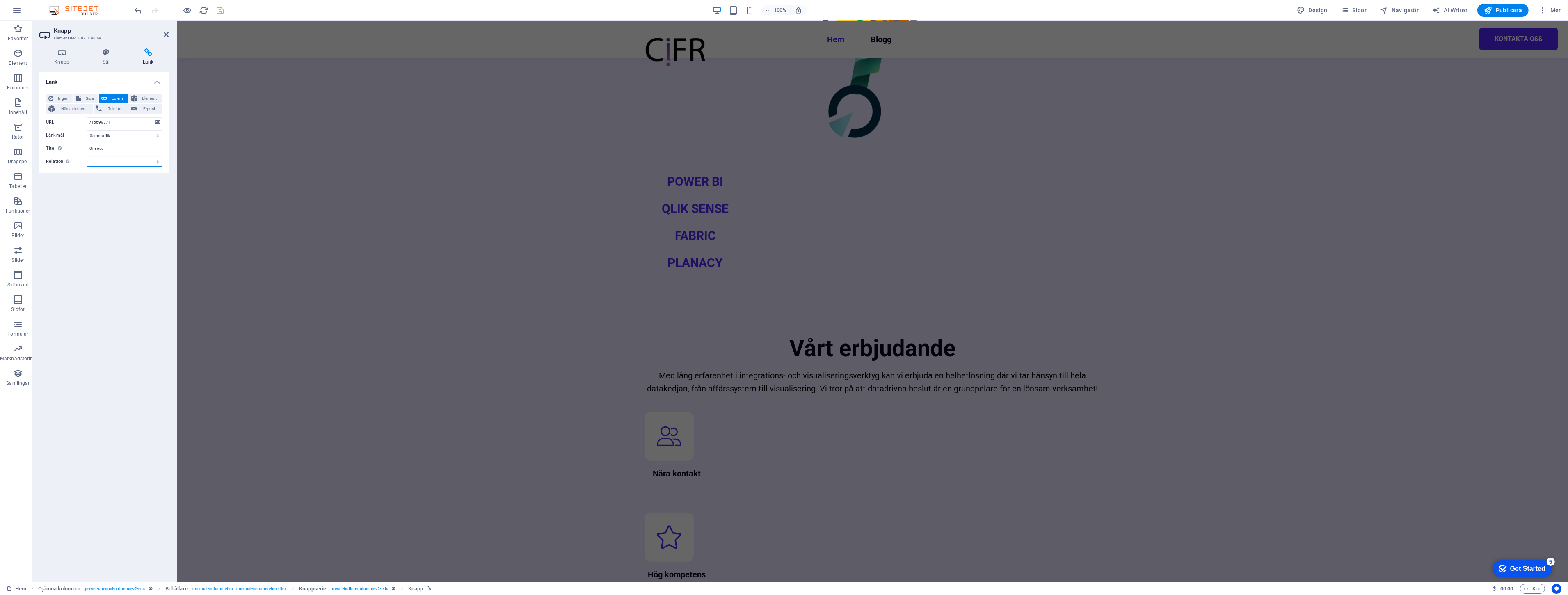
click at [118, 160] on select "alternerad skapad av bokmärke extern hjälp licens nästa nofollow noreferrer noo…" at bounding box center [124, 162] width 75 height 10
select select "next"
click at [87, 157] on select "alternerad skapad av bokmärke extern hjälp licens nästa nofollow noreferrer noo…" at bounding box center [124, 162] width 75 height 10
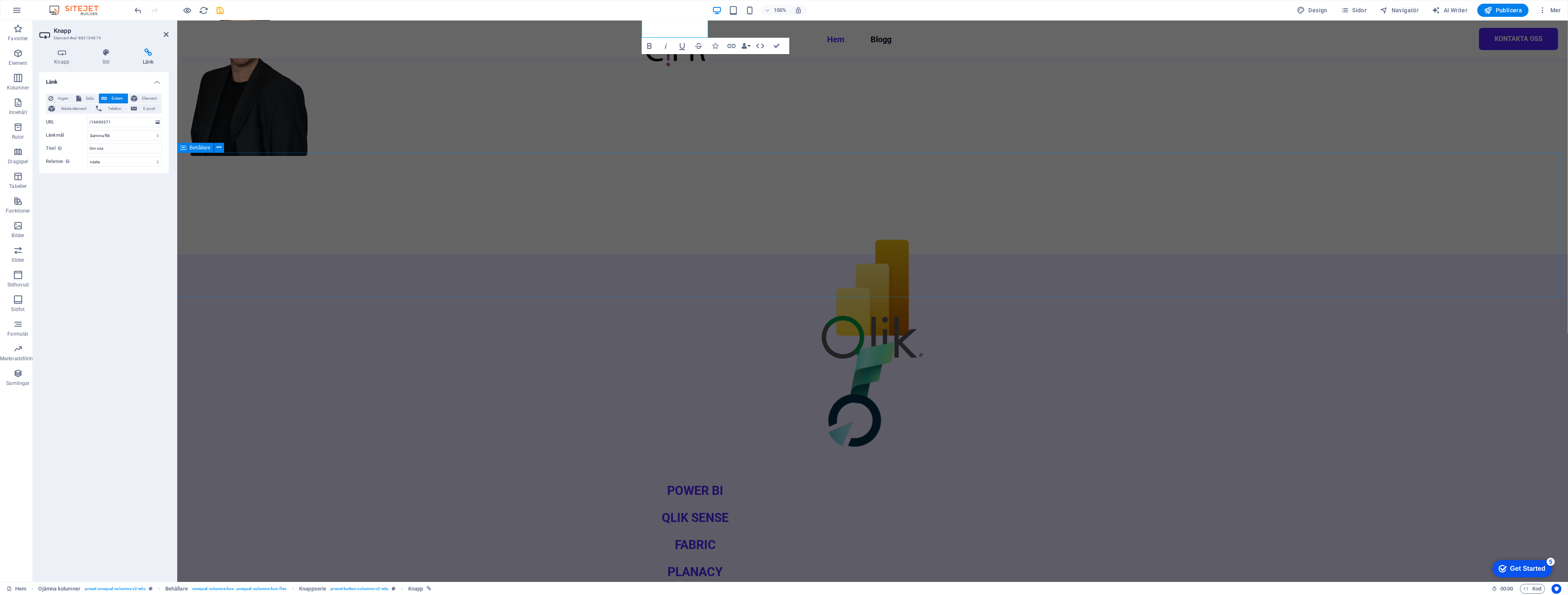
scroll to position [319, 0]
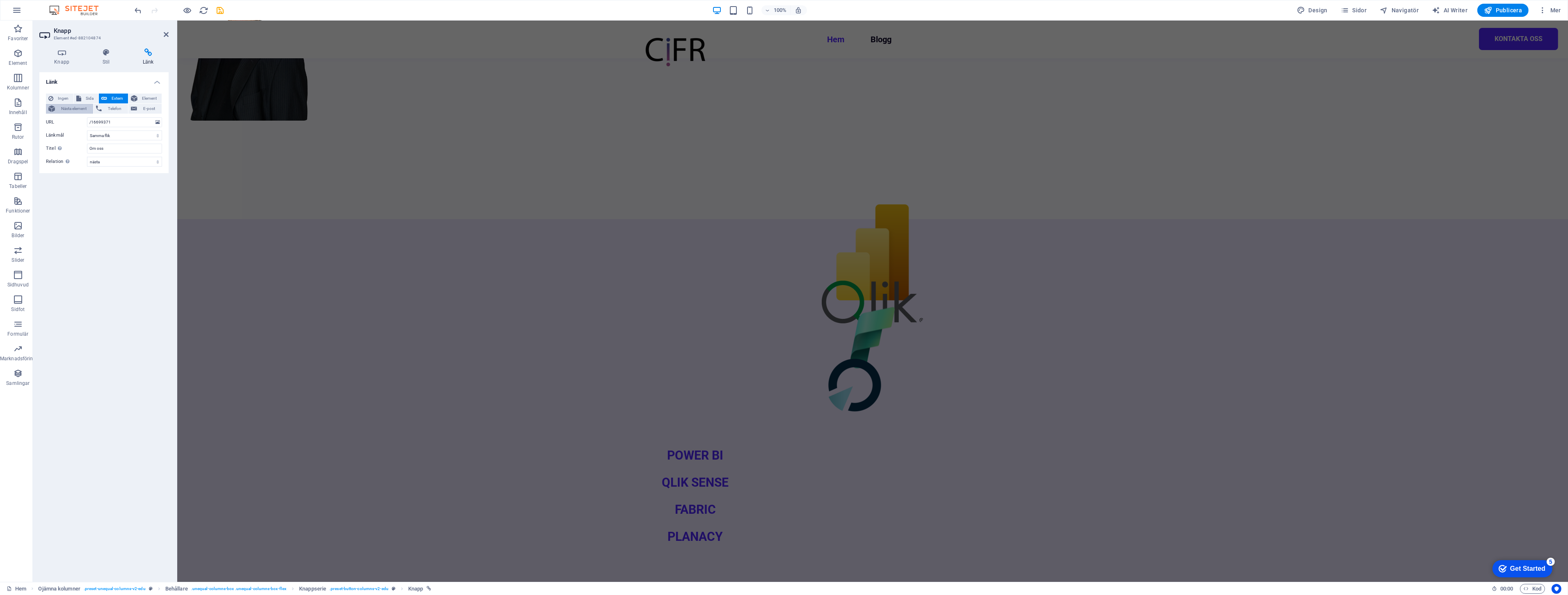
click at [64, 108] on span "Nästa element" at bounding box center [74, 109] width 33 height 10
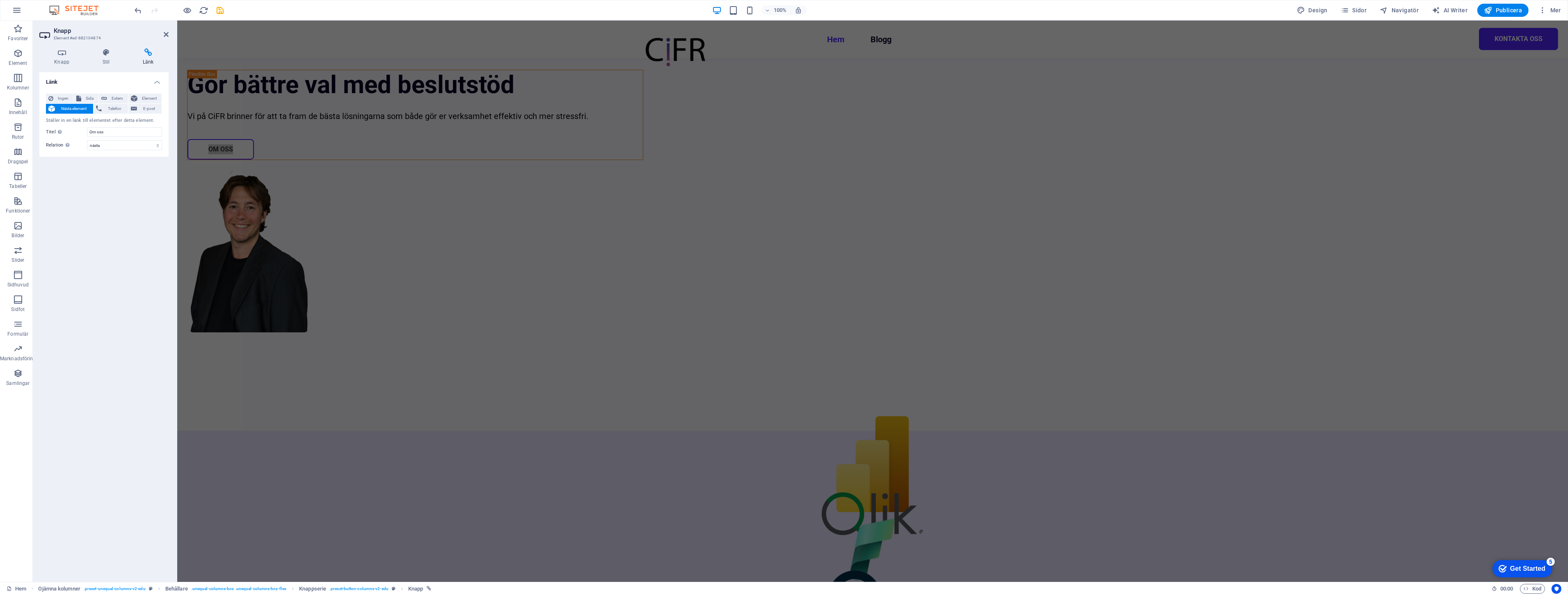
scroll to position [0, 0]
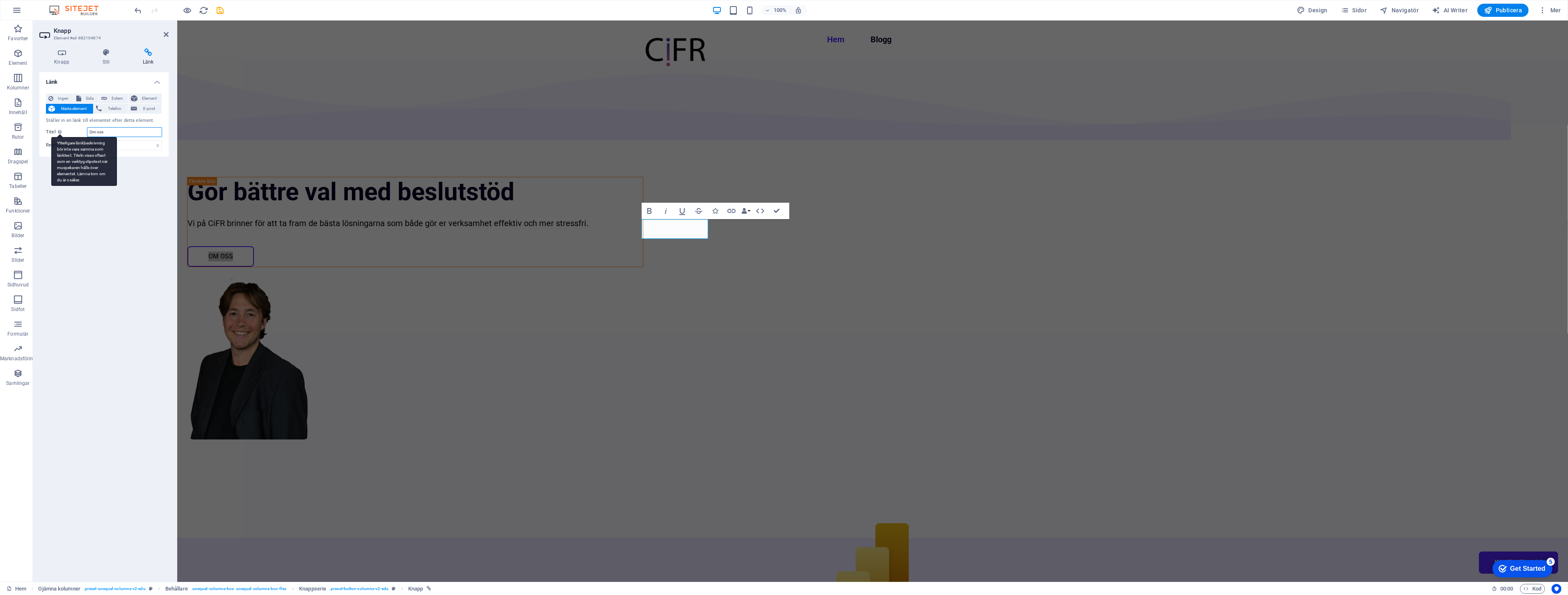
drag, startPoint x: 121, startPoint y: 130, endPoint x: 60, endPoint y: 127, distance: 61.1
click at [60, 127] on div "Titel Ytterligare länkbeskrivning bör inte vara samma som länktext. Titeln visa…" at bounding box center [104, 132] width 116 height 10
click at [126, 145] on select "alternerad skapad av bokmärke extern hjälp licens nästa nofollow noreferrer noo…" at bounding box center [124, 145] width 75 height 10
click at [87, 140] on select "alternerad skapad av bokmärke extern hjälp licens nästa nofollow noreferrer noo…" at bounding box center [124, 145] width 75 height 10
click at [147, 101] on span "Element" at bounding box center [149, 99] width 19 height 10
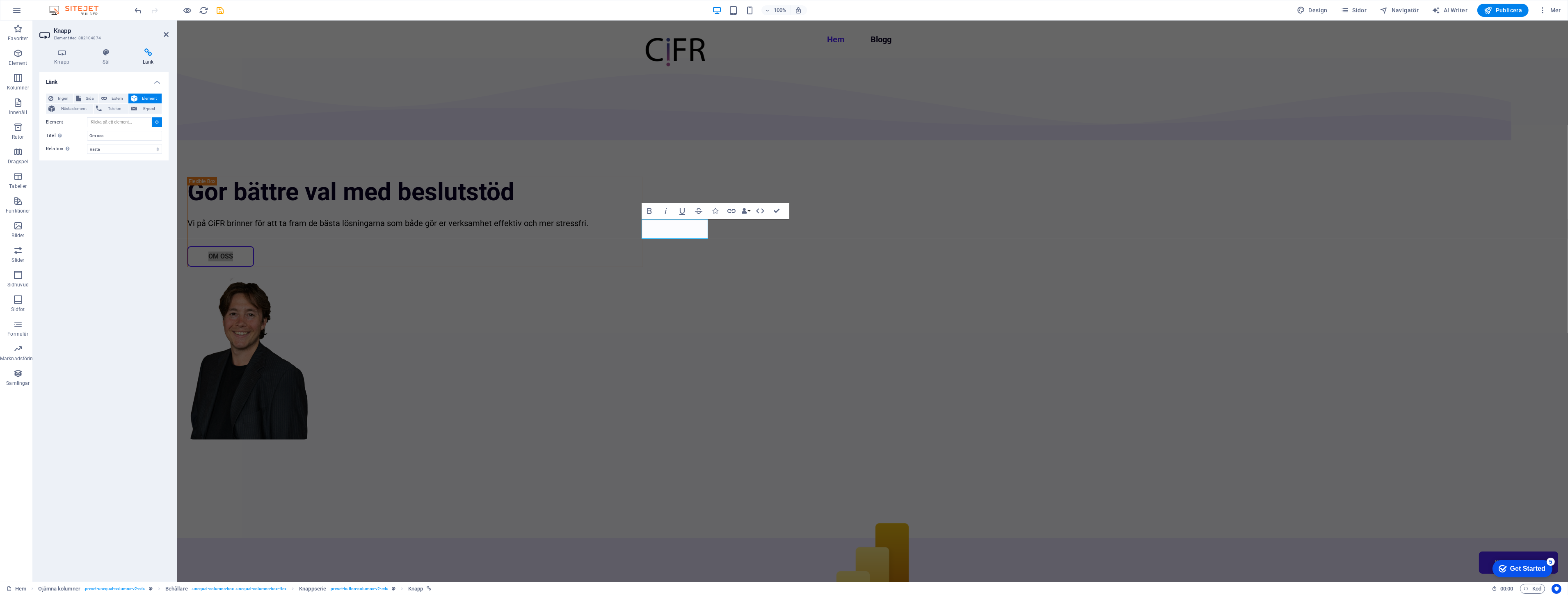
click at [157, 124] on icon at bounding box center [157, 122] width 4 height 4
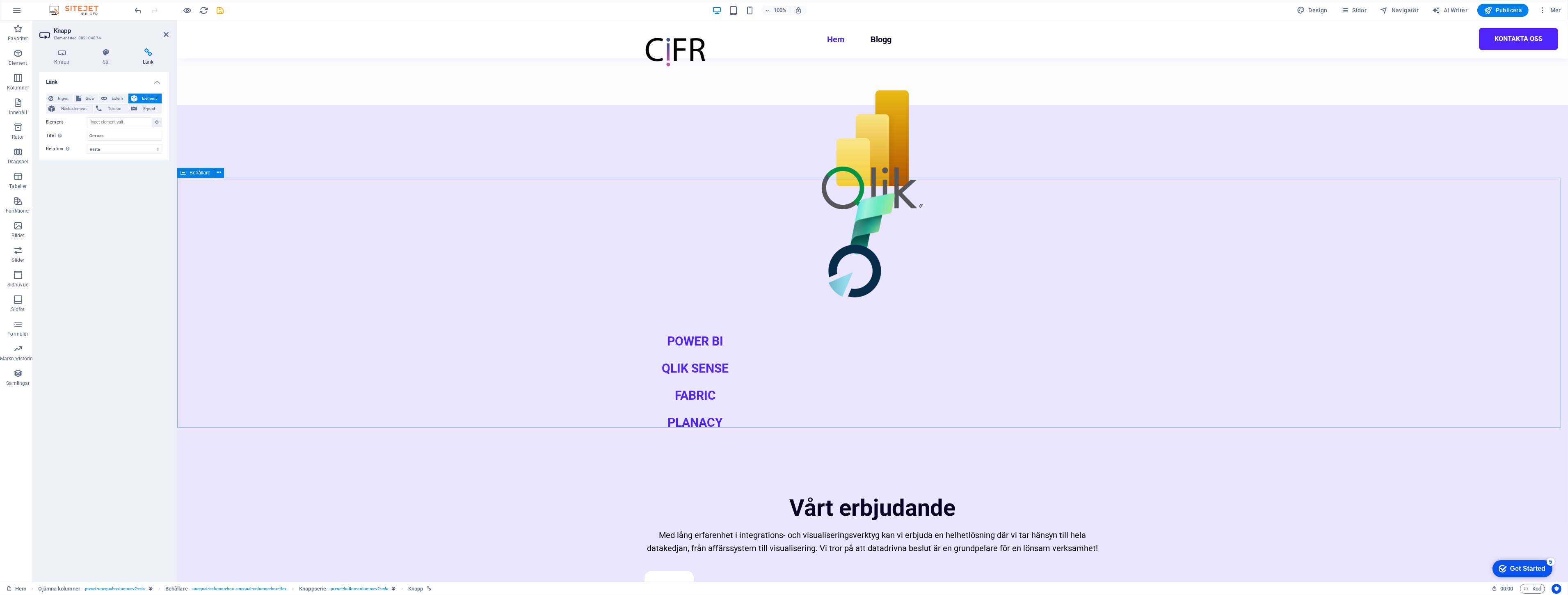
scroll to position [501, 0]
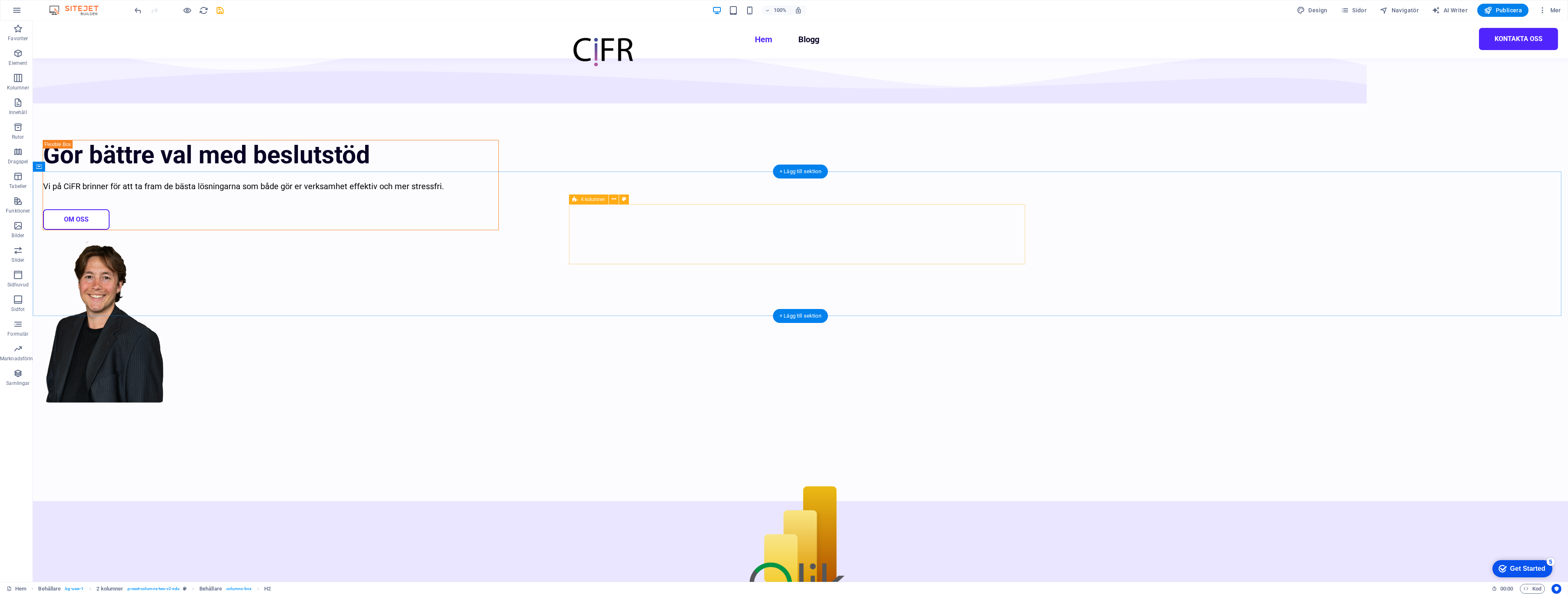
scroll to position [0, 0]
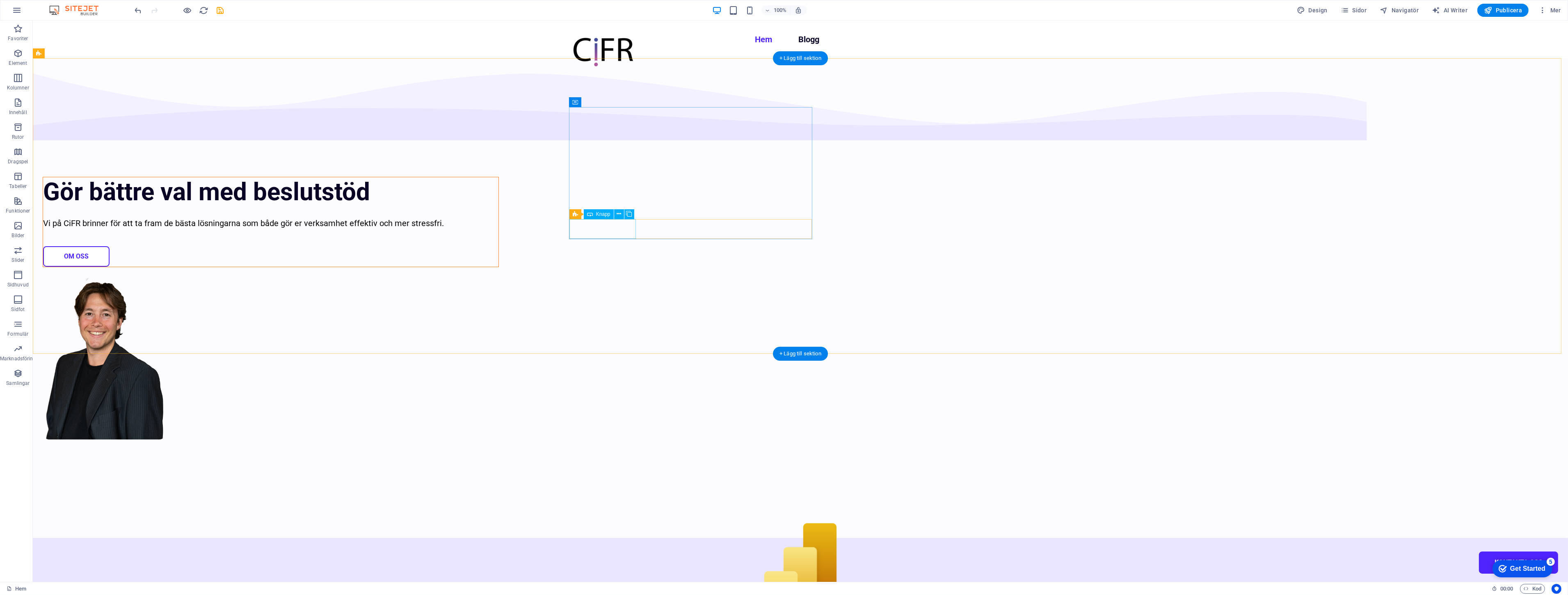
click at [498, 246] on div "Om OSS" at bounding box center [270, 256] width 455 height 21
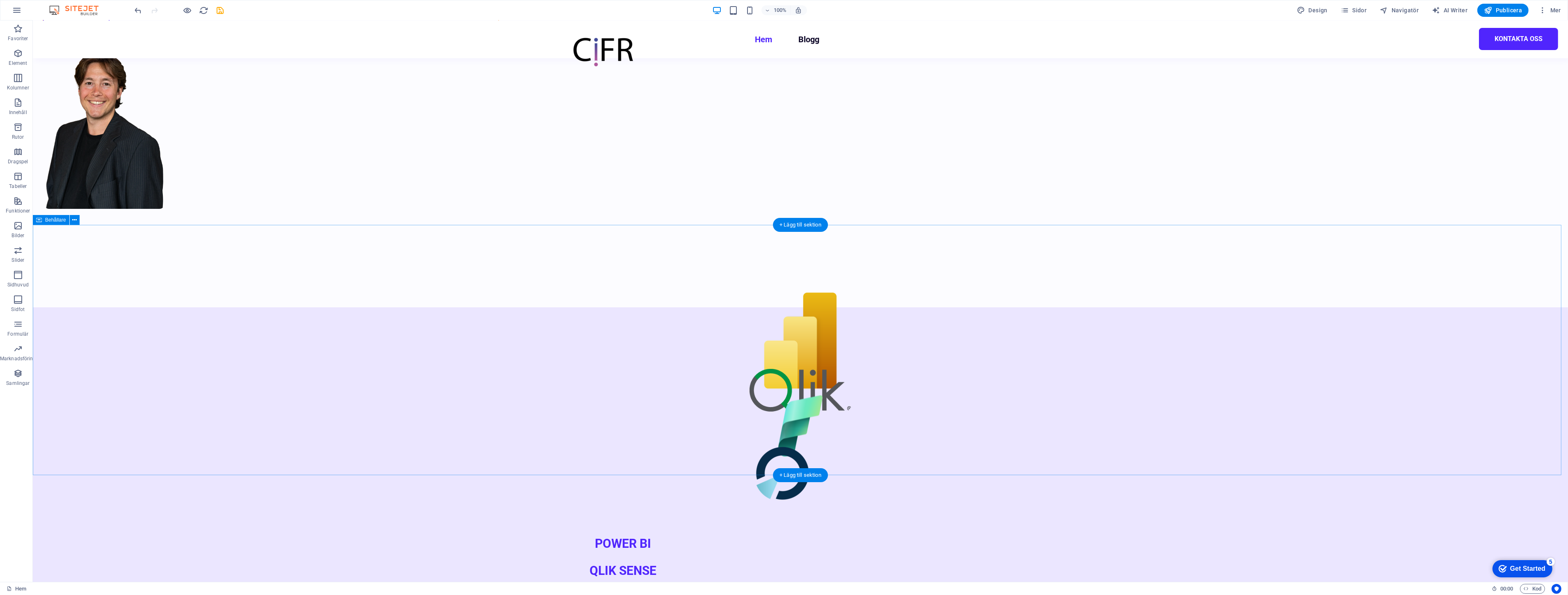
scroll to position [227, 0]
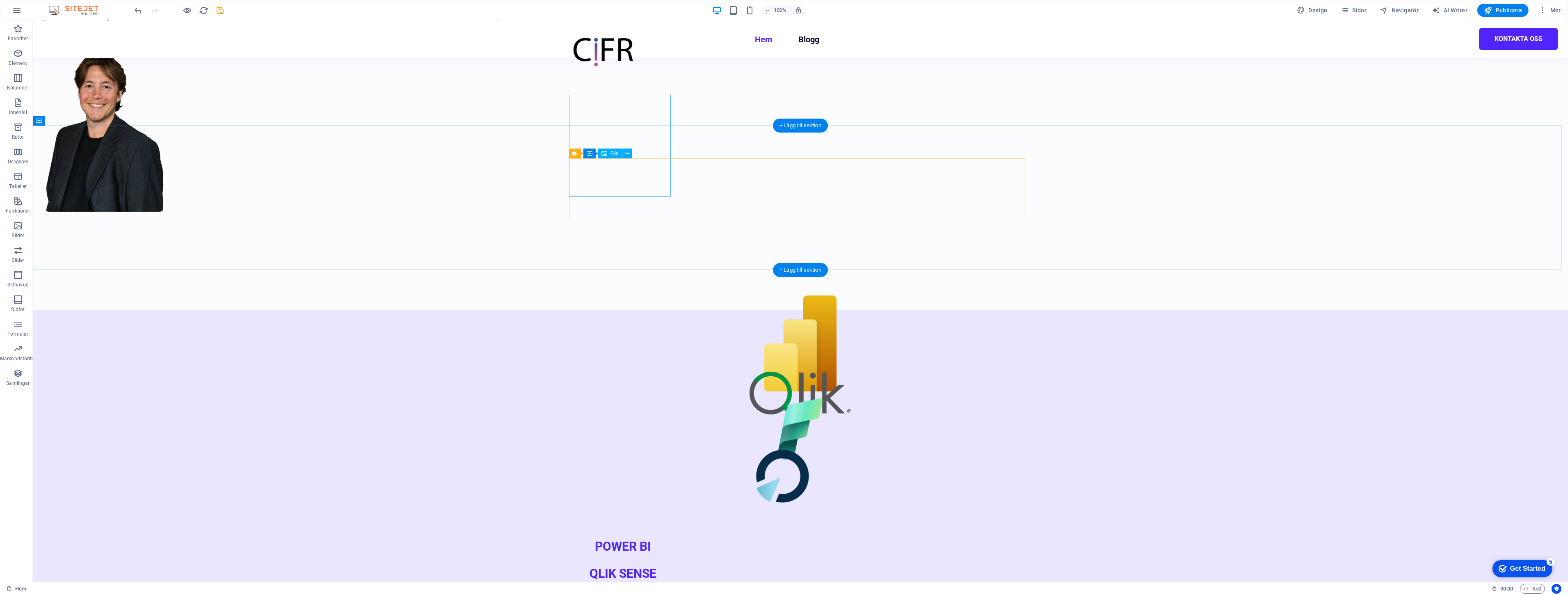
click at [635, 157] on div "4 kolumner Behållare Bild" at bounding box center [603, 154] width 69 height 10
click at [749, 292] on figure at bounding box center [800, 343] width 102 height 102
select select "%"
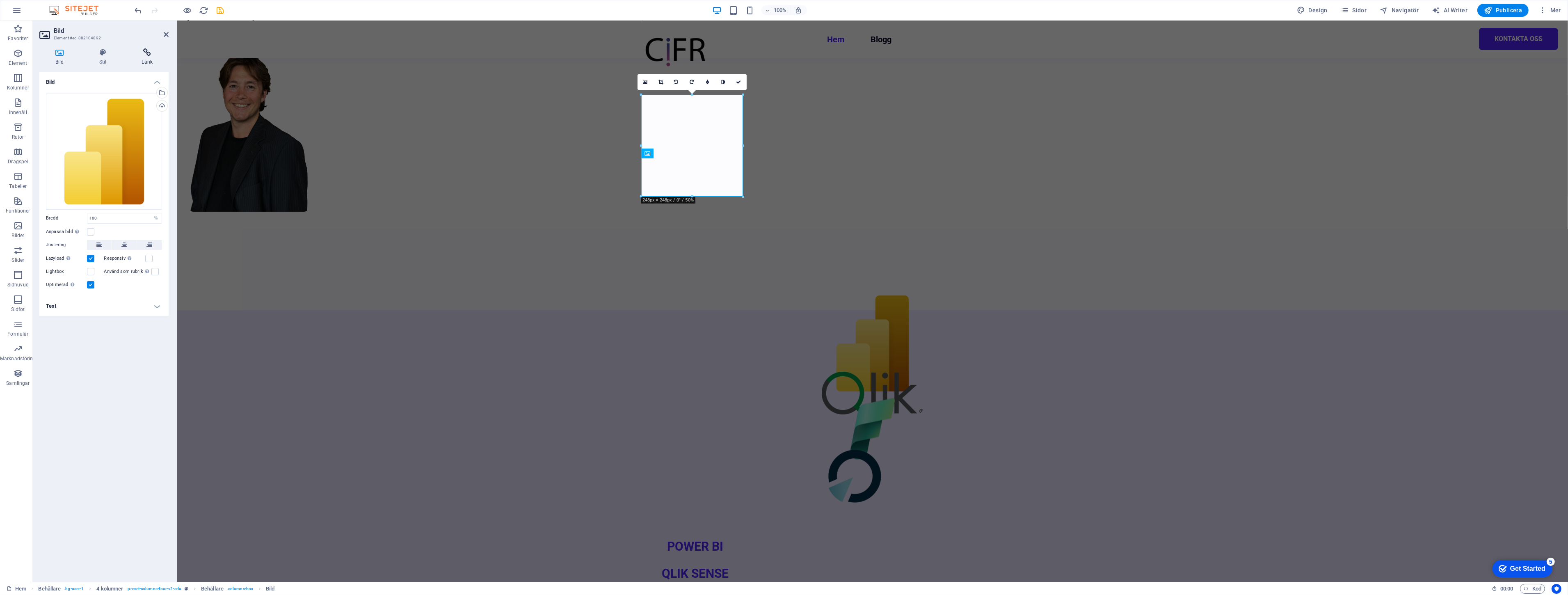
click at [146, 62] on h4 "Länk" at bounding box center [147, 57] width 43 height 17
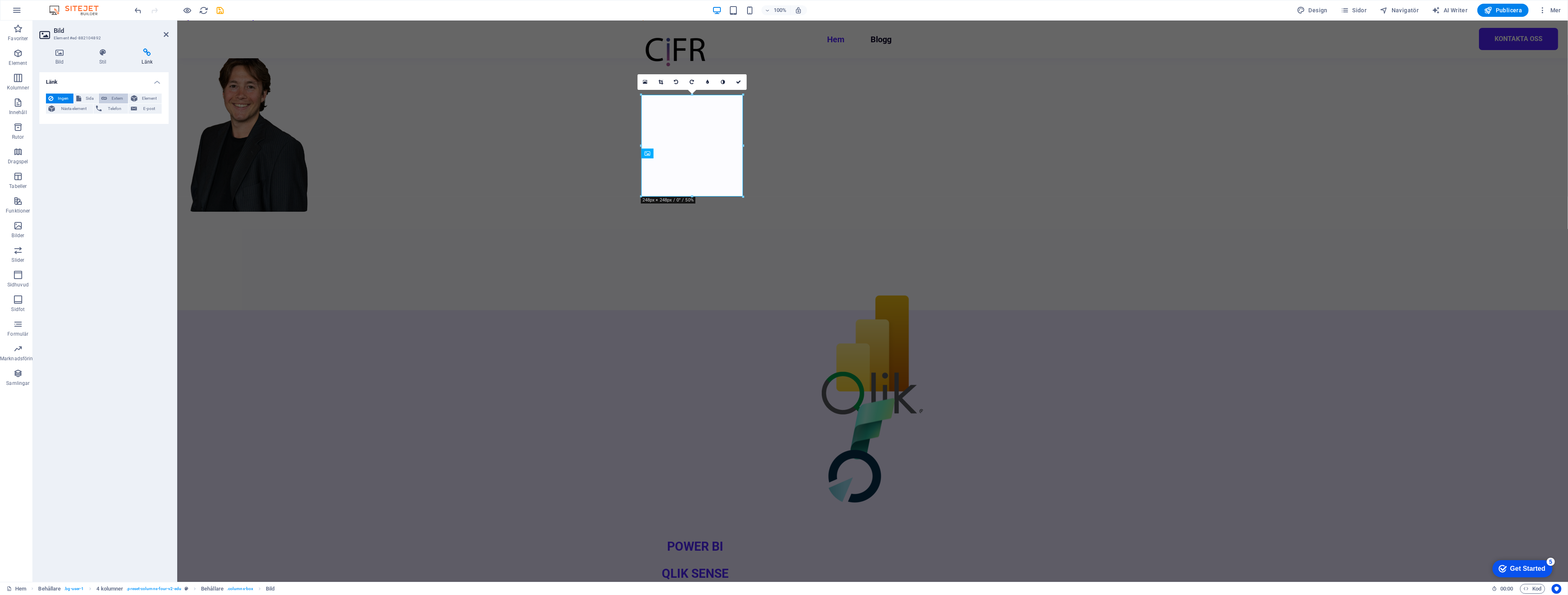
click at [112, 99] on span "Extern" at bounding box center [117, 99] width 16 height 10
select select "blank"
click at [123, 124] on input "URL" at bounding box center [124, 122] width 75 height 10
paste input "[URL][DOMAIN_NAME]"
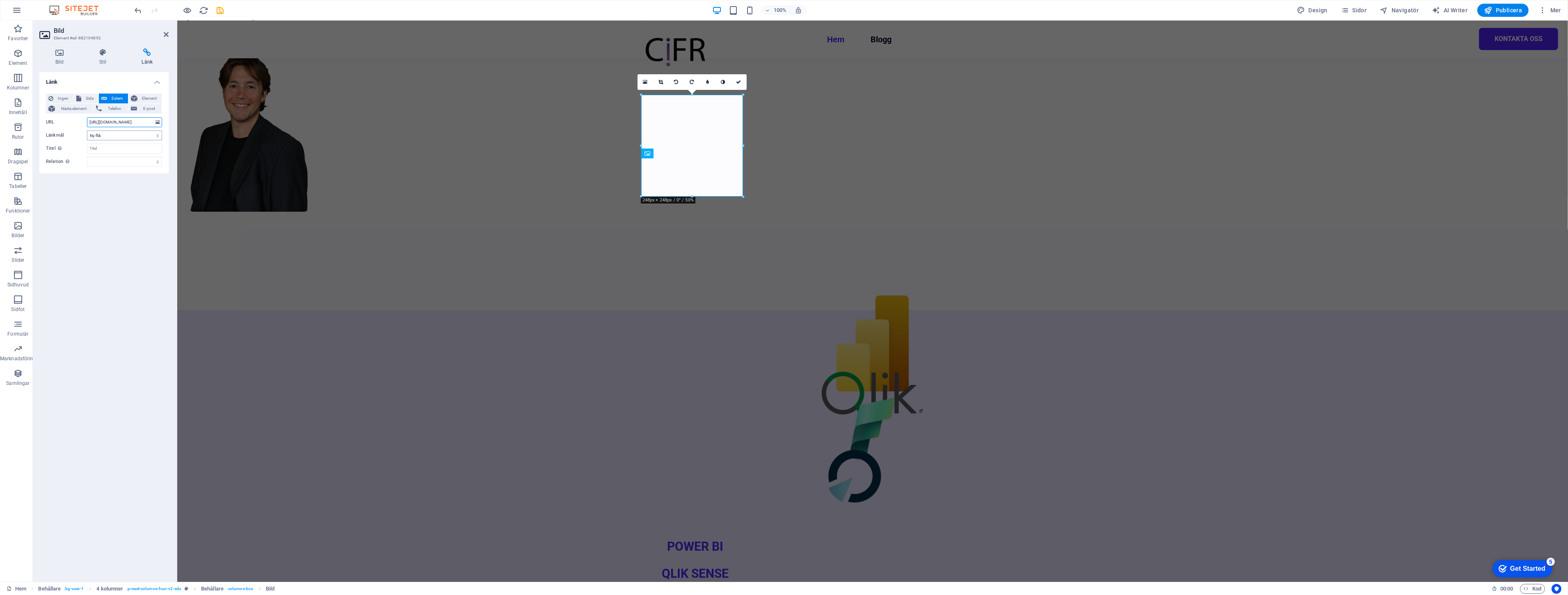
type input "[URL][DOMAIN_NAME]"
click at [129, 133] on select "Ny flik Samma flik Överlägg" at bounding box center [124, 135] width 75 height 10
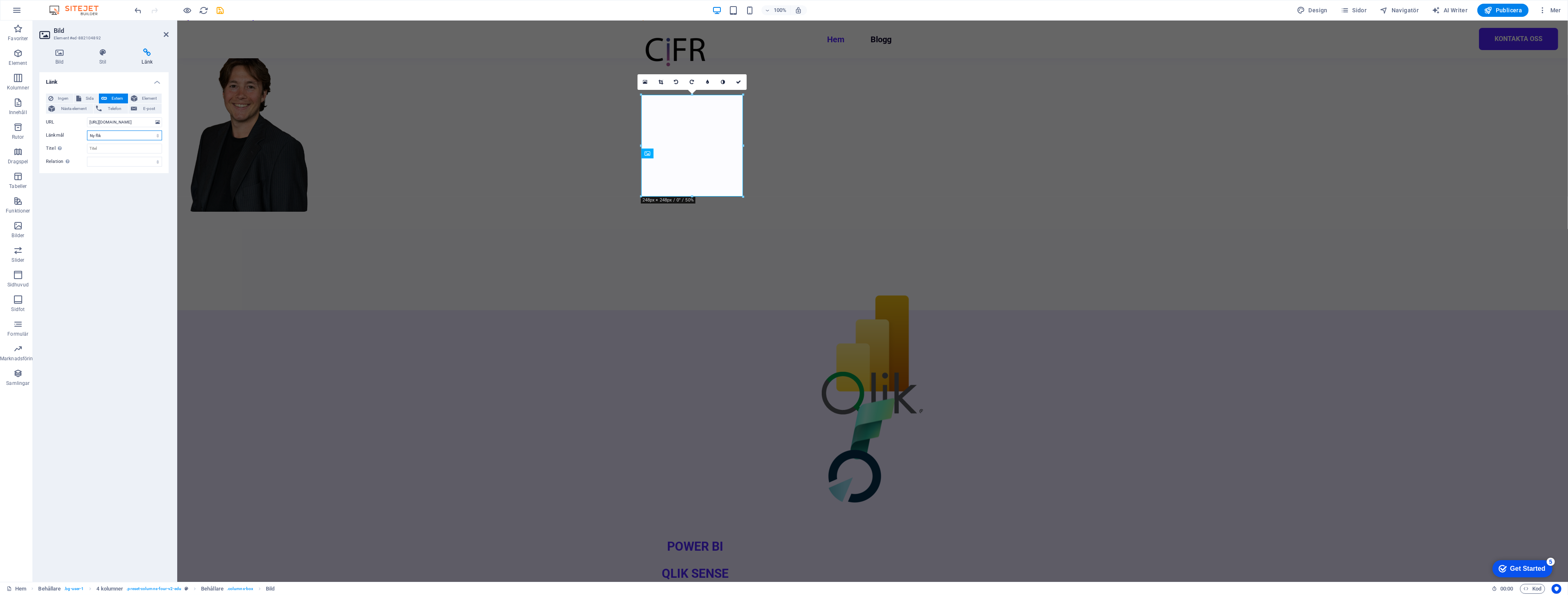
click at [129, 133] on select "Ny flik Samma flik Överlägg" at bounding box center [124, 135] width 75 height 10
click at [124, 146] on input "Titel Ytterligare länkbeskrivning bör inte vara samma som länktext. Titeln visa…" at bounding box center [124, 149] width 75 height 10
type input "Power BI"
click at [91, 194] on div "Länk Ingen Sida Extern Element Nästa element Telefon E-post Sida Hem Blogg Kont…" at bounding box center [104, 323] width 129 height 503
click at [42, 245] on div "Länk Ingen Sida Extern Element Nästa element Telefon E-post Sida Hem Blogg Kont…" at bounding box center [104, 323] width 129 height 503
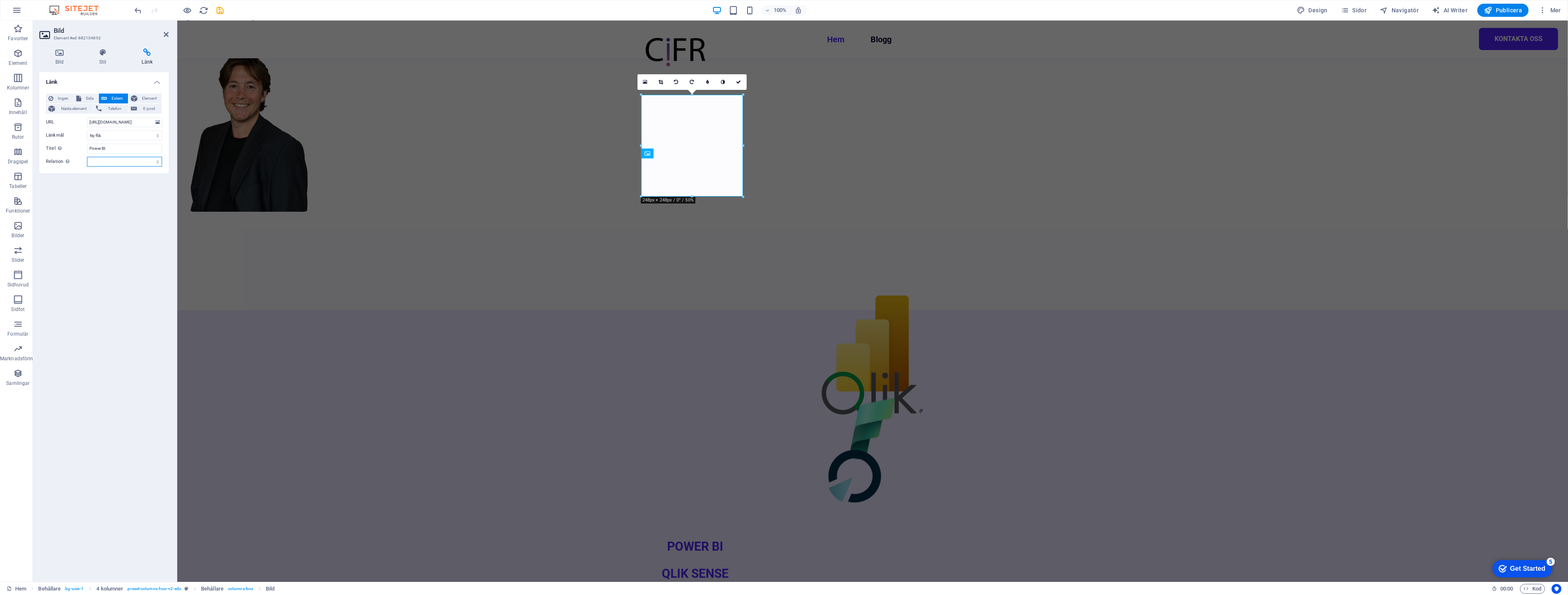
click at [111, 158] on select "alternerad skapad av bokmärke extern hjälp licens nästa nofollow noreferrer noo…" at bounding box center [124, 162] width 75 height 10
select select "prev"
click at [87, 157] on select "alternerad skapad av bokmärke extern hjälp licens nästa nofollow noreferrer noo…" at bounding box center [124, 162] width 75 height 10
click at [113, 170] on div "Ingen Sida Extern Element Nästa element Telefon E-post Sida Hem Blogg Kontakta …" at bounding box center [104, 130] width 129 height 86
click at [118, 164] on select "alternerad skapad av bokmärke extern hjälp licens nästa nofollow noreferrer noo…" at bounding box center [124, 162] width 75 height 10
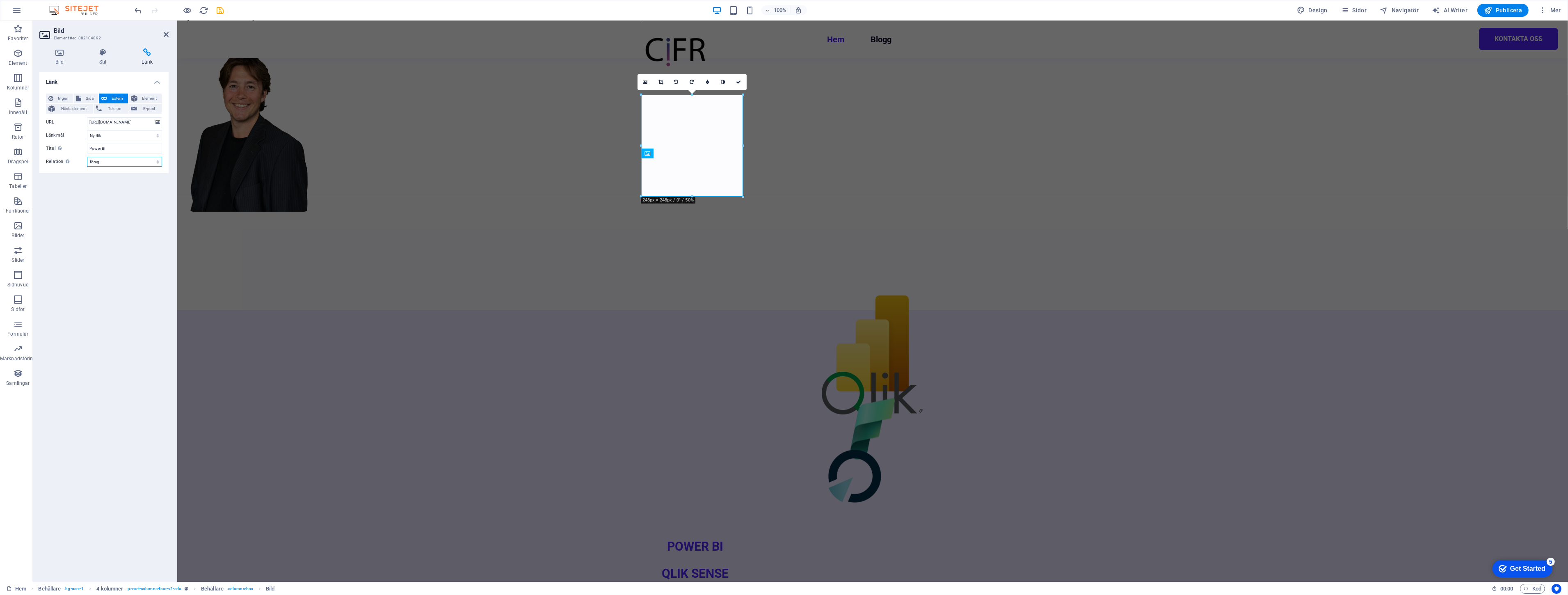
select select
click at [87, 157] on select "alternerad skapad av bokmärke extern hjälp licens nästa nofollow noreferrer noo…" at bounding box center [124, 162] width 75 height 10
click at [915, 392] on figure at bounding box center [872, 428] width 102 height 74
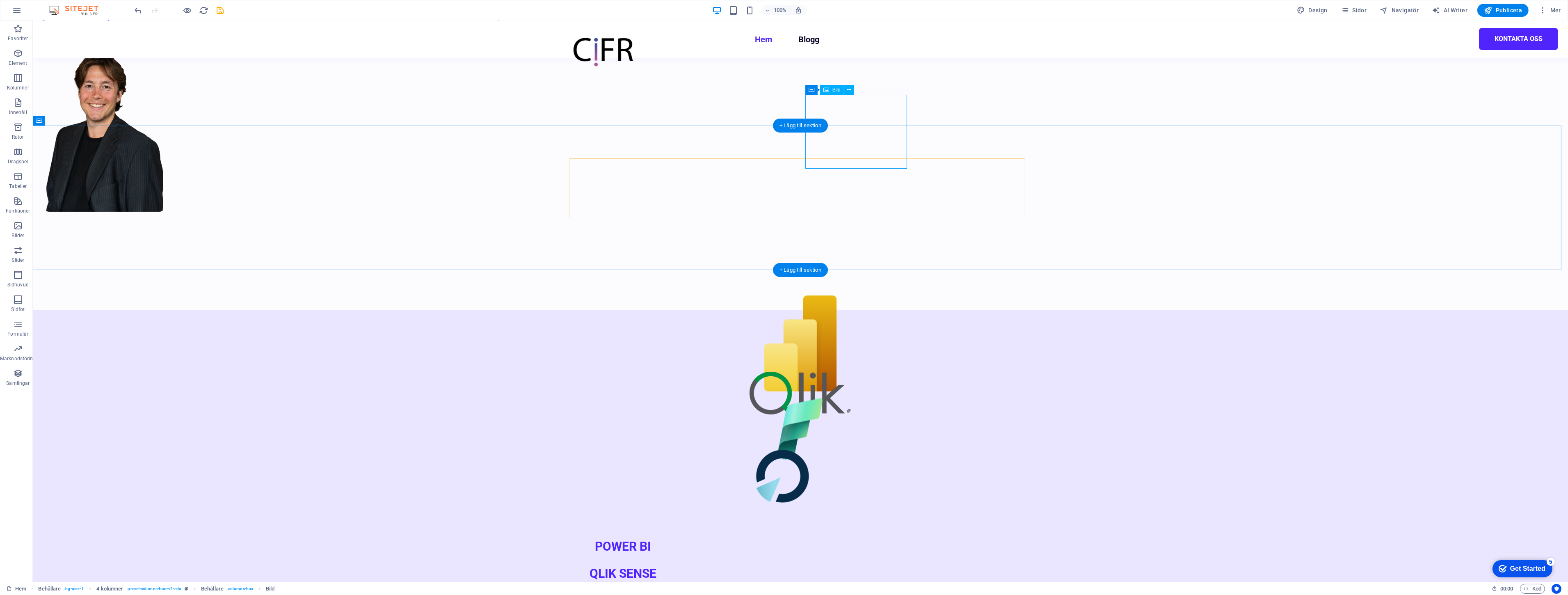
click at [843, 392] on figure at bounding box center [800, 428] width 102 height 74
select select "px"
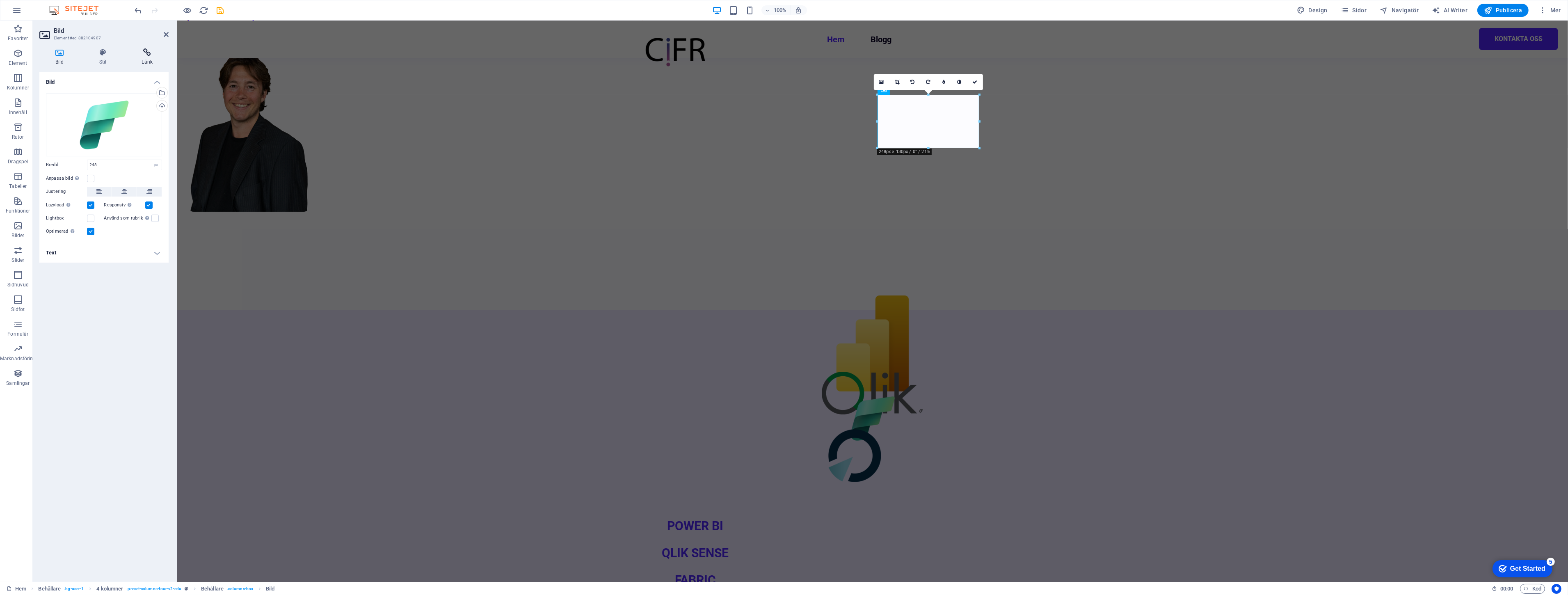
click at [147, 56] on icon at bounding box center [147, 52] width 43 height 8
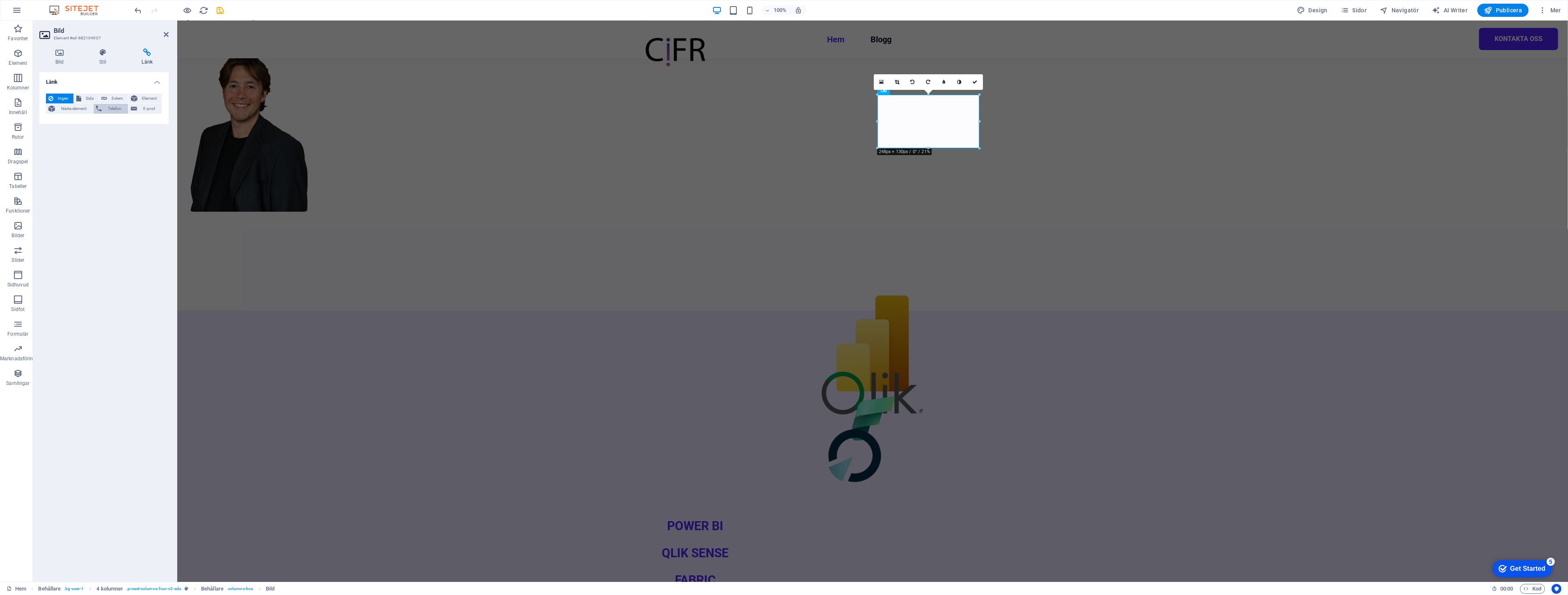
drag, startPoint x: 118, startPoint y: 99, endPoint x: 116, endPoint y: 105, distance: 6.3
click at [117, 99] on span "Extern" at bounding box center [117, 99] width 16 height 10
select select "blank"
click at [113, 121] on input "URL" at bounding box center [124, 122] width 75 height 10
paste input "[URL][DOMAIN_NAME]"
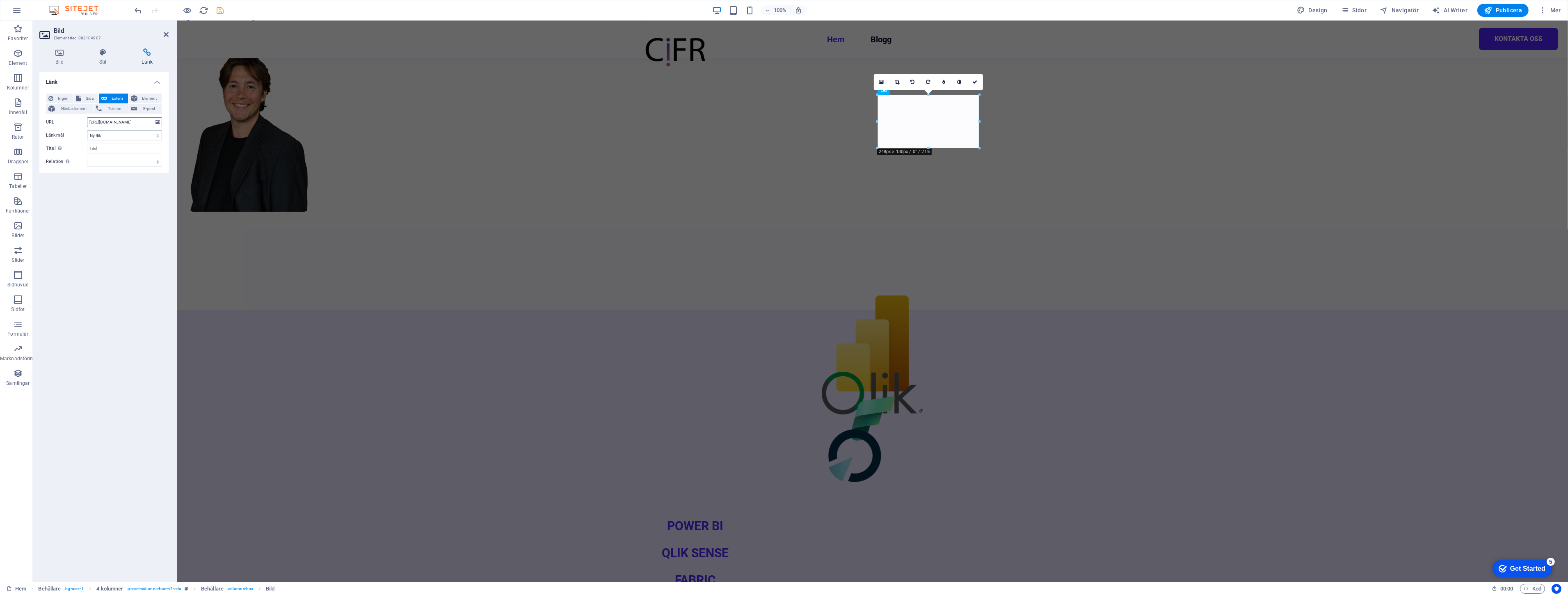
scroll to position [0, 31]
type input "[URL][DOMAIN_NAME]"
click at [122, 135] on select "Ny flik Samma flik Överlägg" at bounding box center [124, 135] width 75 height 10
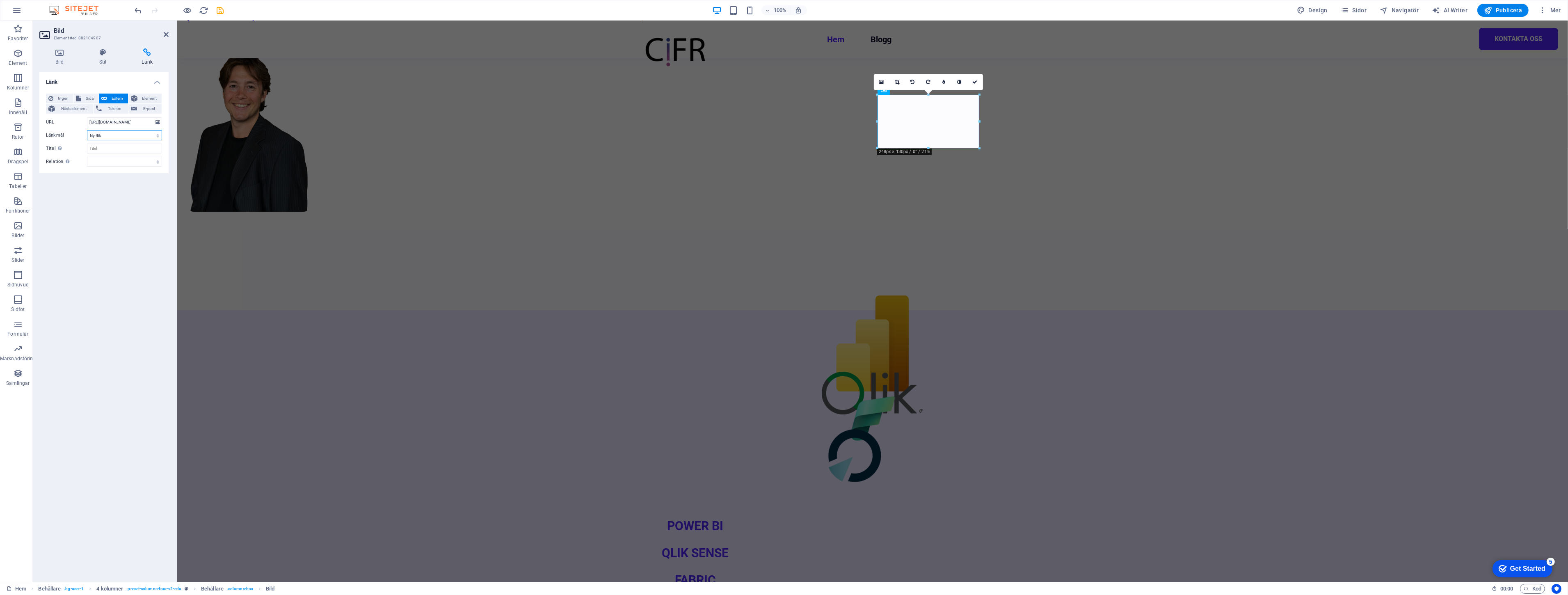
click at [122, 135] on select "Ny flik Samma flik Överlägg" at bounding box center [124, 135] width 75 height 10
click at [121, 149] on input "Titel Ytterligare länkbeskrivning bör inte vara samma som länktext. Titeln visa…" at bounding box center [124, 149] width 75 height 10
type input "F"
type input "Microsoft Fabric"
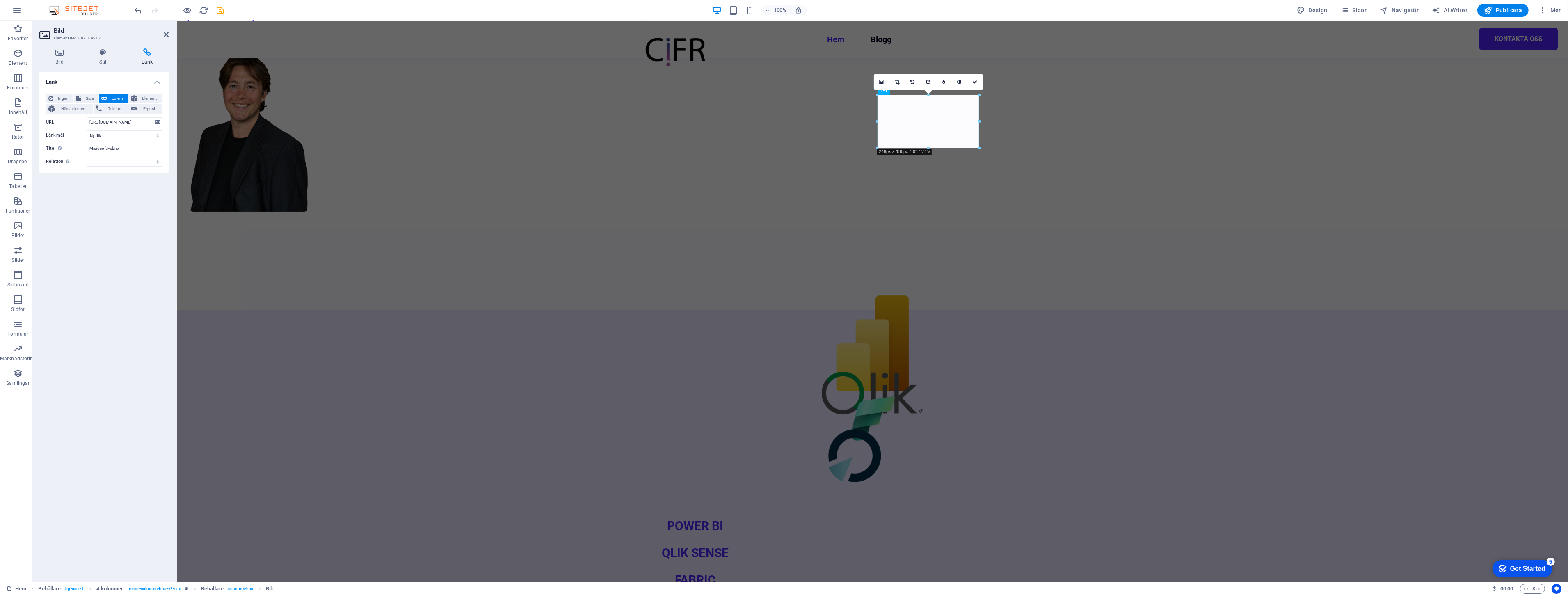
click at [111, 198] on div "Länk Ingen Sida Extern Element Nästa element Telefon E-post Sida Hem Blogg Kont…" at bounding box center [104, 323] width 129 height 503
click at [821, 372] on figure at bounding box center [872, 393] width 102 height 43
select select "%"
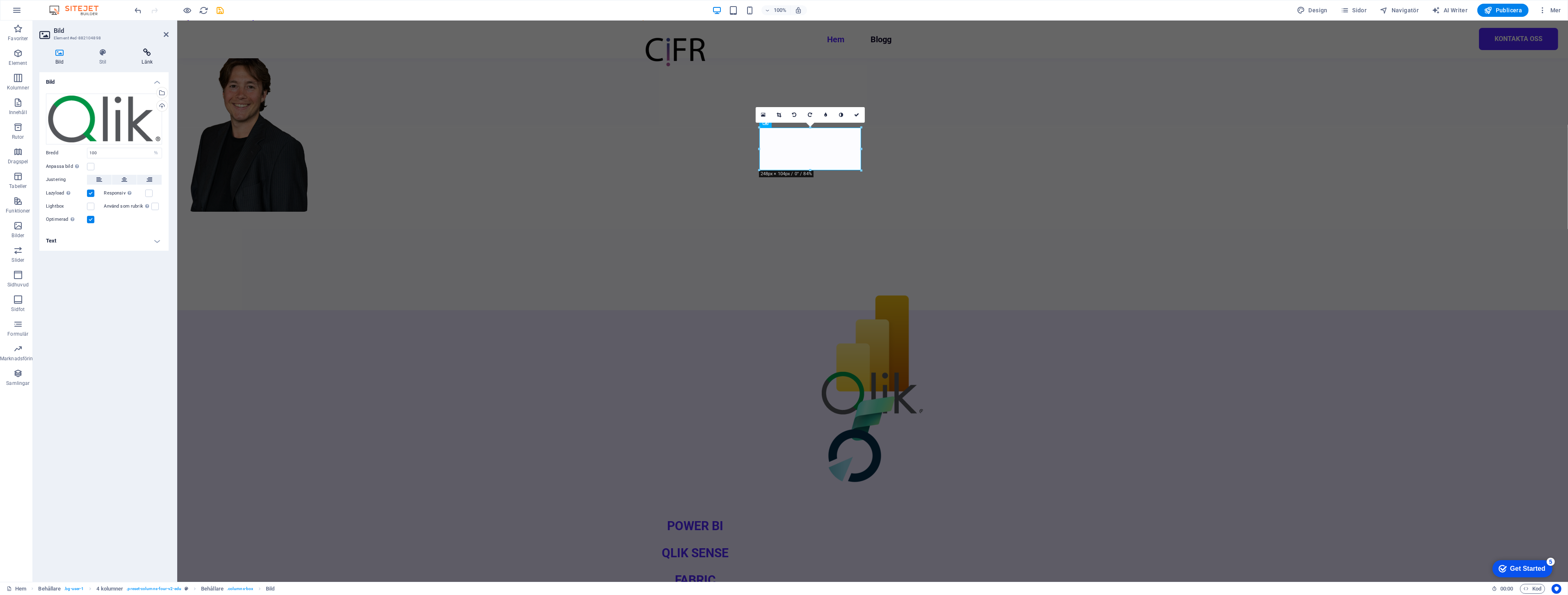
click at [157, 56] on icon at bounding box center [147, 52] width 43 height 8
click at [109, 96] on span "Extern" at bounding box center [117, 99] width 16 height 10
select select "blank"
click at [104, 124] on input "URL" at bounding box center [124, 122] width 75 height 10
paste input "[URL][DOMAIN_NAME]"
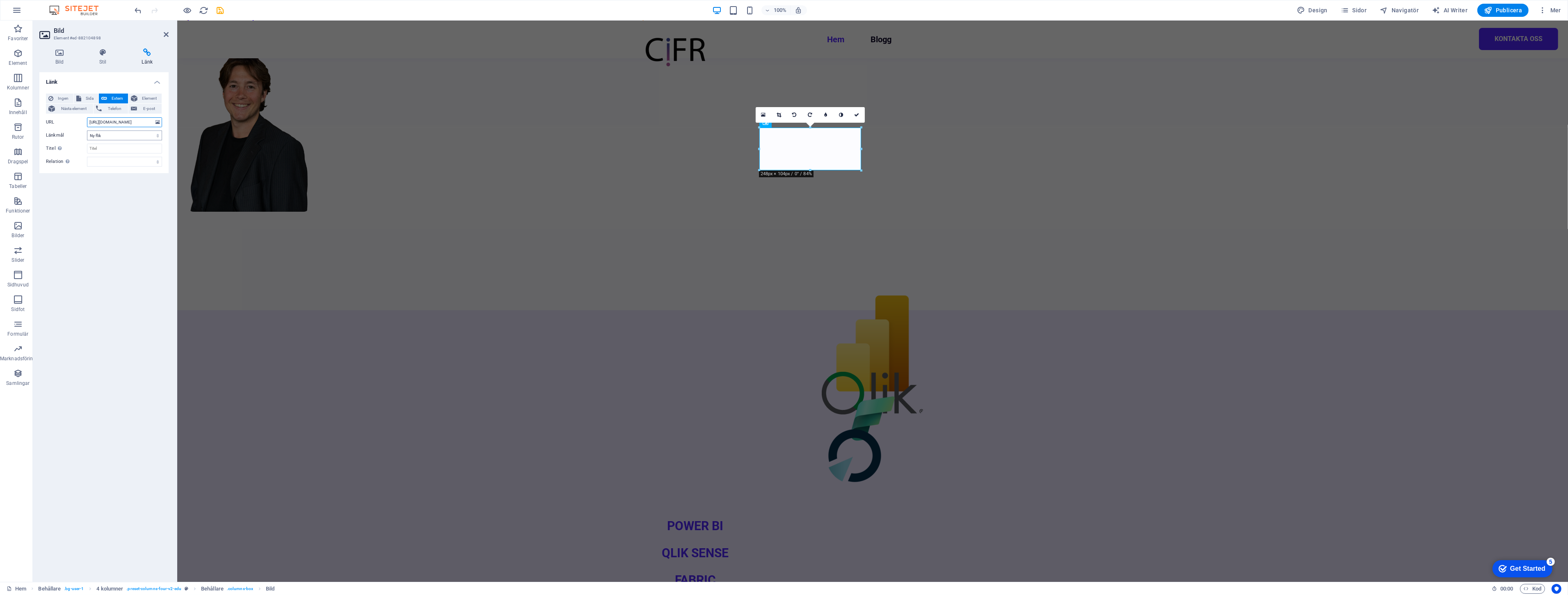
scroll to position [0, 21]
type input "[URL][DOMAIN_NAME]"
click at [116, 136] on select "Ny flik Samma flik Överlägg" at bounding box center [124, 135] width 75 height 10
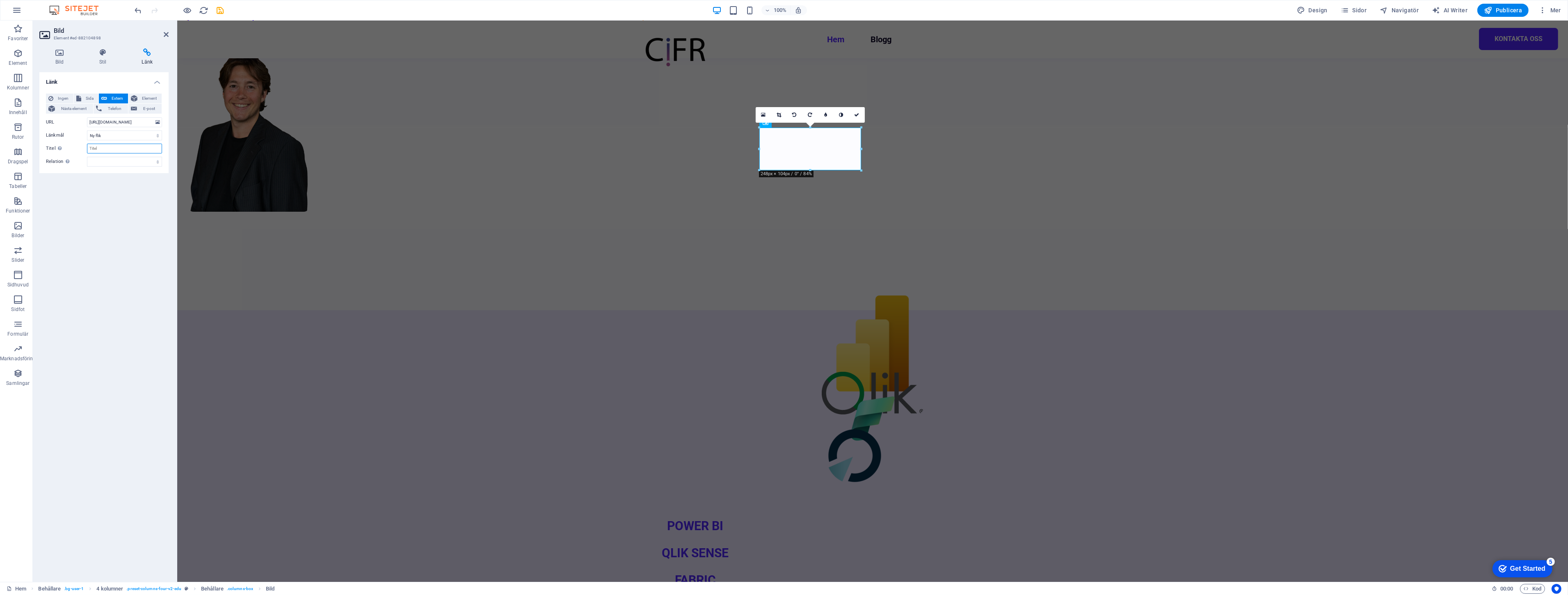
click at [114, 144] on input "Titel Ytterligare länkbeskrivning bör inte vara samma som länktext. Titeln visa…" at bounding box center [124, 149] width 75 height 10
type input "Qlik Sense"
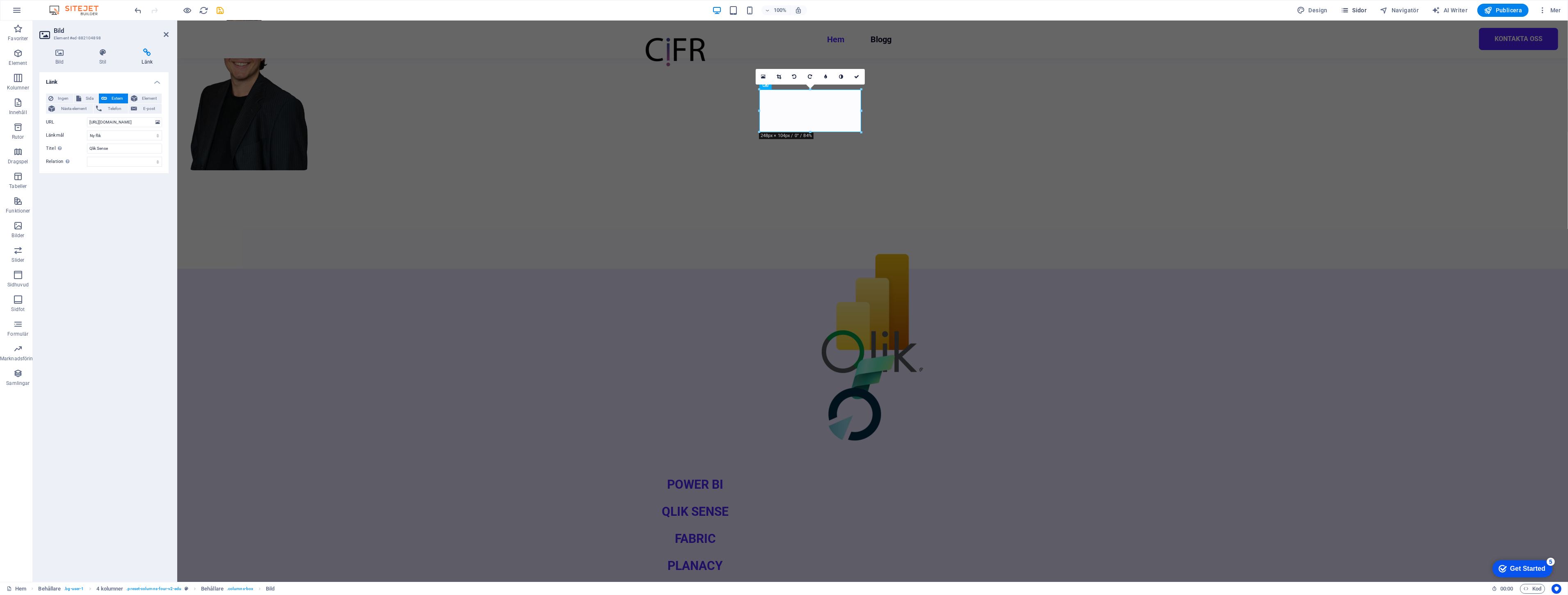
scroll to position [273, 0]
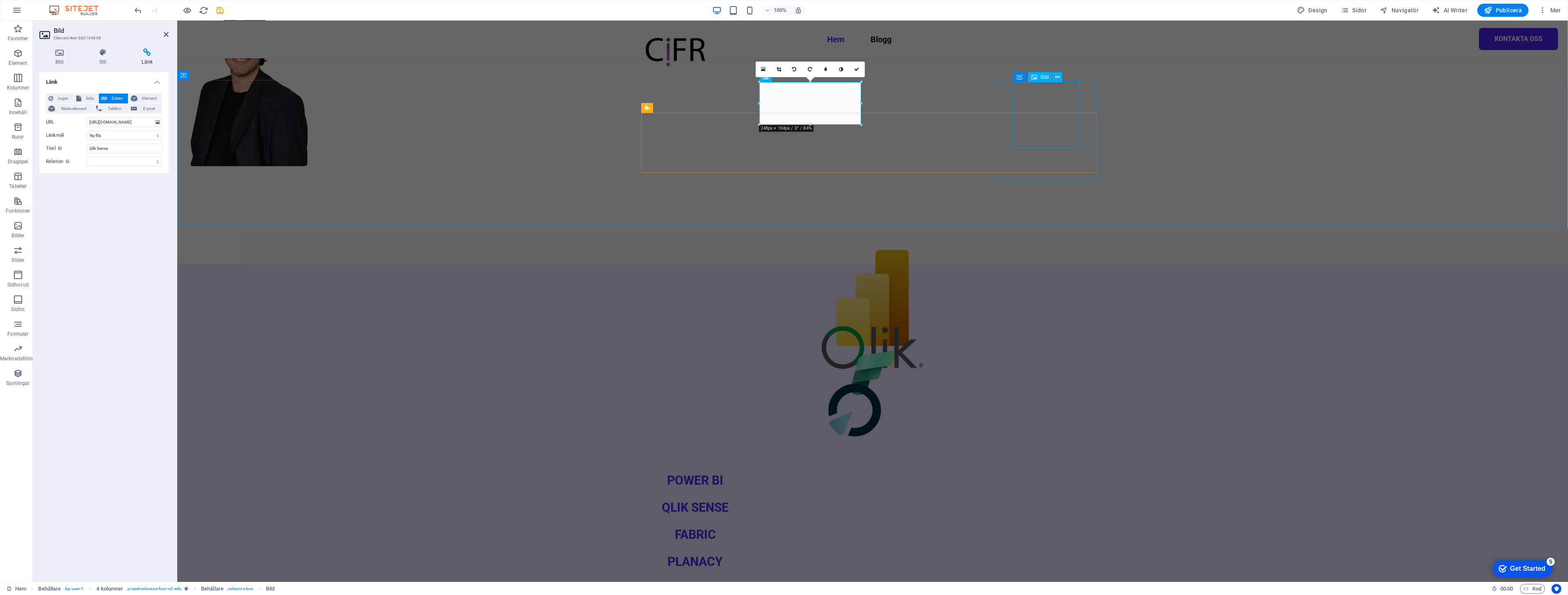
click at [1177, 265] on div "POWER BI QLIK SENSE FABRIC PLANACY" at bounding box center [872, 433] width 1391 height 336
select select "multiple-waves"
select select "rem"
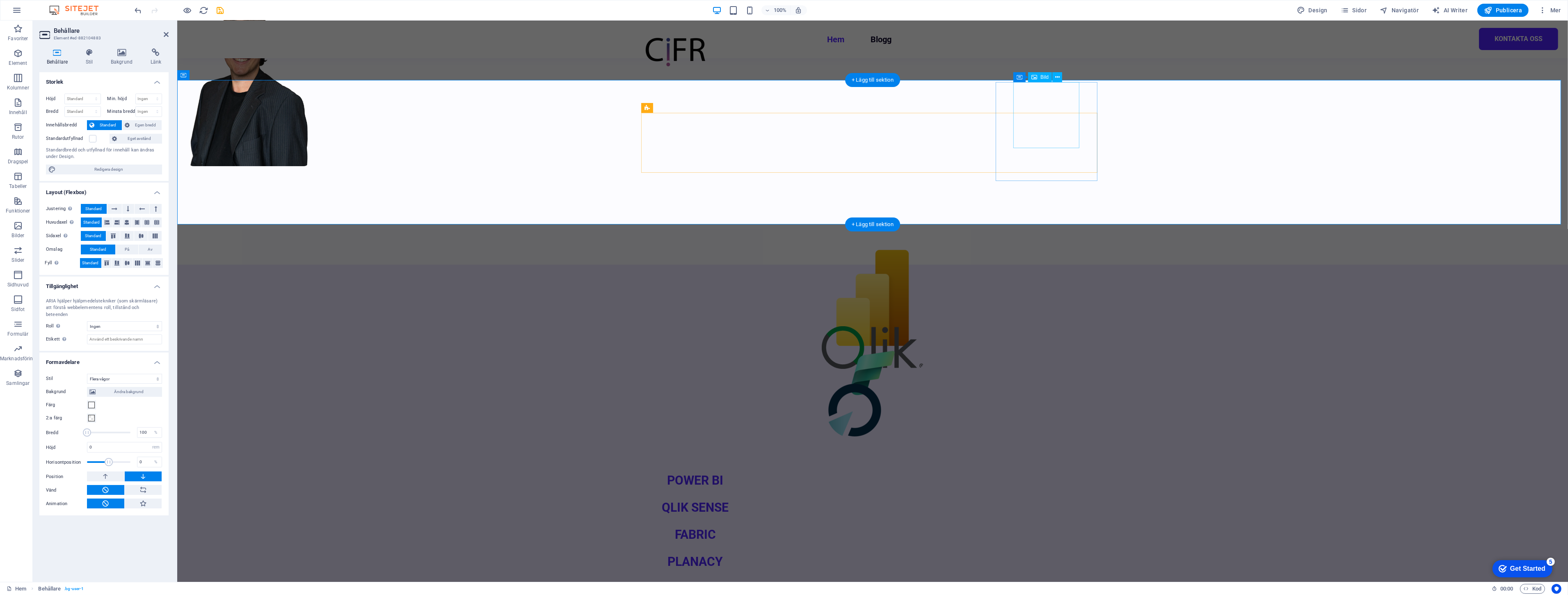
click at [923, 377] on figure at bounding box center [872, 410] width 102 height 66
select select "px"
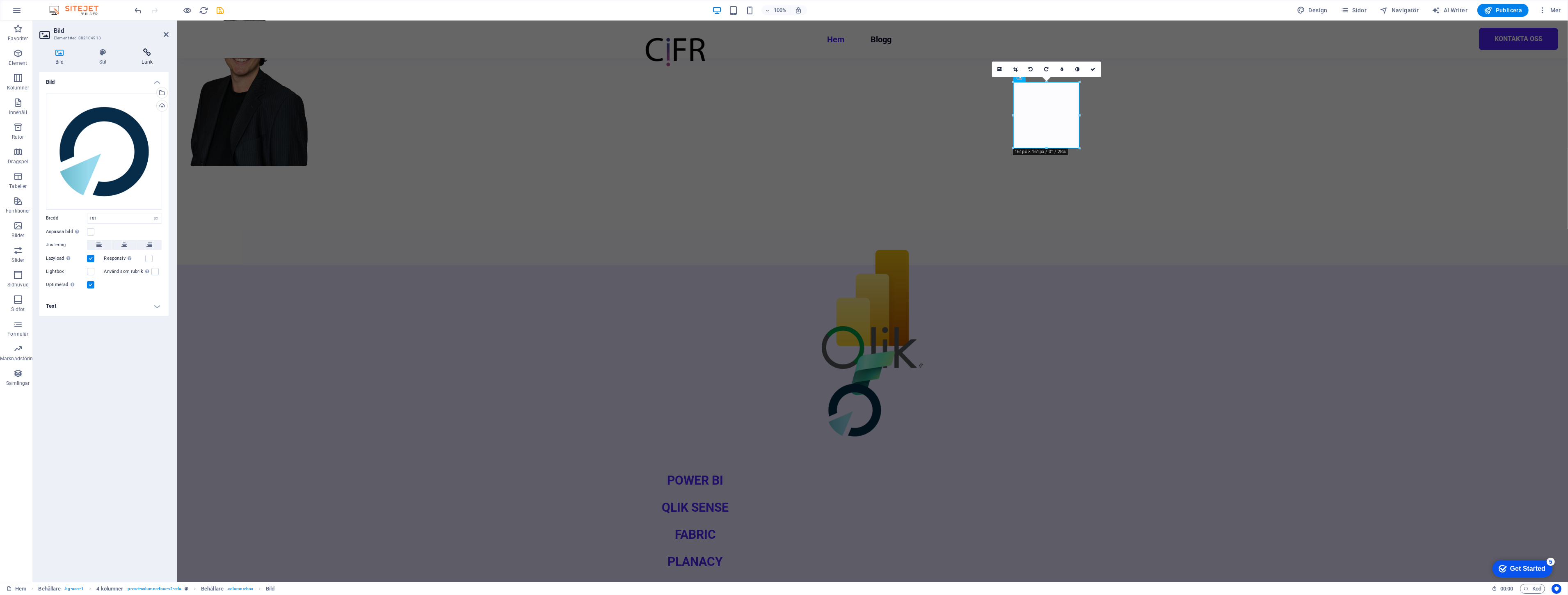
click at [140, 54] on icon at bounding box center [147, 52] width 43 height 8
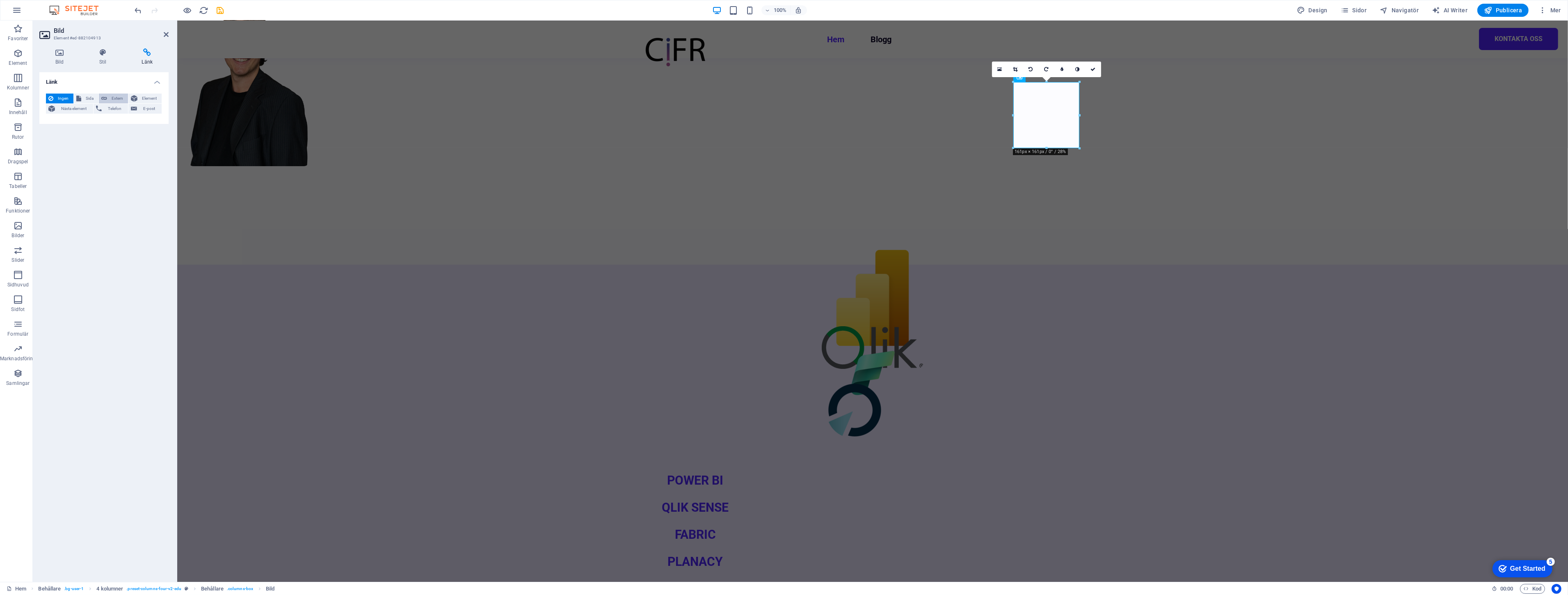
click at [121, 98] on span "Extern" at bounding box center [117, 99] width 16 height 10
select select "blank"
click at [115, 123] on input "URL" at bounding box center [124, 122] width 75 height 10
paste input "[URL][DOMAIN_NAME]"
type input "[URL][DOMAIN_NAME]"
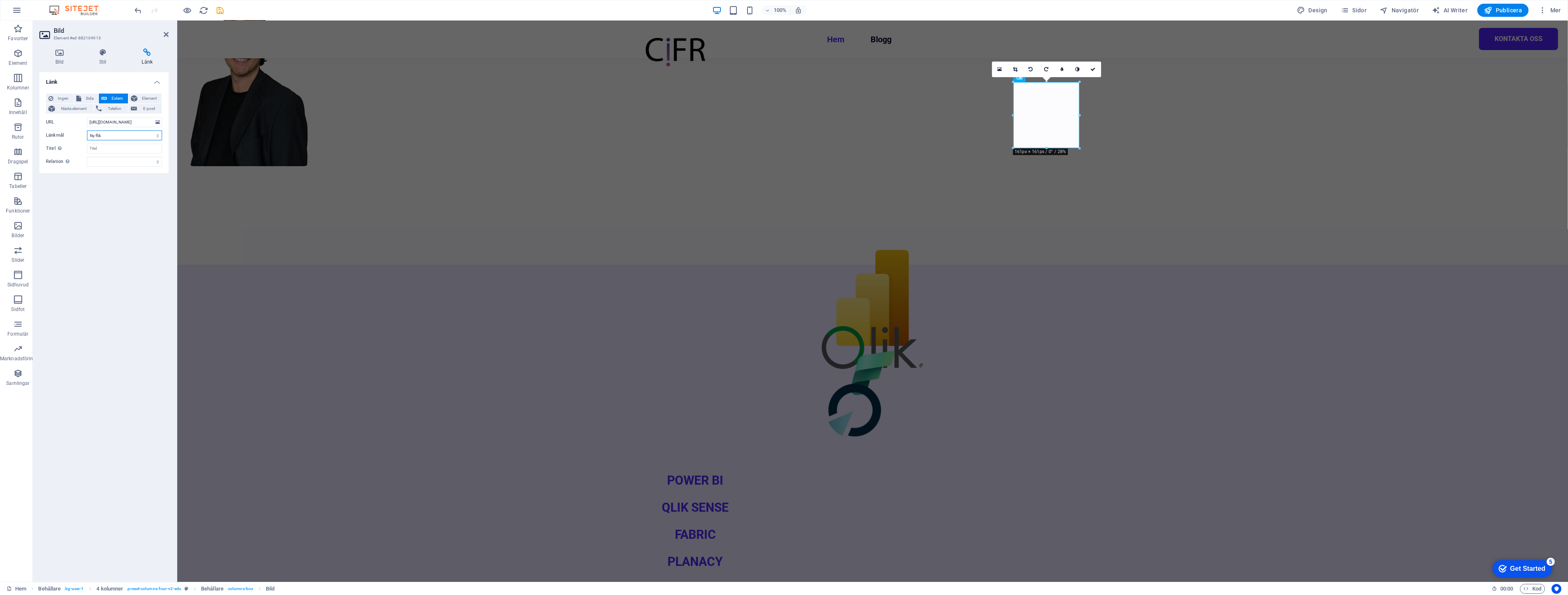
click at [120, 135] on select "Ny flik Samma flik Överlägg" at bounding box center [124, 135] width 75 height 10
click at [120, 134] on select "Ny flik Samma flik Överlägg" at bounding box center [124, 135] width 75 height 10
click at [117, 148] on input "Titel Ytterligare länkbeskrivning bör inte vara samma som länktext. Titeln visa…" at bounding box center [124, 149] width 75 height 10
type input "Planacy"
click at [199, 265] on div "POWER BI QLIK SENSE FABRIC PLANACY" at bounding box center [872, 433] width 1391 height 336
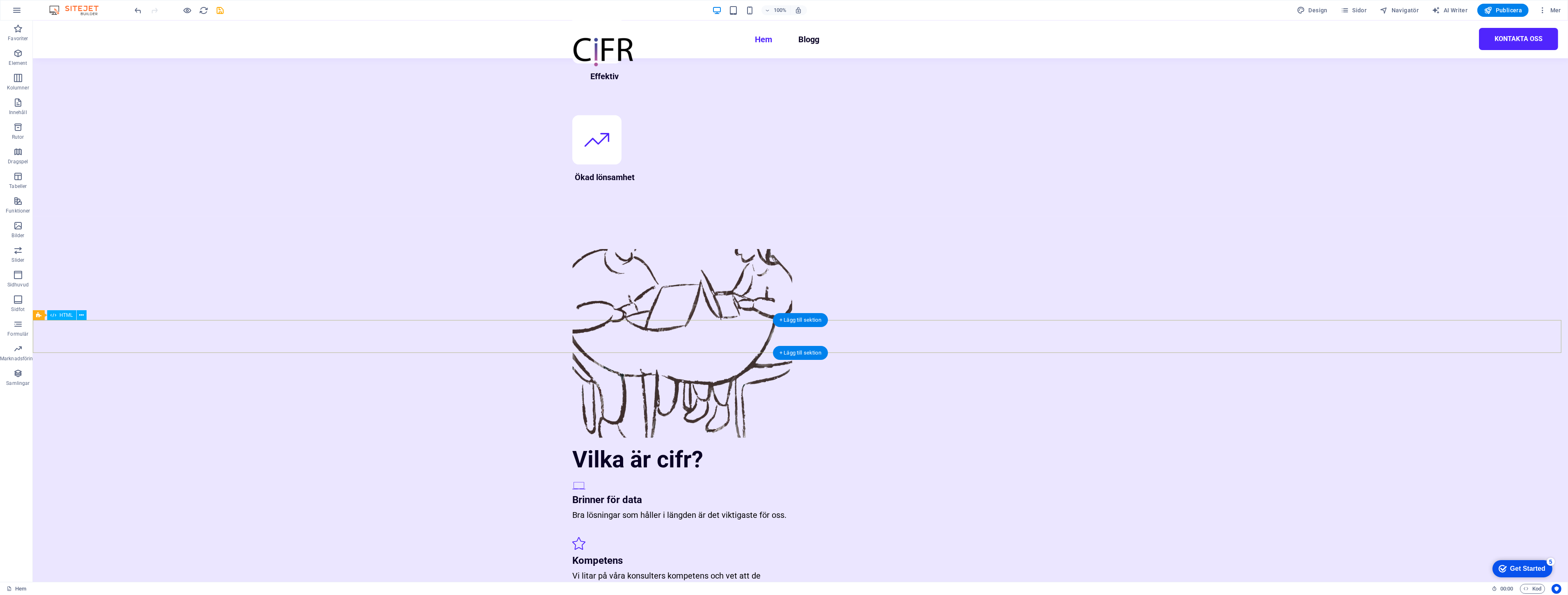
scroll to position [1314, 0]
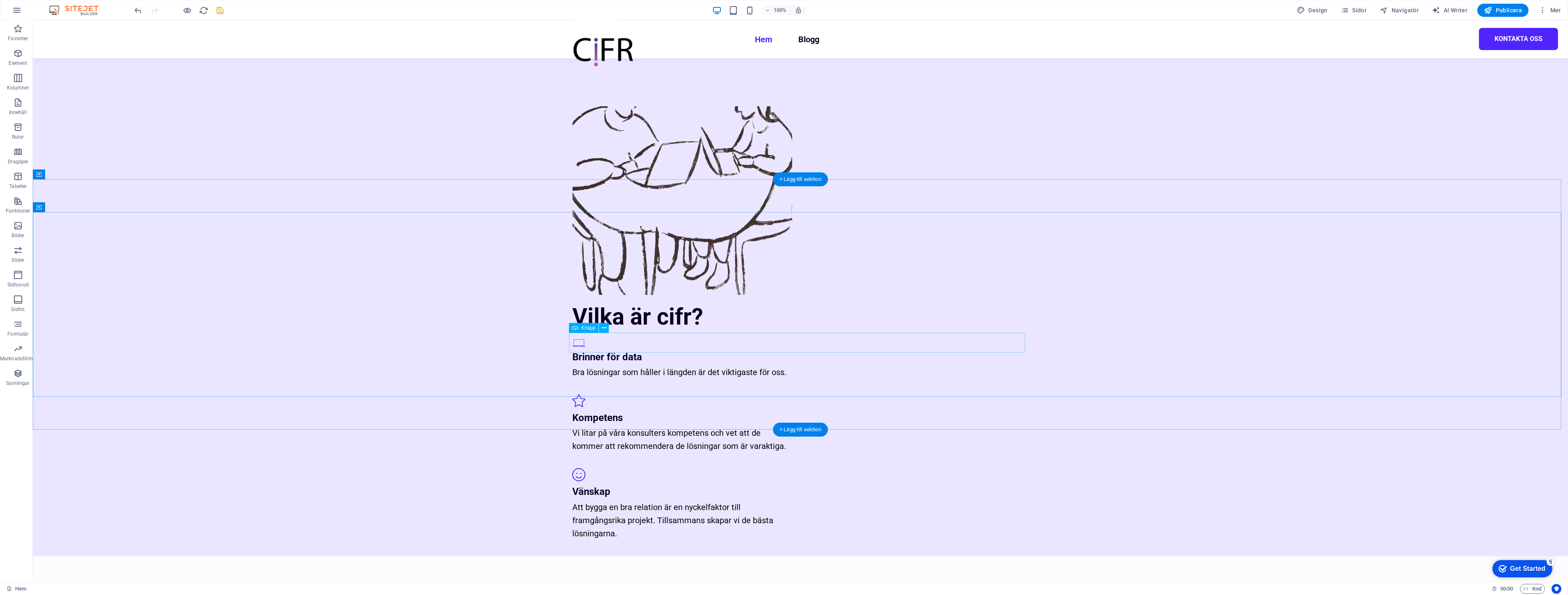
select select "2"
select select
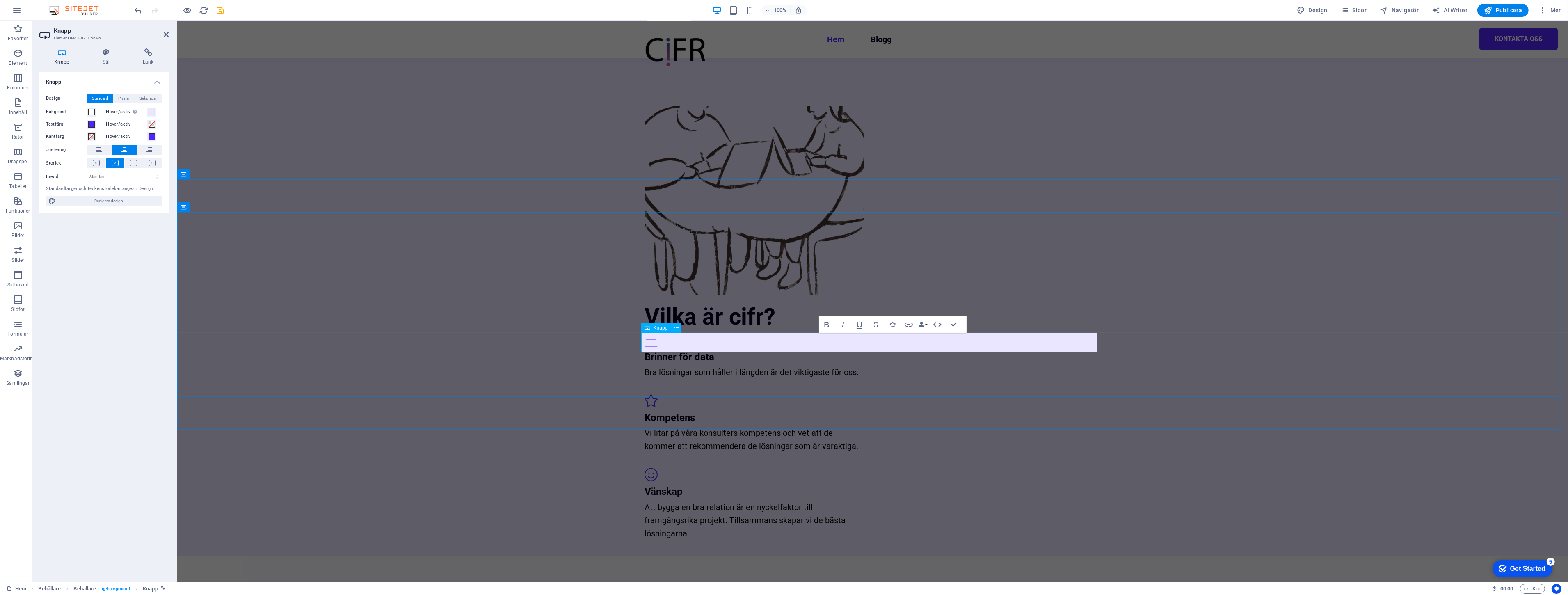
click at [146, 56] on icon at bounding box center [148, 52] width 41 height 8
click at [124, 149] on input "Titel Ytterligare länkbeskrivning bör inte vara samma som länktext. Titeln visa…" at bounding box center [124, 149] width 75 height 10
type input "Kontakta oss"
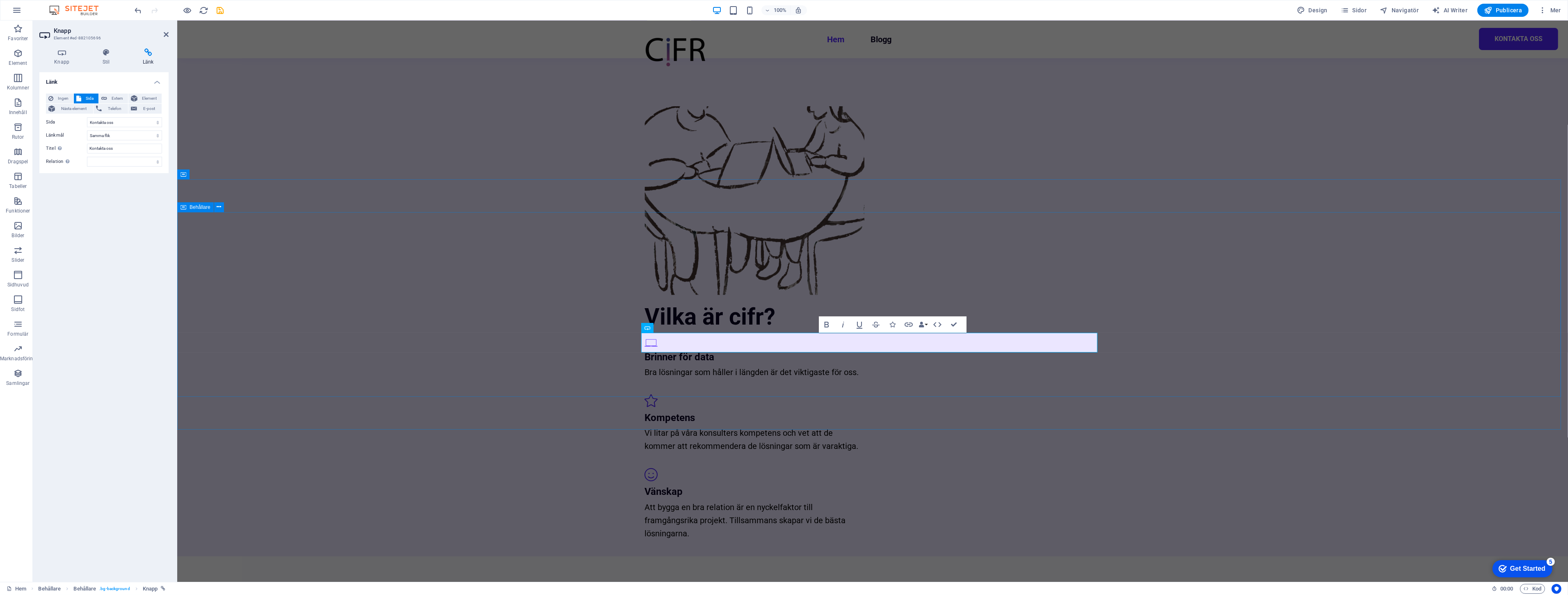
select select "px"
select select "multiple-waves"
select select "rem"
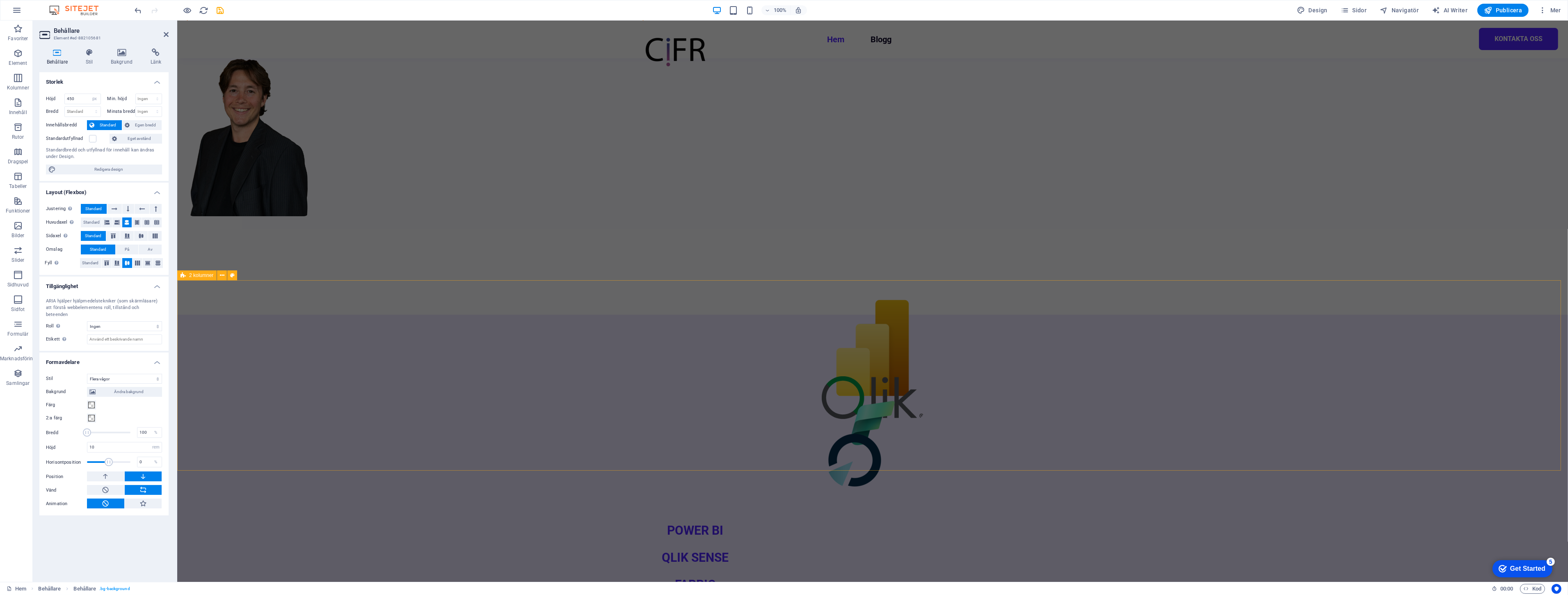
scroll to position [0, 0]
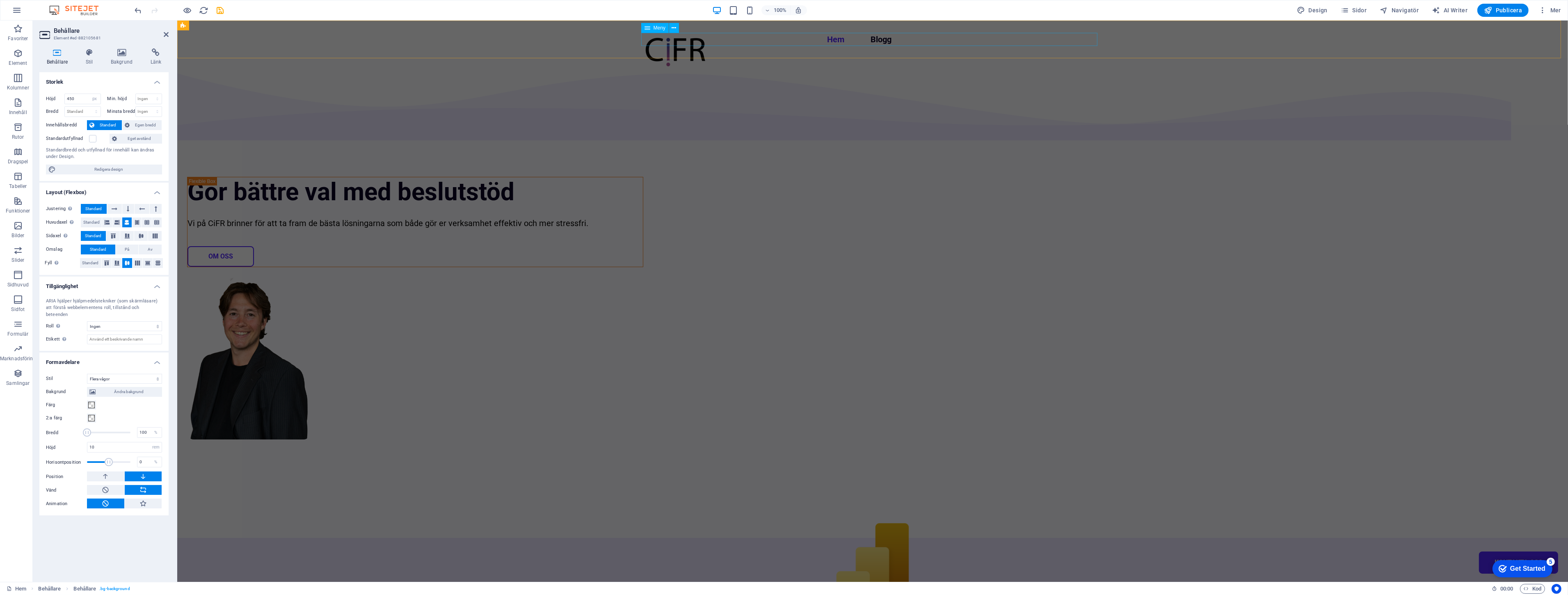
click at [1040, 35] on nav "Hem Blogg Kontakta oss" at bounding box center [872, 39] width 456 height 13
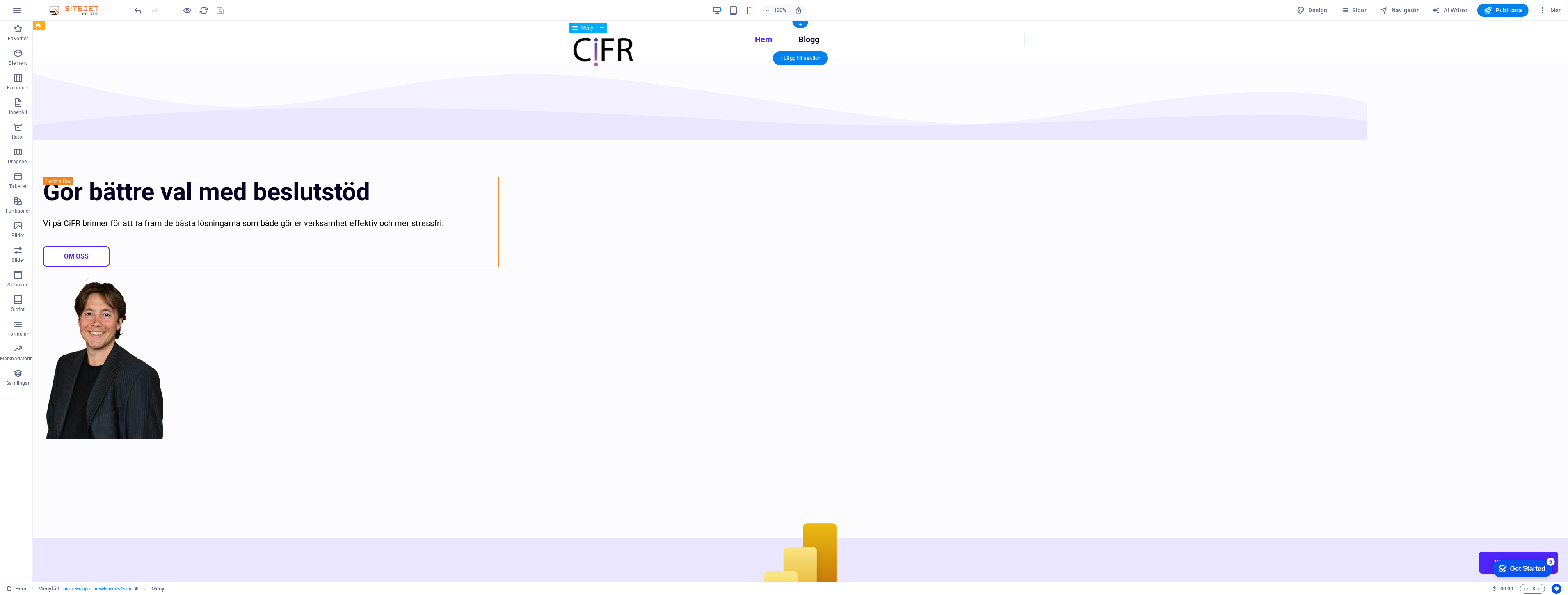
click at [1013, 43] on nav "Hem Blogg Kontakta oss" at bounding box center [800, 39] width 456 height 13
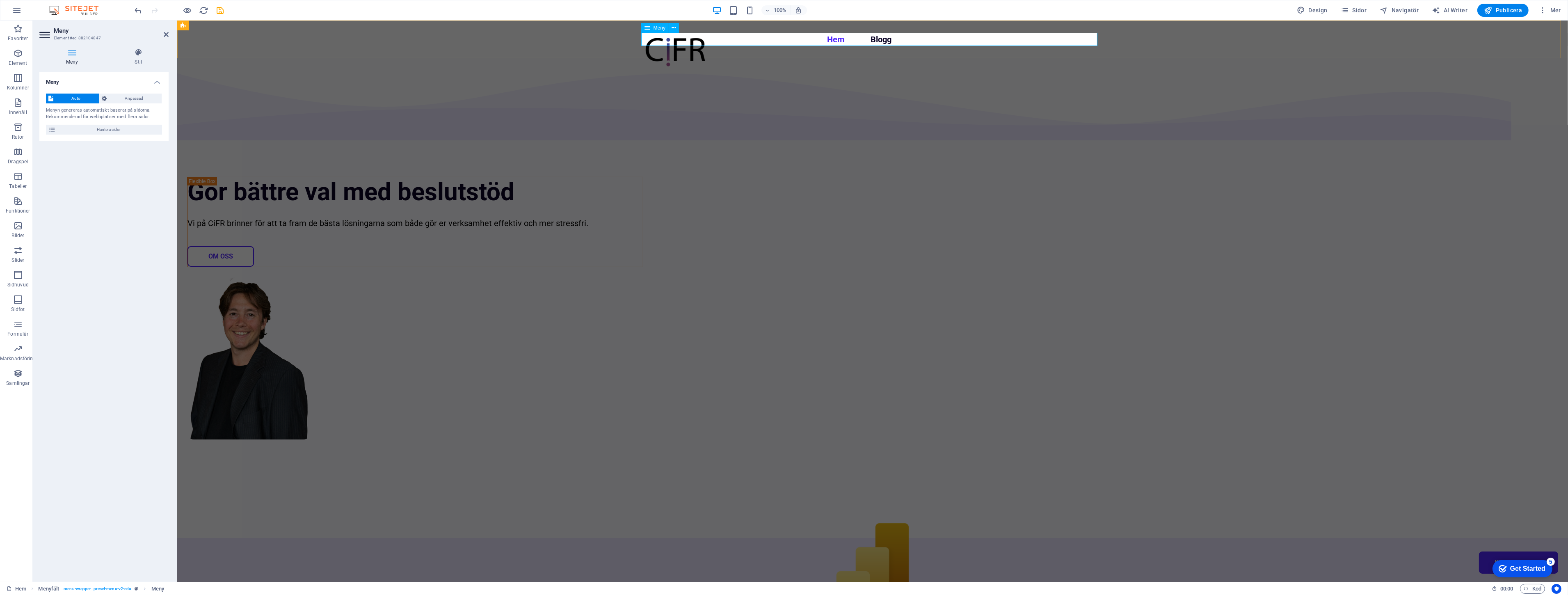
click at [1042, 38] on nav "Hem Blogg Kontakta oss" at bounding box center [872, 39] width 456 height 13
click at [132, 55] on icon at bounding box center [138, 52] width 61 height 8
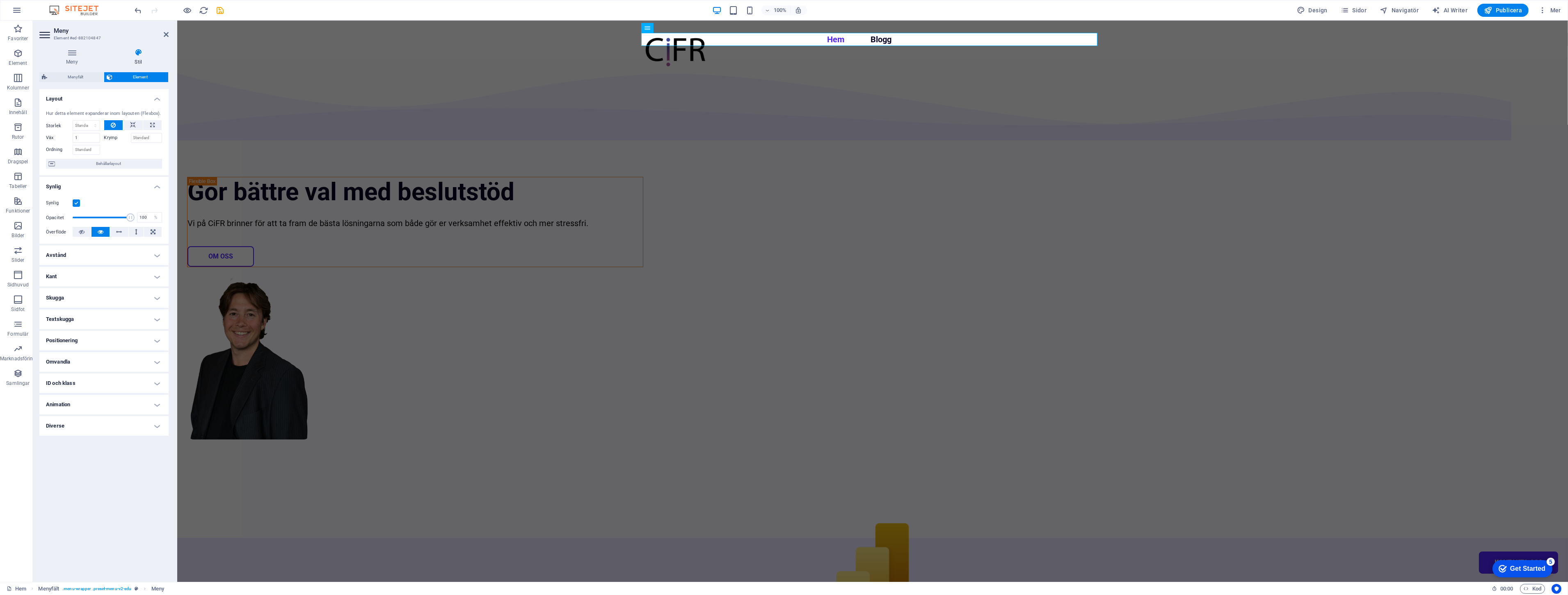
click at [130, 76] on span "Element" at bounding box center [140, 77] width 51 height 10
click at [358, 180] on div "Gör bättre val med beslutstöd Vi på CiFR brinner för att ta fram de bästa lösni…" at bounding box center [872, 298] width 1391 height 480
click at [502, 180] on div "Gör bättre val med beslutstöd Vi på CiFR brinner för att ta fram de bästa lösni…" at bounding box center [872, 298] width 1391 height 480
select select "multiple-waves"
select select "em"
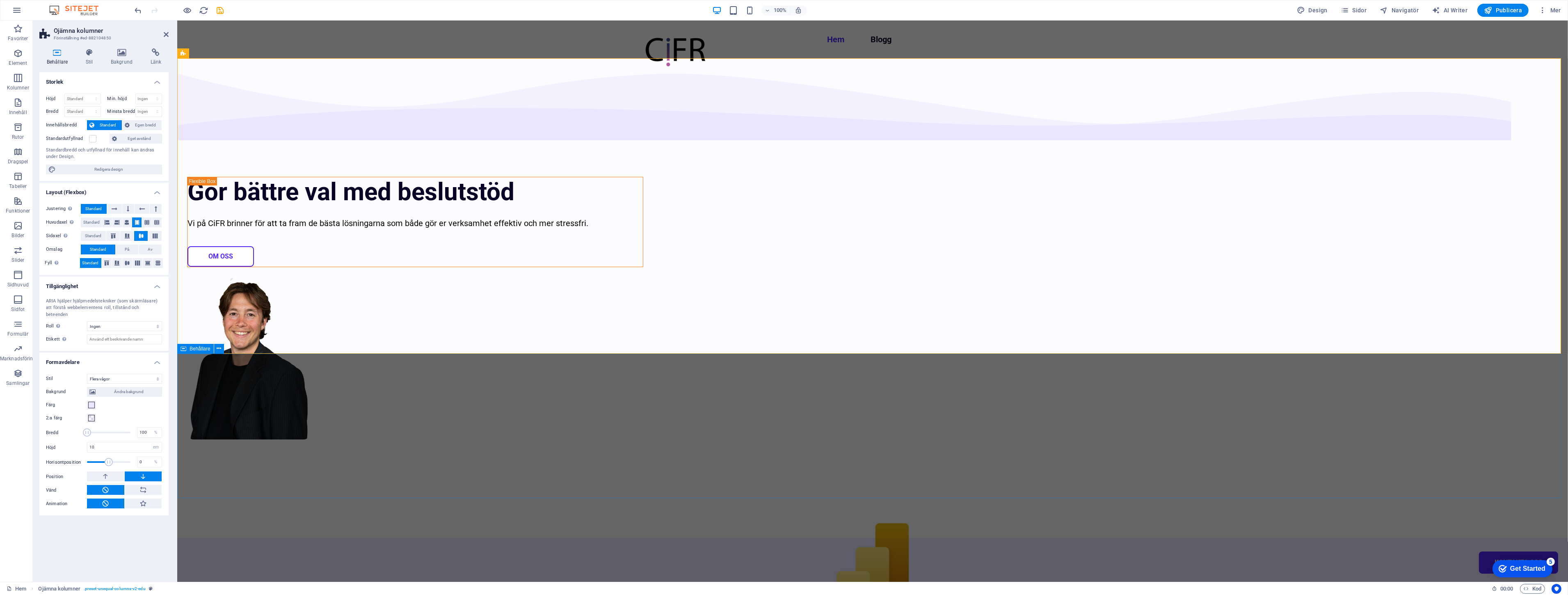
drag, startPoint x: 307, startPoint y: 456, endPoint x: 452, endPoint y: 453, distance: 145.0
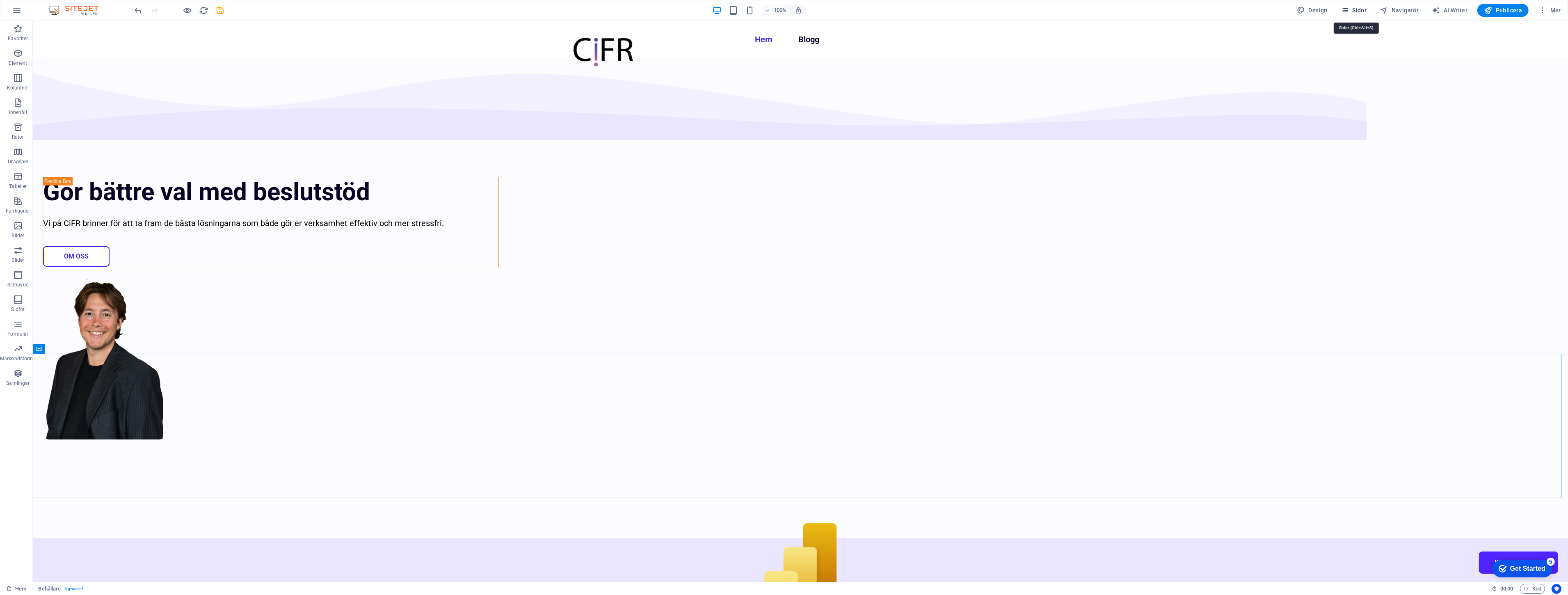
click at [1369, 8] on button "Sidor" at bounding box center [1353, 10] width 32 height 13
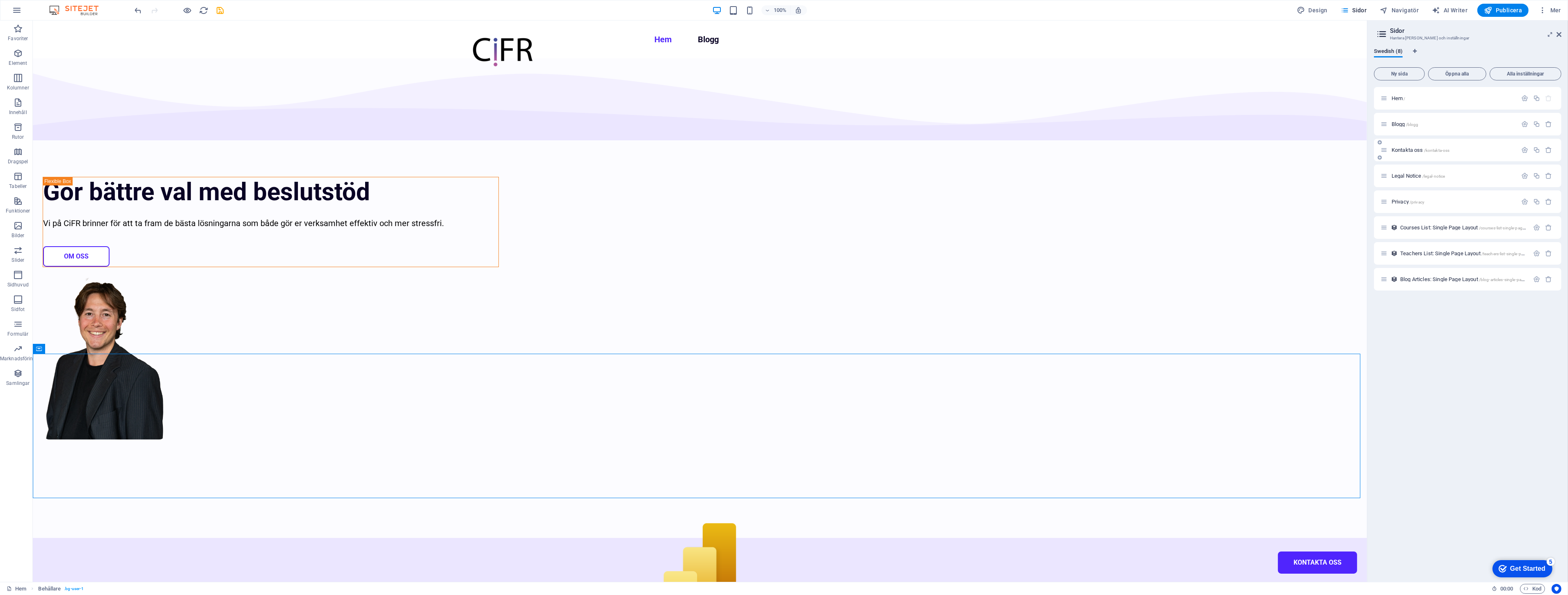
click at [1419, 144] on div "Kontakta oss /kontakta-oss" at bounding box center [1467, 150] width 187 height 23
click at [1419, 149] on span "Kontakta oss /kontakta-oss" at bounding box center [1420, 149] width 58 height 6
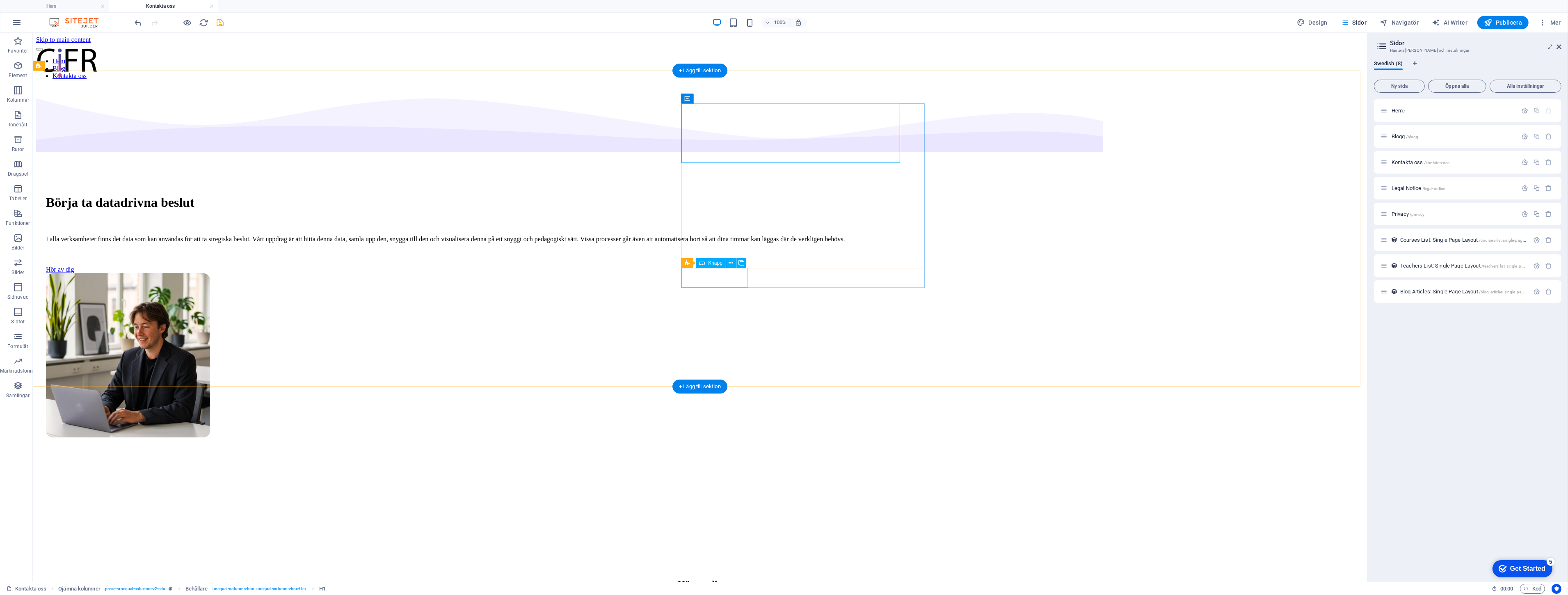
click at [736, 273] on div "Hör av dig" at bounding box center [699, 270] width 1308 height 7
select select "px"
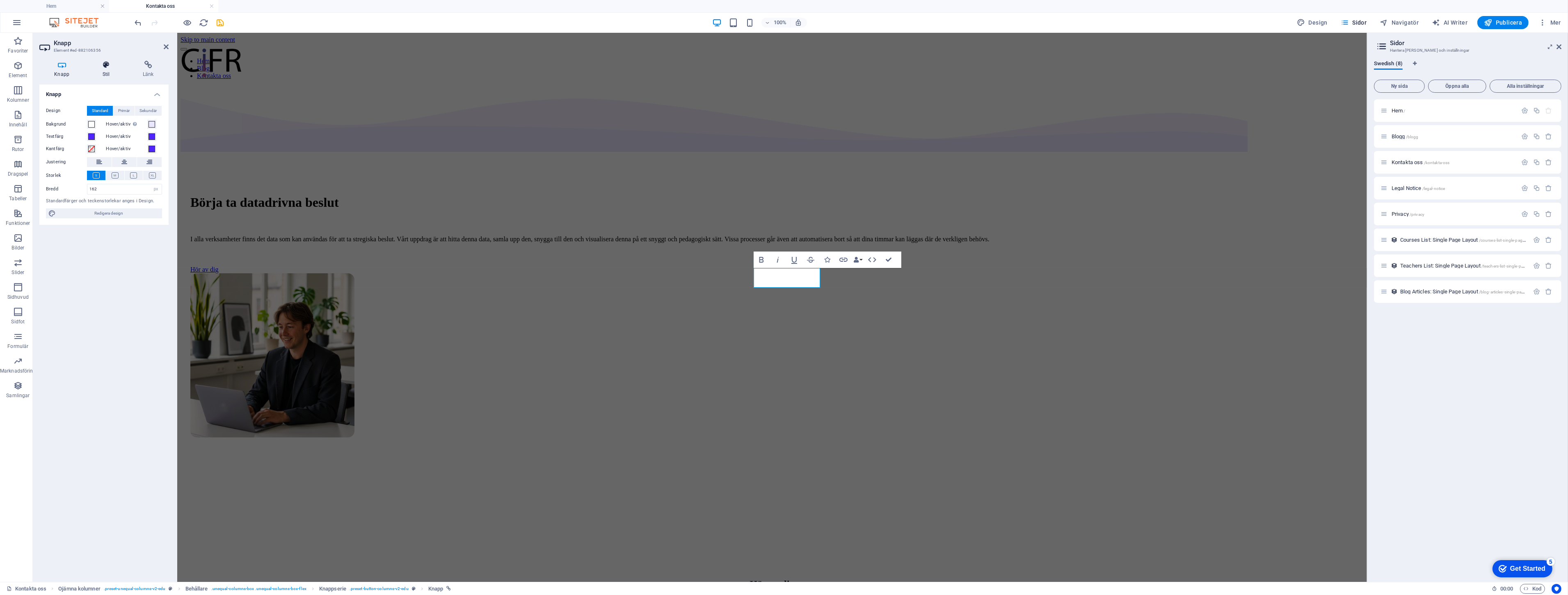
click at [105, 66] on icon at bounding box center [106, 64] width 37 height 8
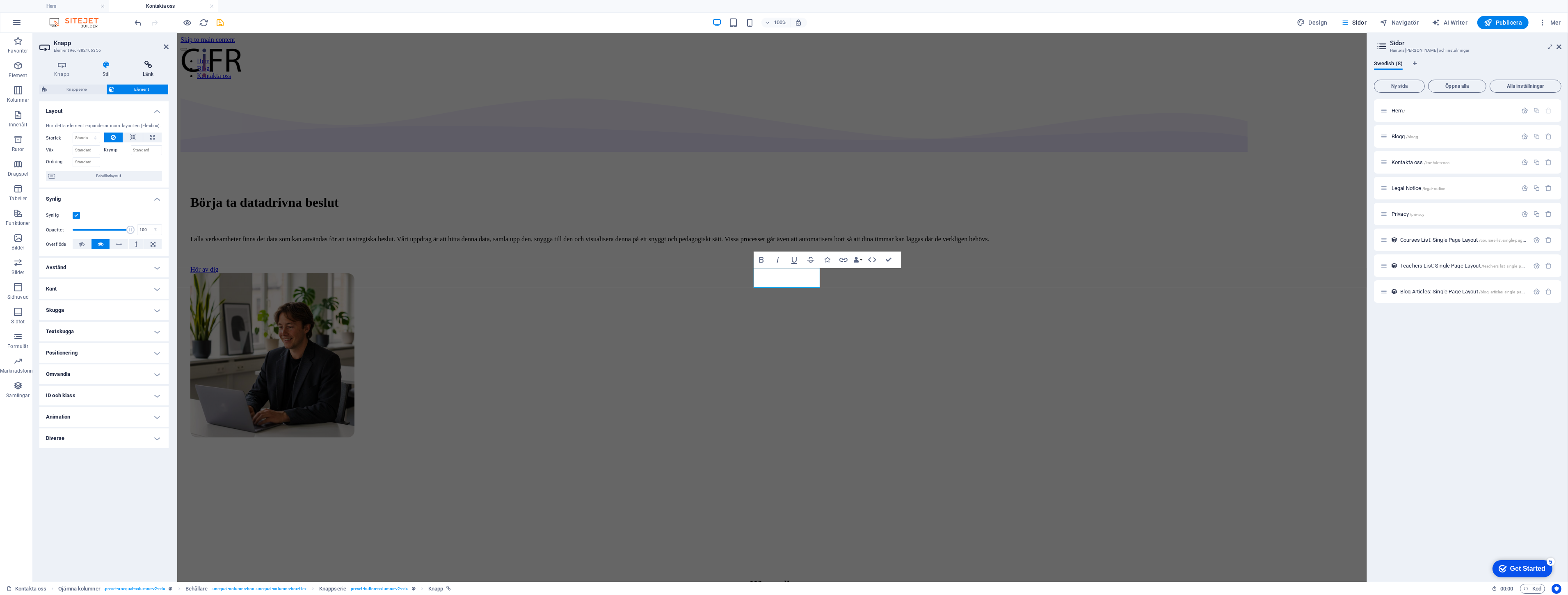
click at [166, 67] on icon at bounding box center [148, 64] width 41 height 8
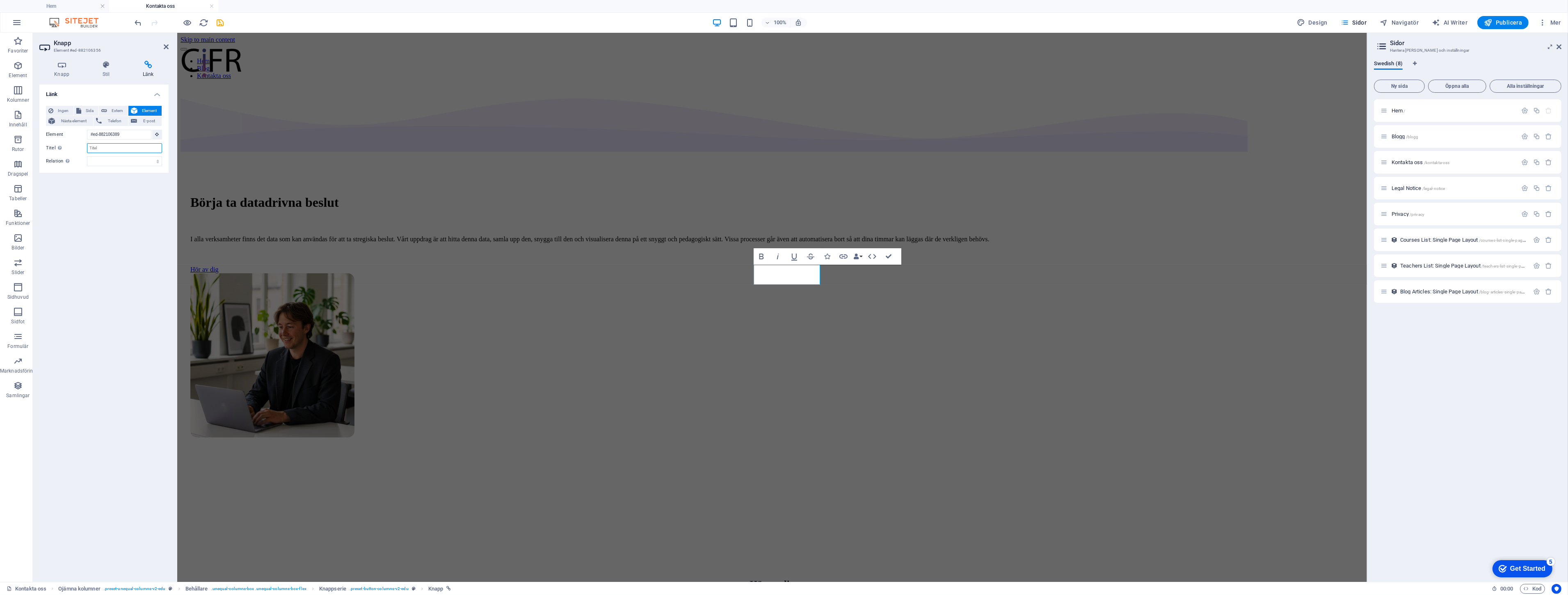
click at [107, 149] on input "Titel Ytterligare länkbeskrivning bör inte vara samma som länktext. Titeln visa…" at bounding box center [124, 148] width 75 height 10
type input "Hör av dig"
click at [429, 213] on div "Börja ta datadrivna beslut I alla verksamheter finns det data som kan användas …" at bounding box center [771, 311] width 1183 height 451
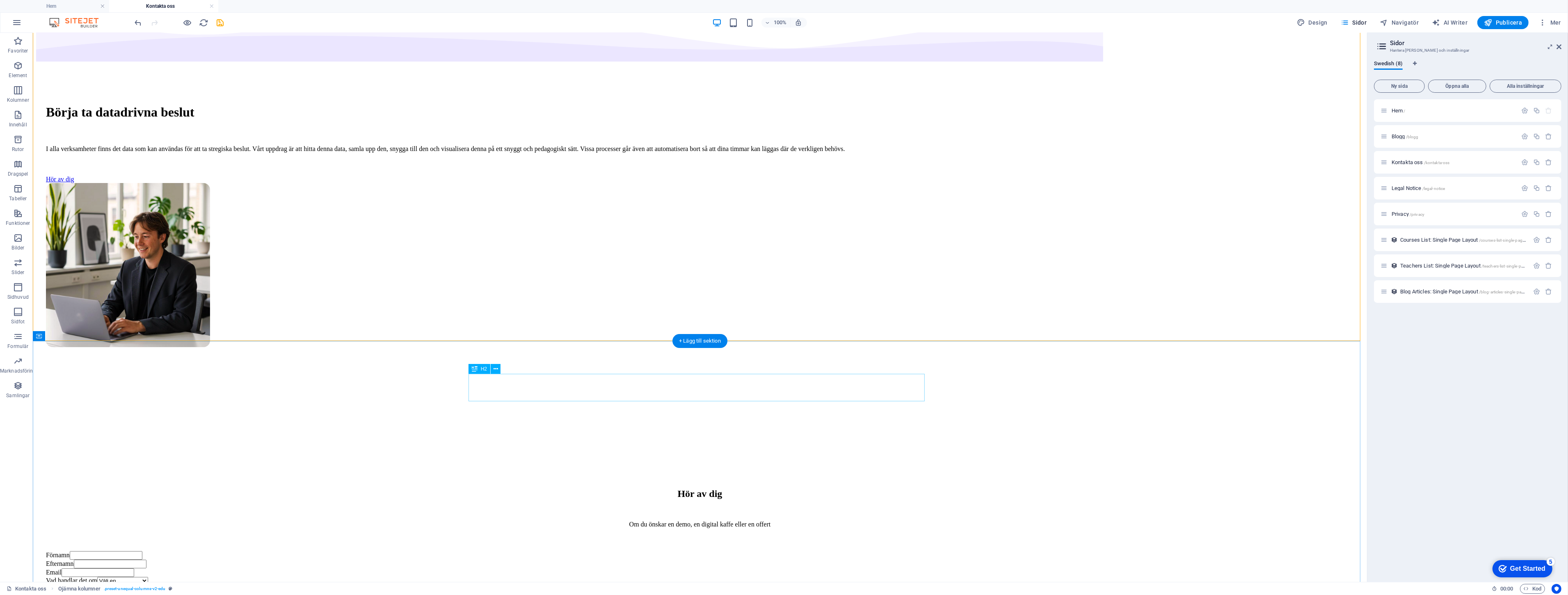
scroll to position [273, 0]
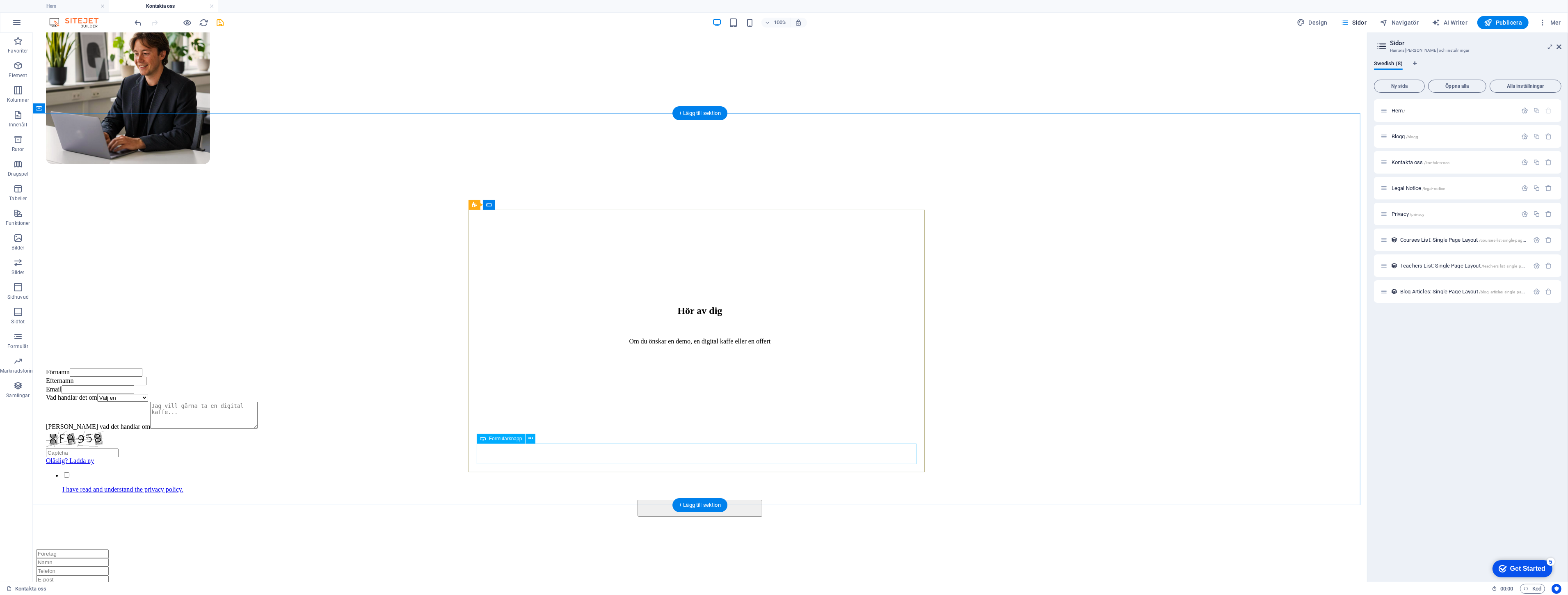
click at [716, 500] on div "Submit" at bounding box center [699, 508] width 1308 height 17
select select "px"
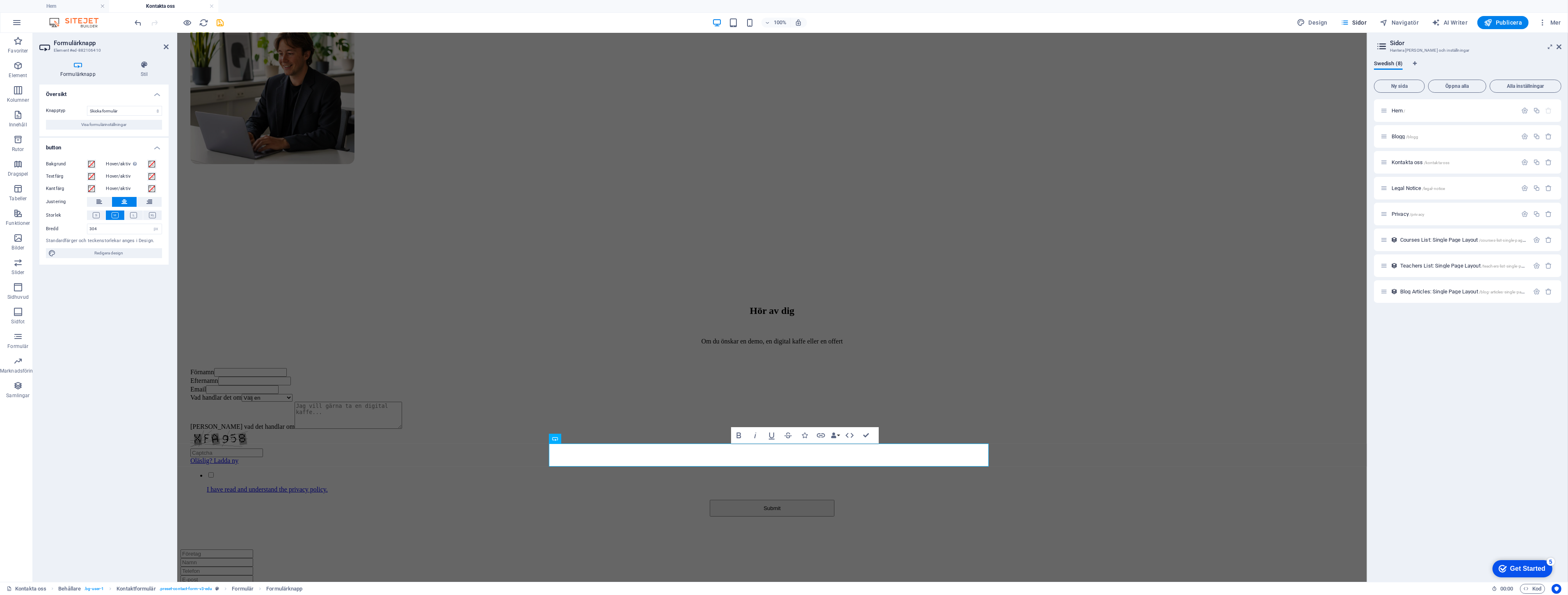
click at [142, 48] on h3 "Element #ed-882106410" at bounding box center [103, 50] width 99 height 7
click at [141, 56] on div "Formulärknapp Stil Översikt Knapptyp Skicka formulär Återställ formulär Ingen å…" at bounding box center [104, 318] width 142 height 528
click at [142, 73] on h4 "Stil" at bounding box center [144, 69] width 49 height 17
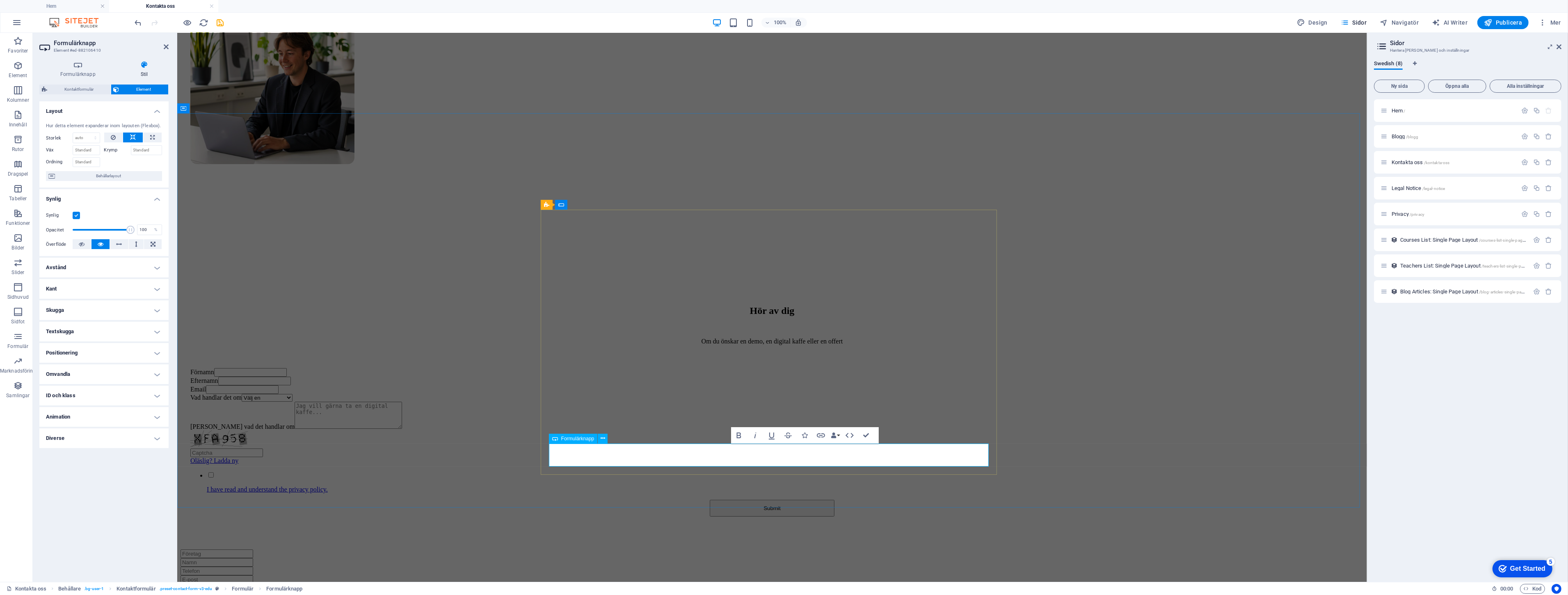
click at [747, 500] on button "Submit" at bounding box center [771, 508] width 124 height 17
click at [739, 500] on button "Submit" at bounding box center [771, 508] width 124 height 17
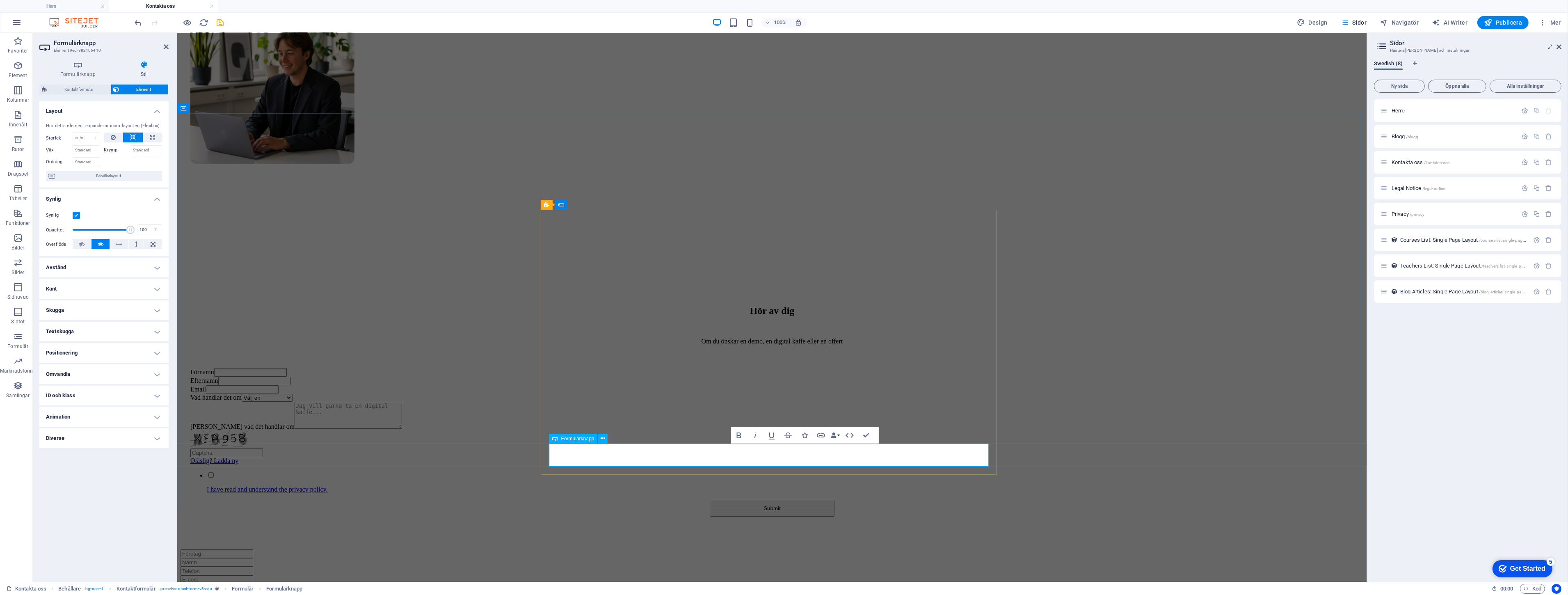
click at [739, 500] on button "Submit" at bounding box center [771, 508] width 124 height 17
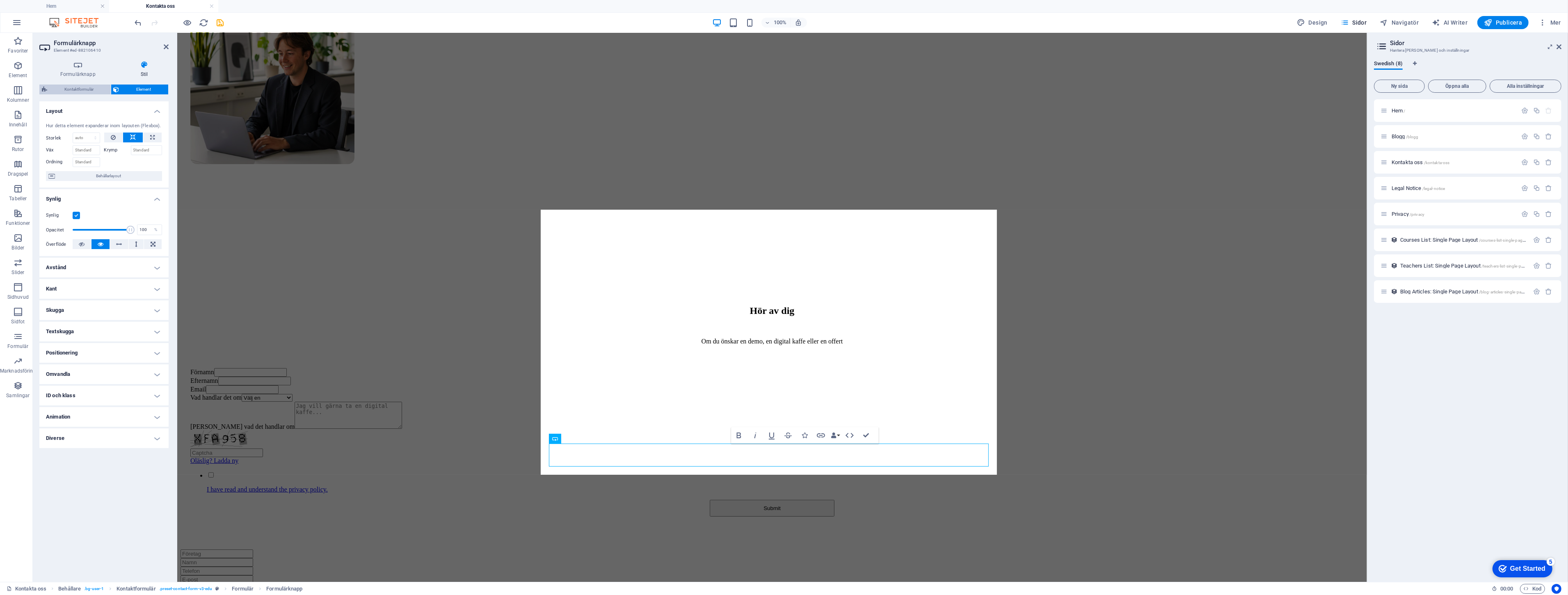
click at [91, 87] on span "Kontaktformulär" at bounding box center [79, 89] width 59 height 10
select select "rem"
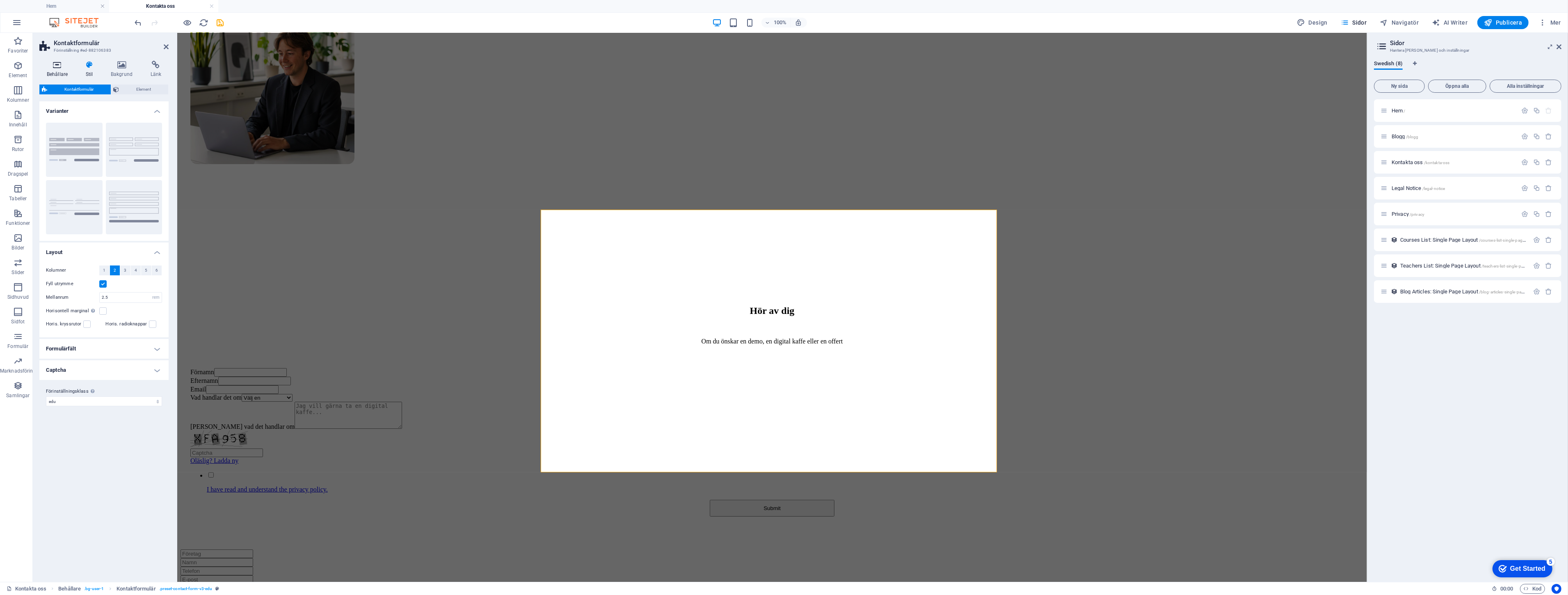
click at [59, 69] on icon at bounding box center [57, 64] width 36 height 8
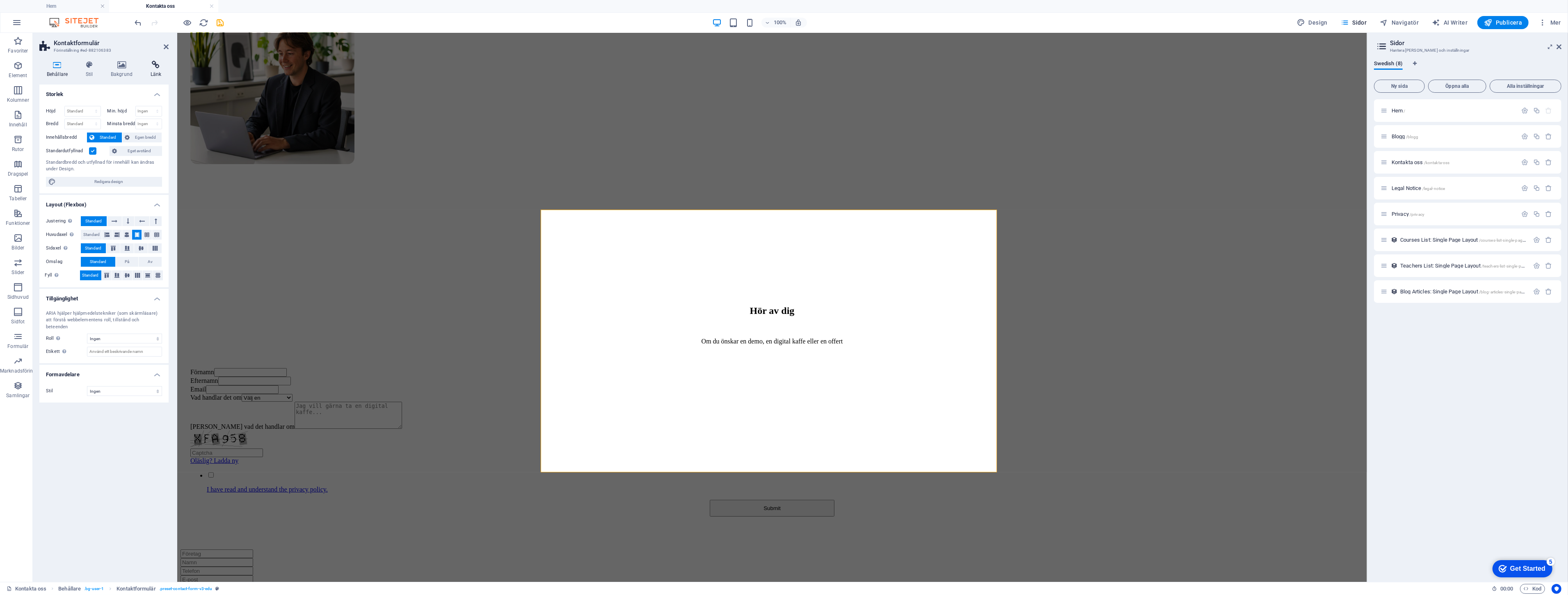
click at [150, 66] on icon at bounding box center [156, 64] width 26 height 8
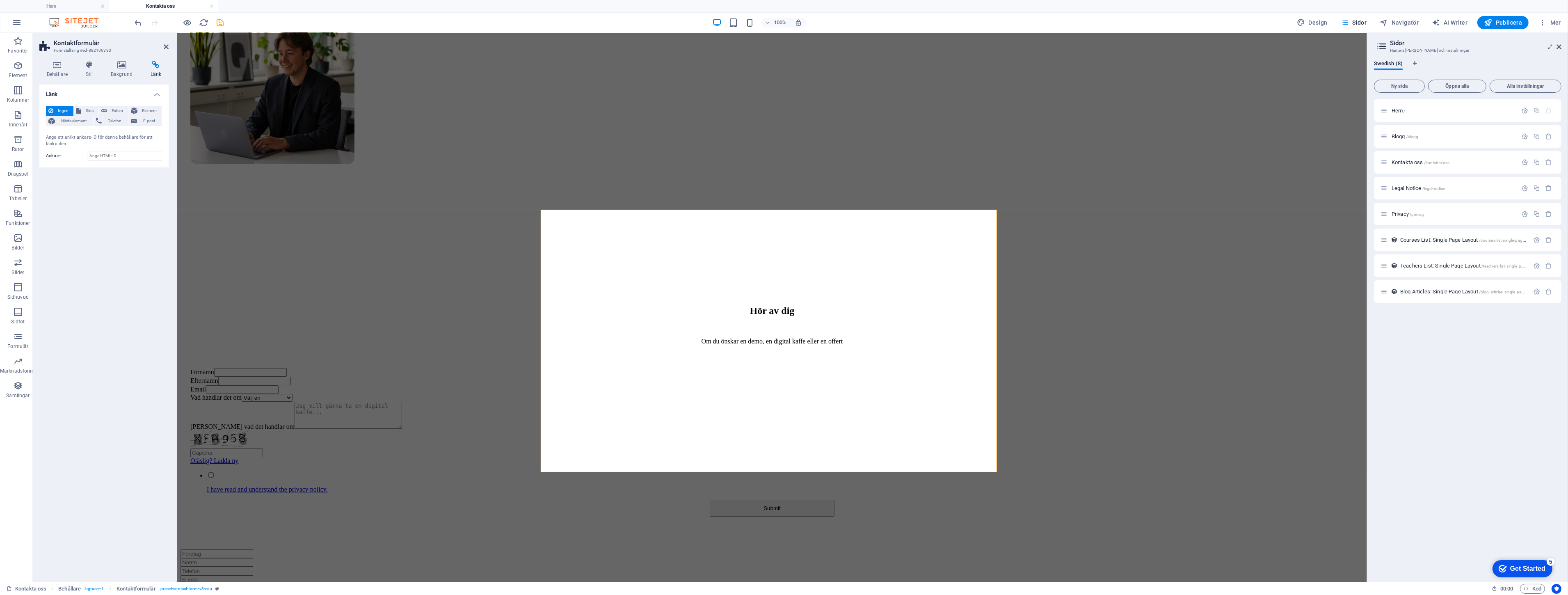
click at [88, 260] on div "Länk Ingen Sida Extern Element Nästa element Telefon E-post Sida Hem Blogg Kont…" at bounding box center [104, 330] width 129 height 491
drag, startPoint x: 293, startPoint y: 362, endPoint x: 438, endPoint y: 360, distance: 145.0
click at [438, 360] on div "Hör av dig Om du önskar en demo, en digital kaffe eller en offert Förnamn Efter…" at bounding box center [771, 406] width 1183 height 285
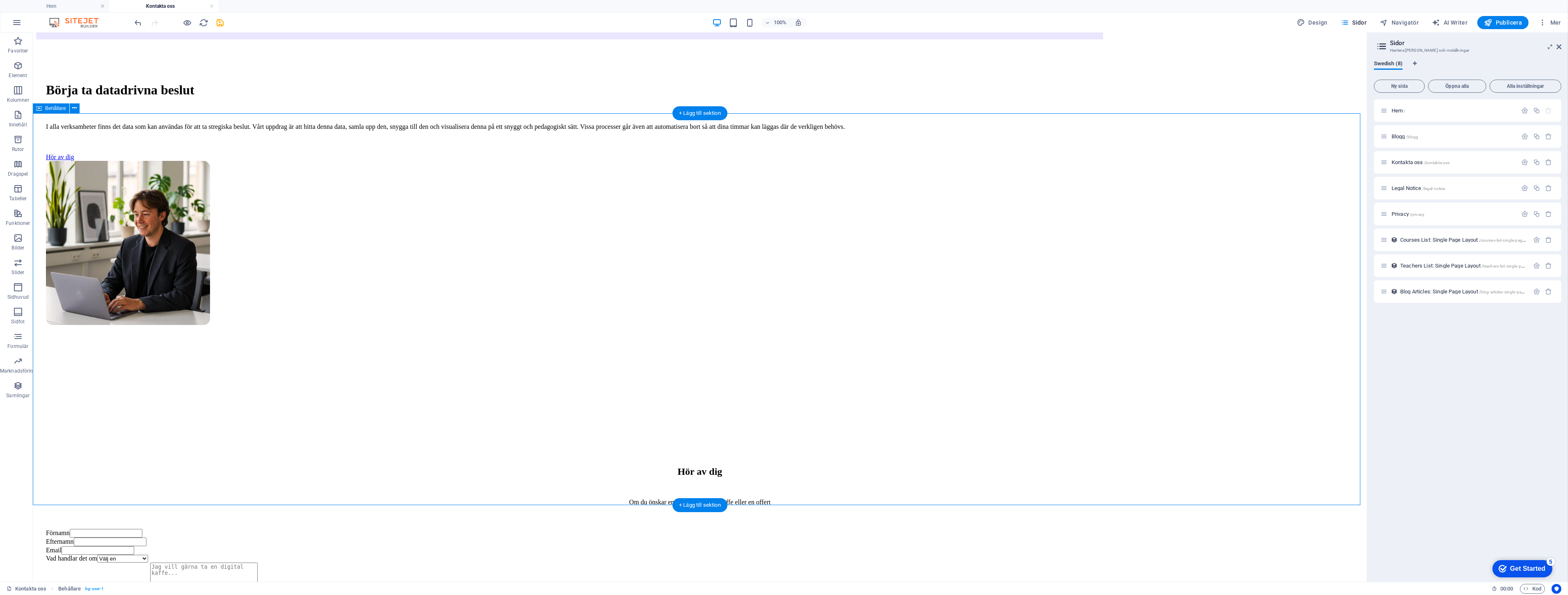
scroll to position [0, 0]
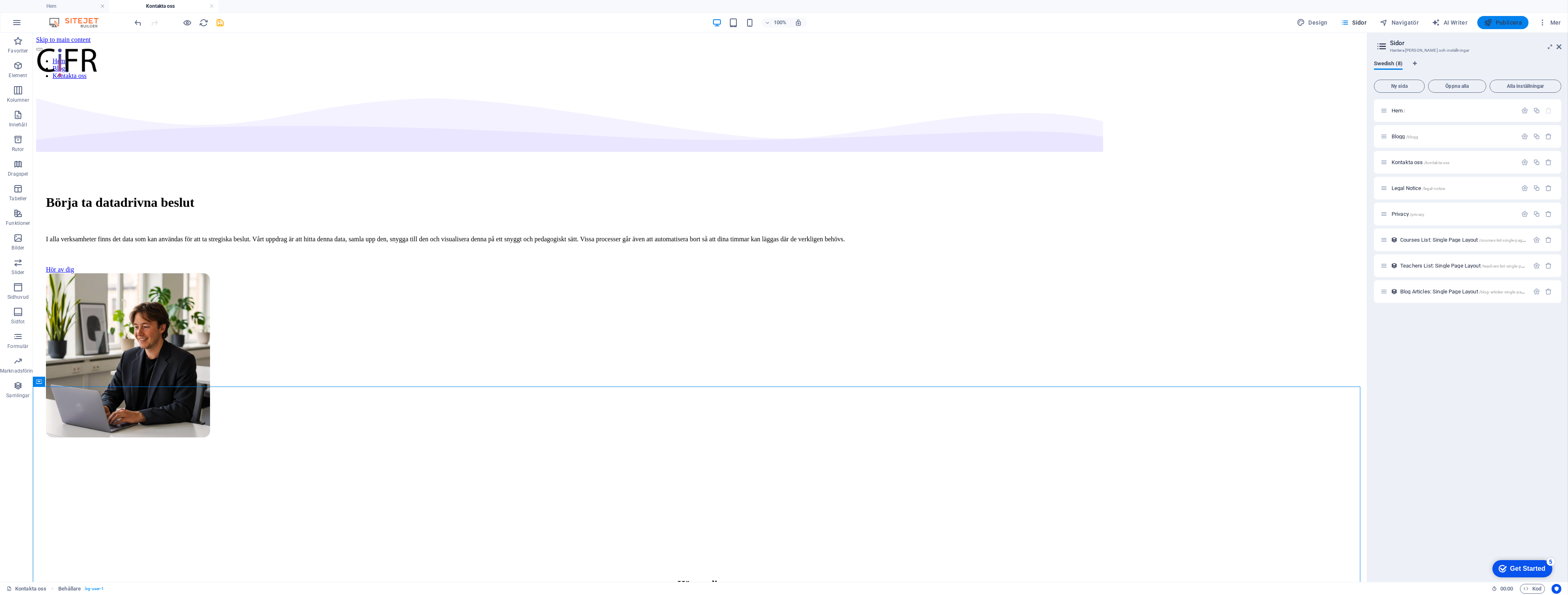
click at [1517, 24] on span "Publicera" at bounding box center [1502, 22] width 38 height 8
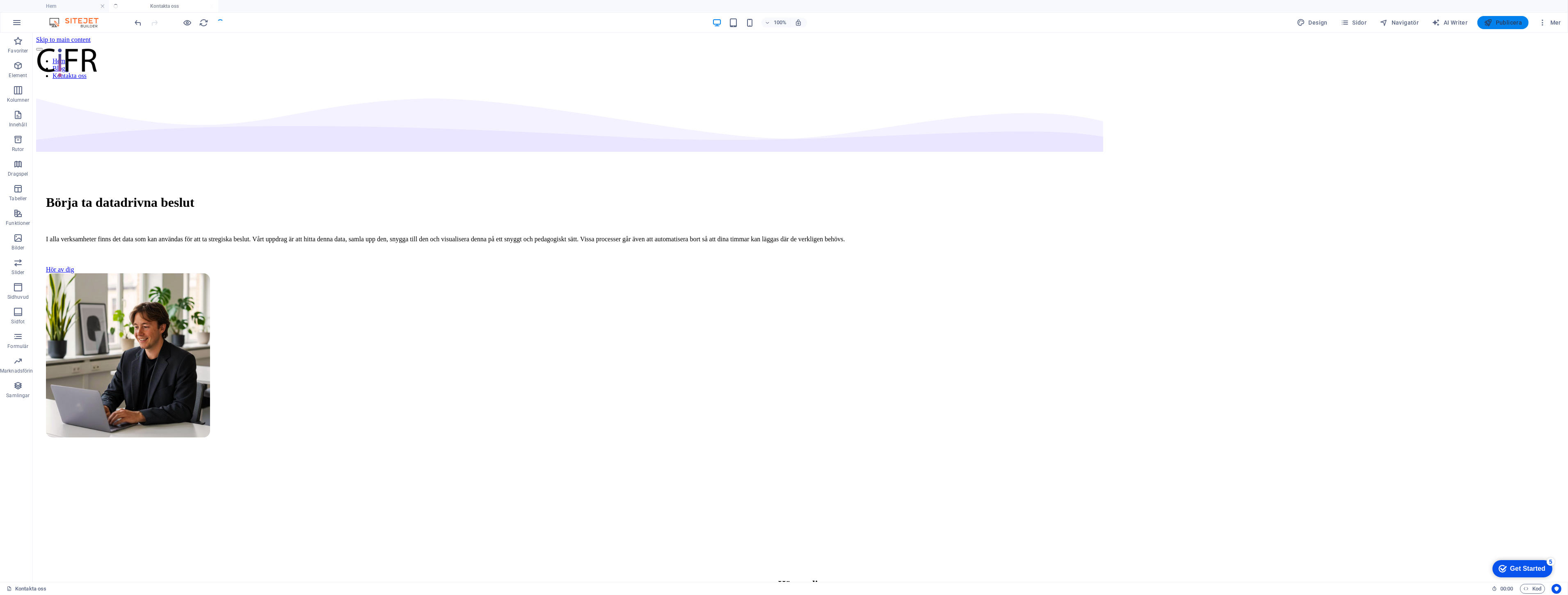
click at [1511, 26] on span "Publicera" at bounding box center [1502, 22] width 38 height 8
